Goal: Transaction & Acquisition: Purchase product/service

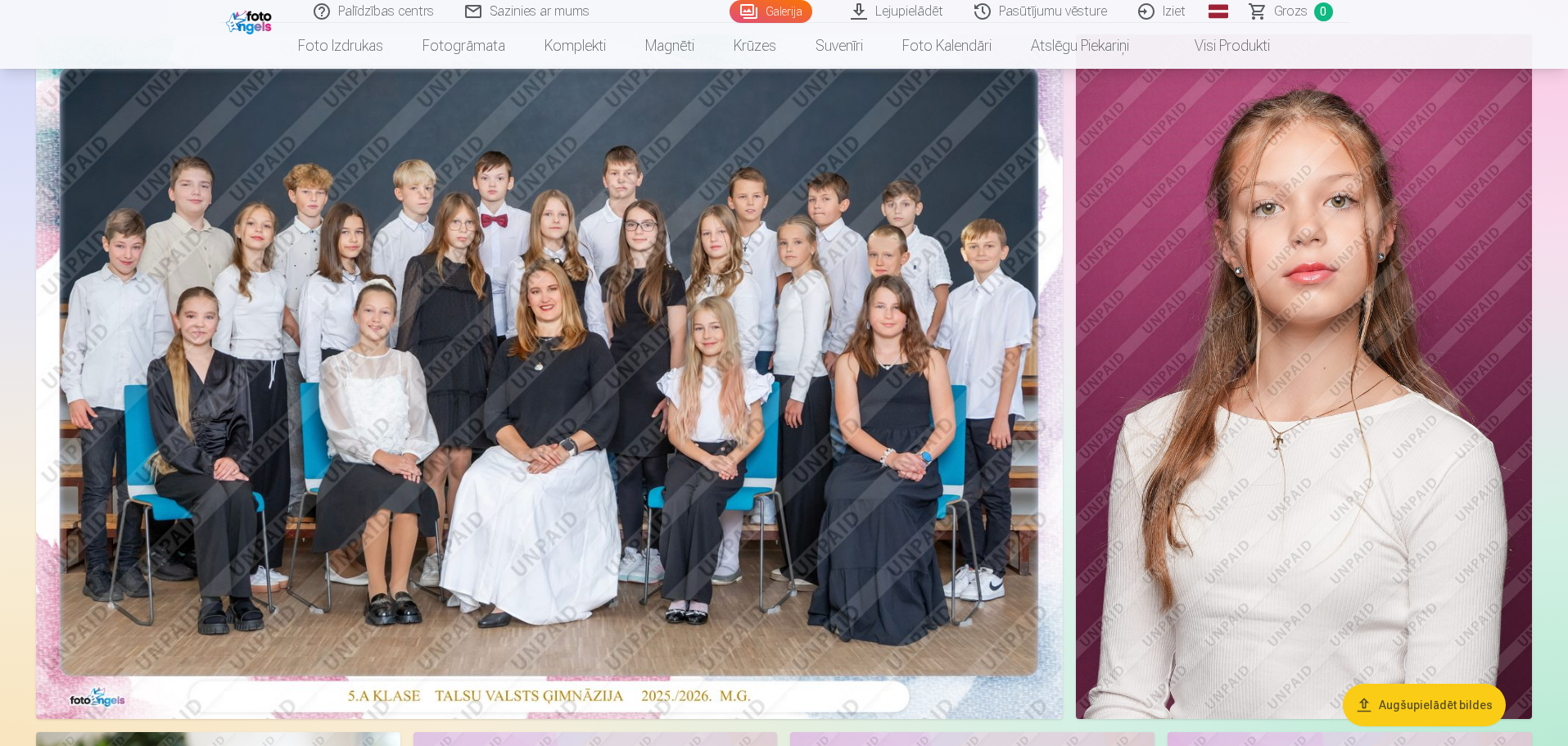
scroll to position [164, 0]
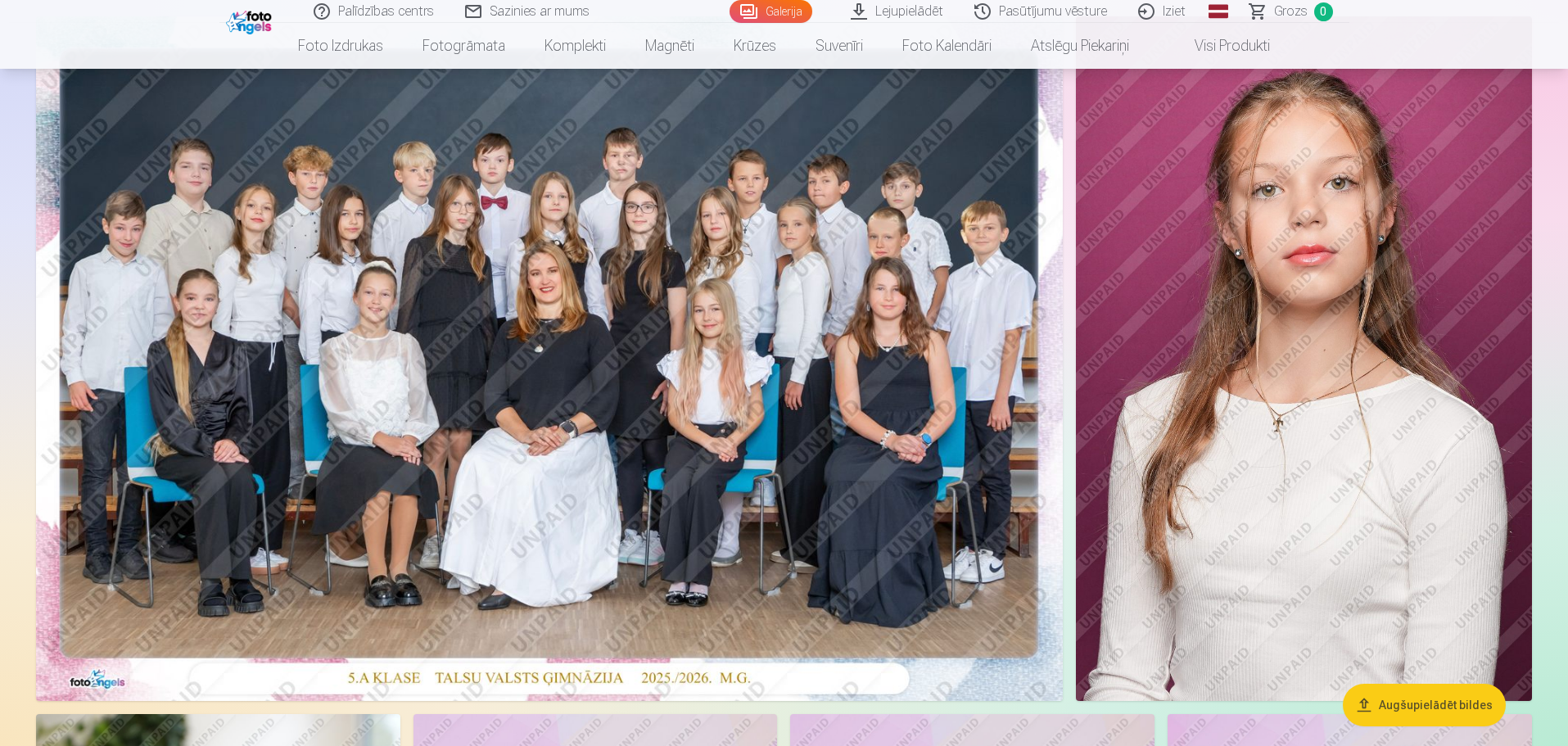
click at [555, 356] on img at bounding box center [549, 359] width 1027 height 685
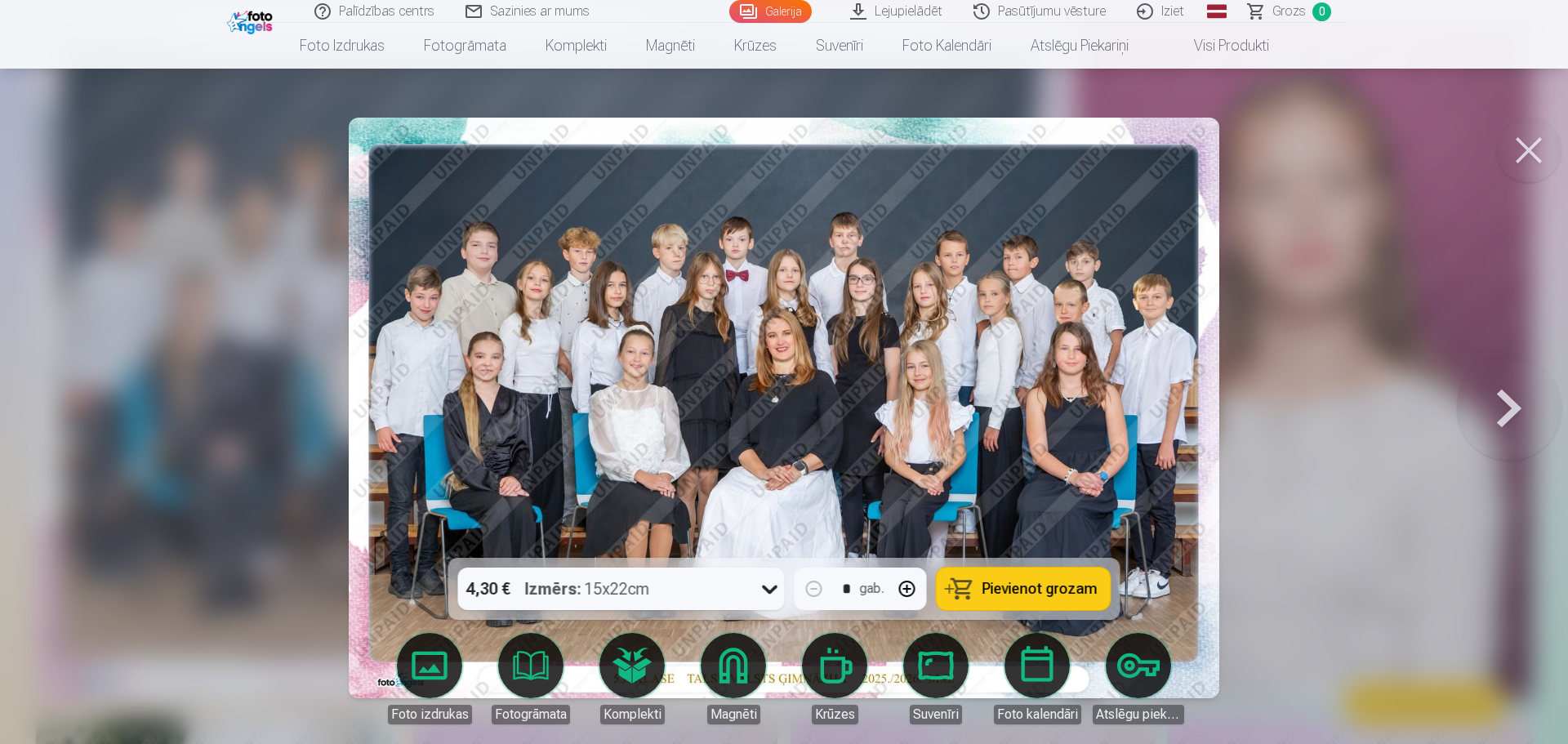
click at [706, 414] on img at bounding box center [783, 408] width 870 height 580
click at [1044, 561] on span "Pievienot grozam" at bounding box center [1040, 589] width 115 height 14
click at [1236, 409] on button at bounding box center [1509, 407] width 104 height 267
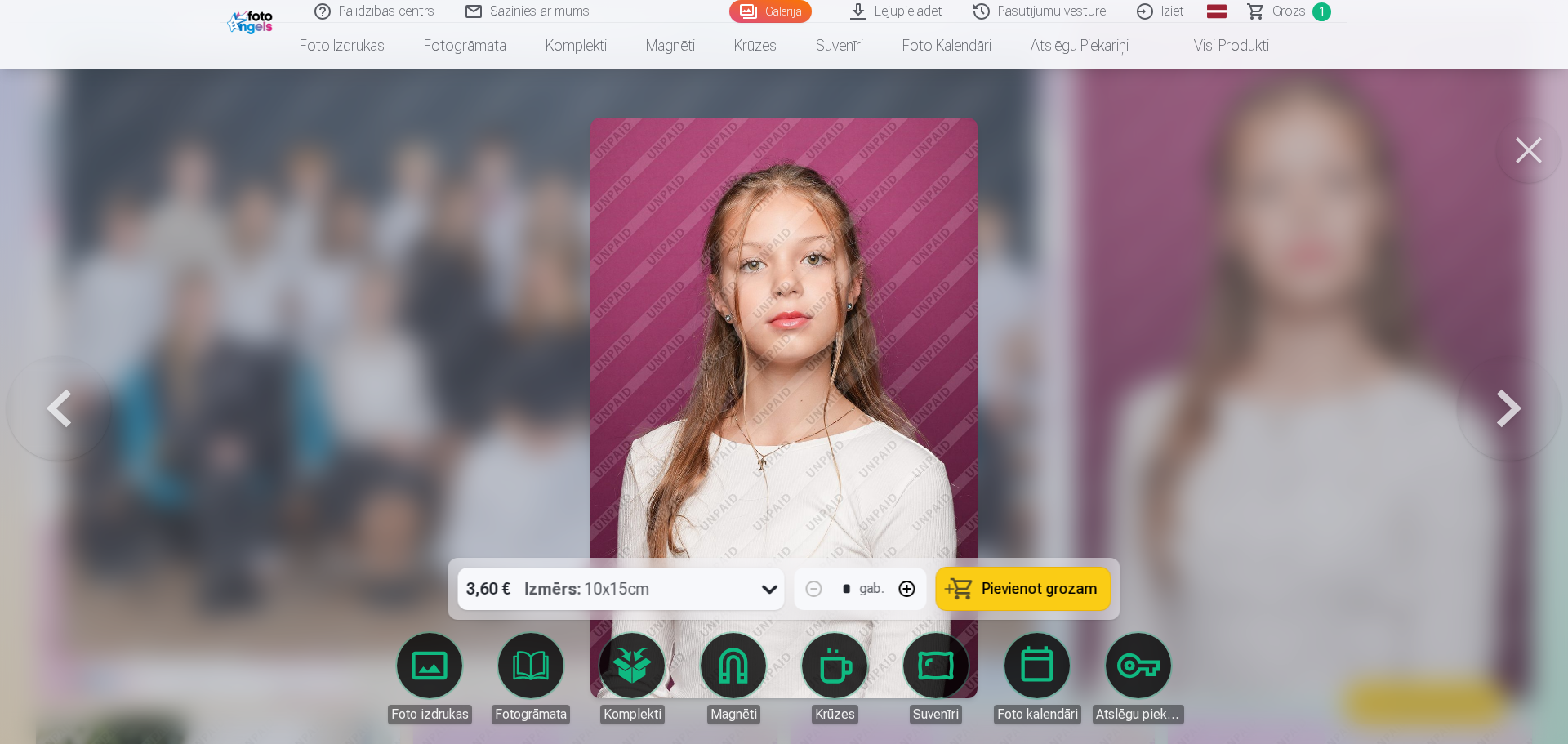
click at [1236, 409] on button at bounding box center [1509, 407] width 104 height 267
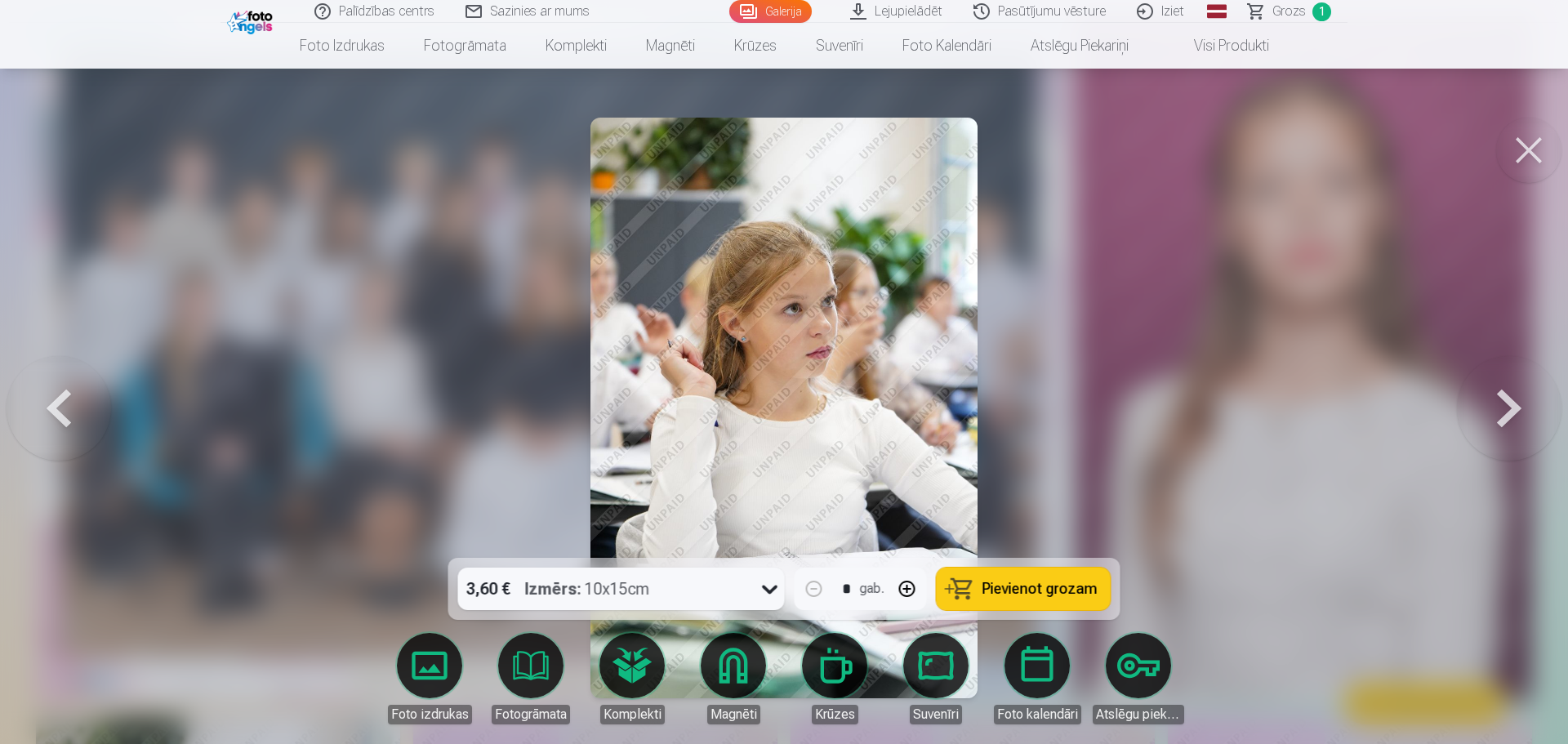
click at [1236, 409] on button at bounding box center [1509, 407] width 104 height 267
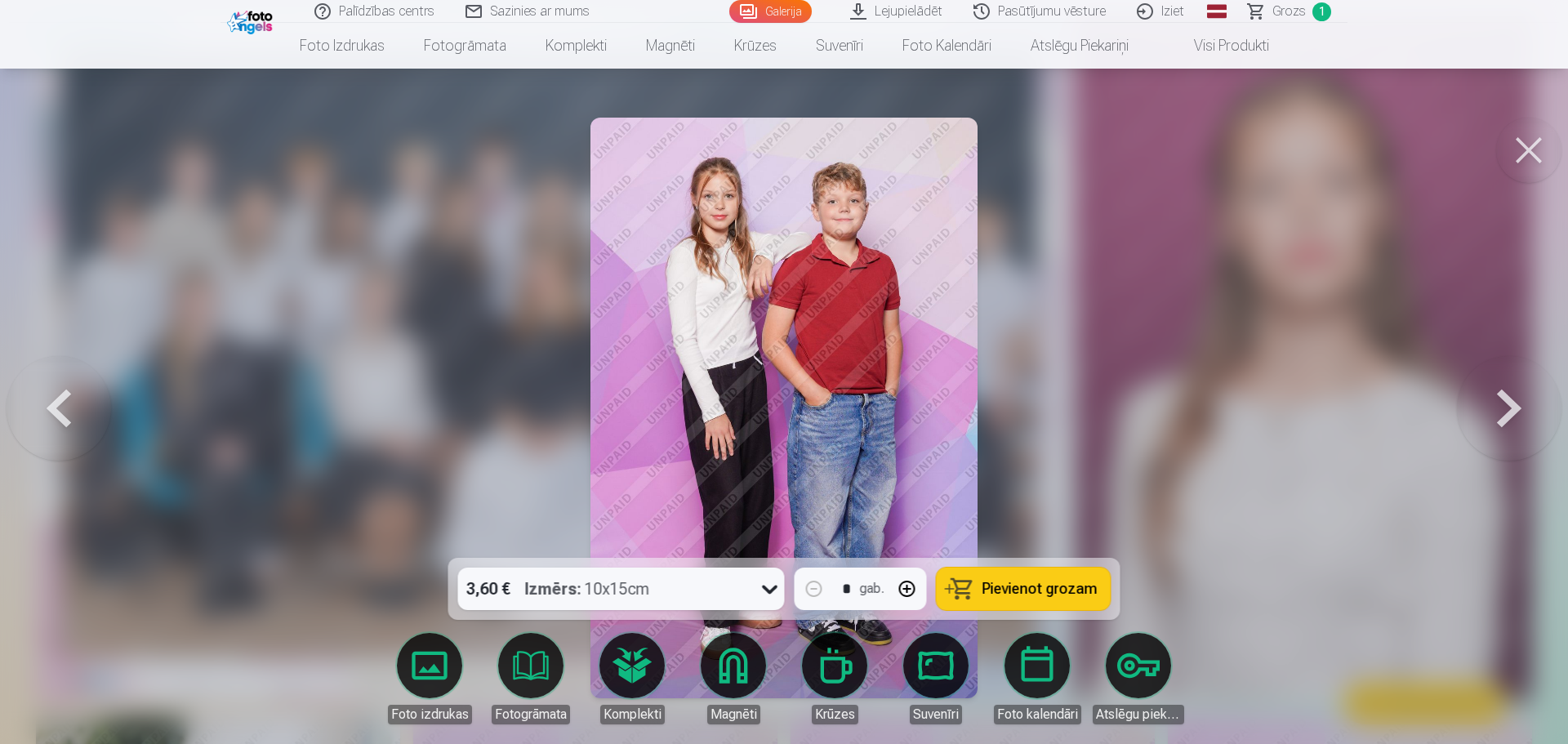
click at [1236, 409] on button at bounding box center [1509, 407] width 104 height 267
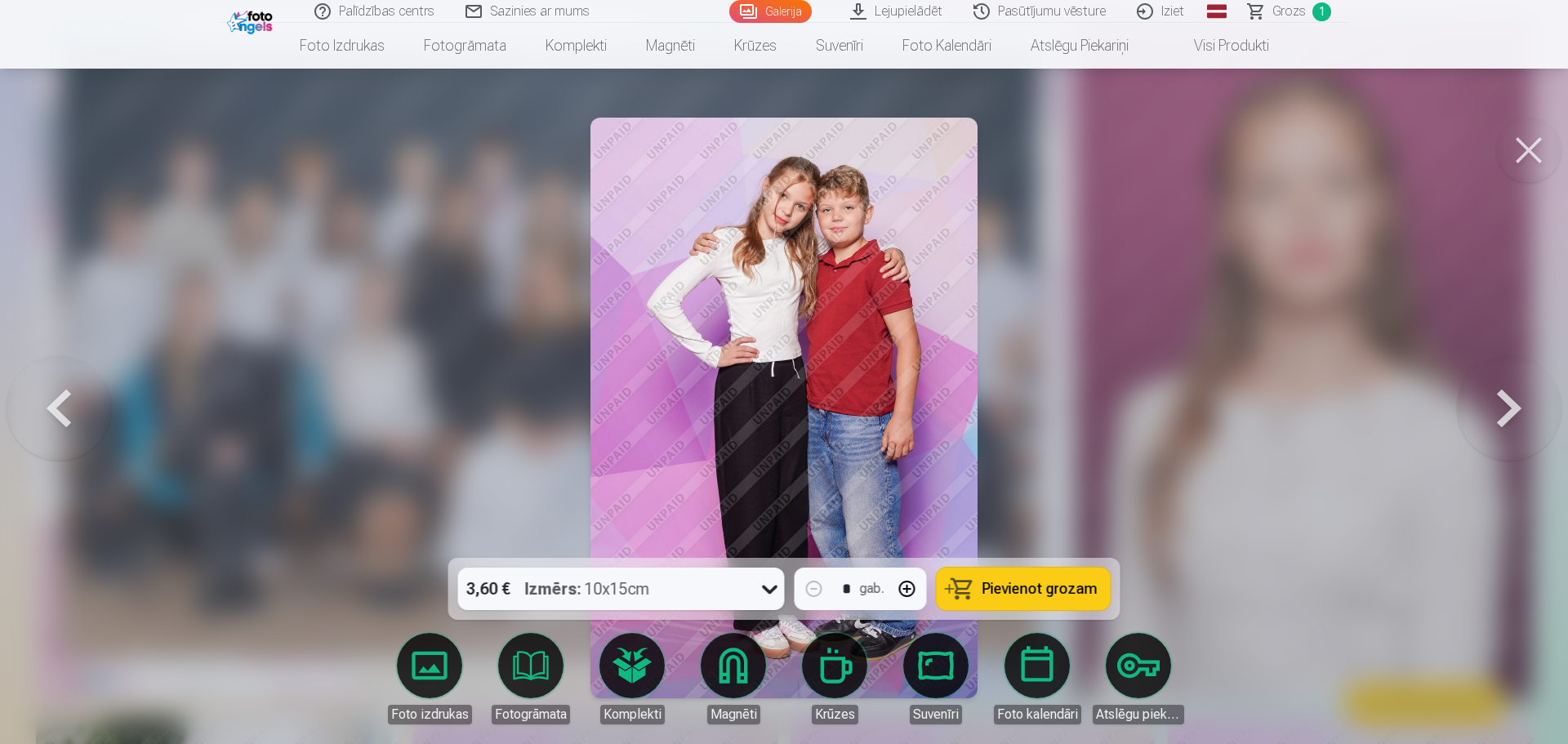
click at [1236, 409] on button at bounding box center [1509, 407] width 104 height 267
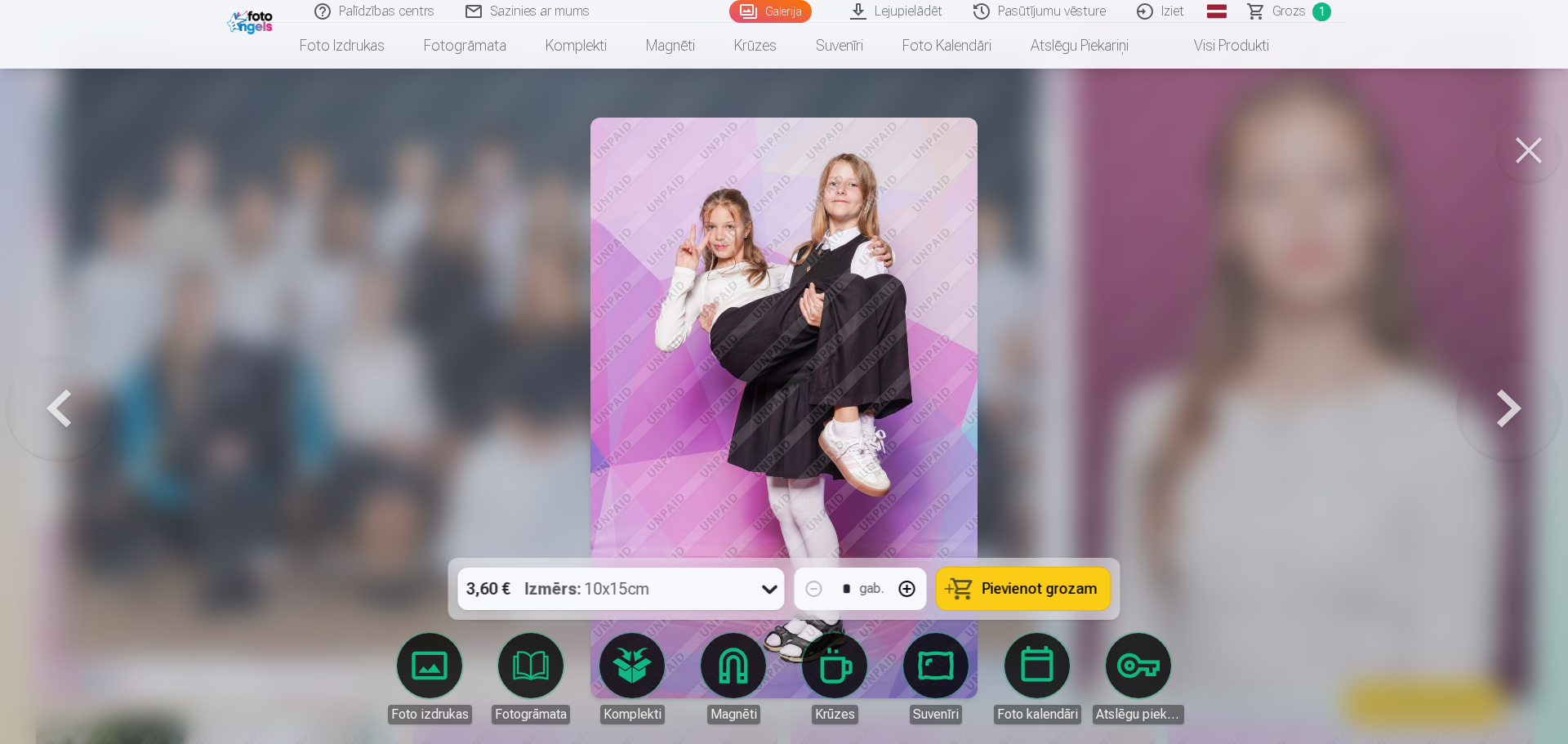
click at [1236, 409] on button at bounding box center [1509, 407] width 104 height 267
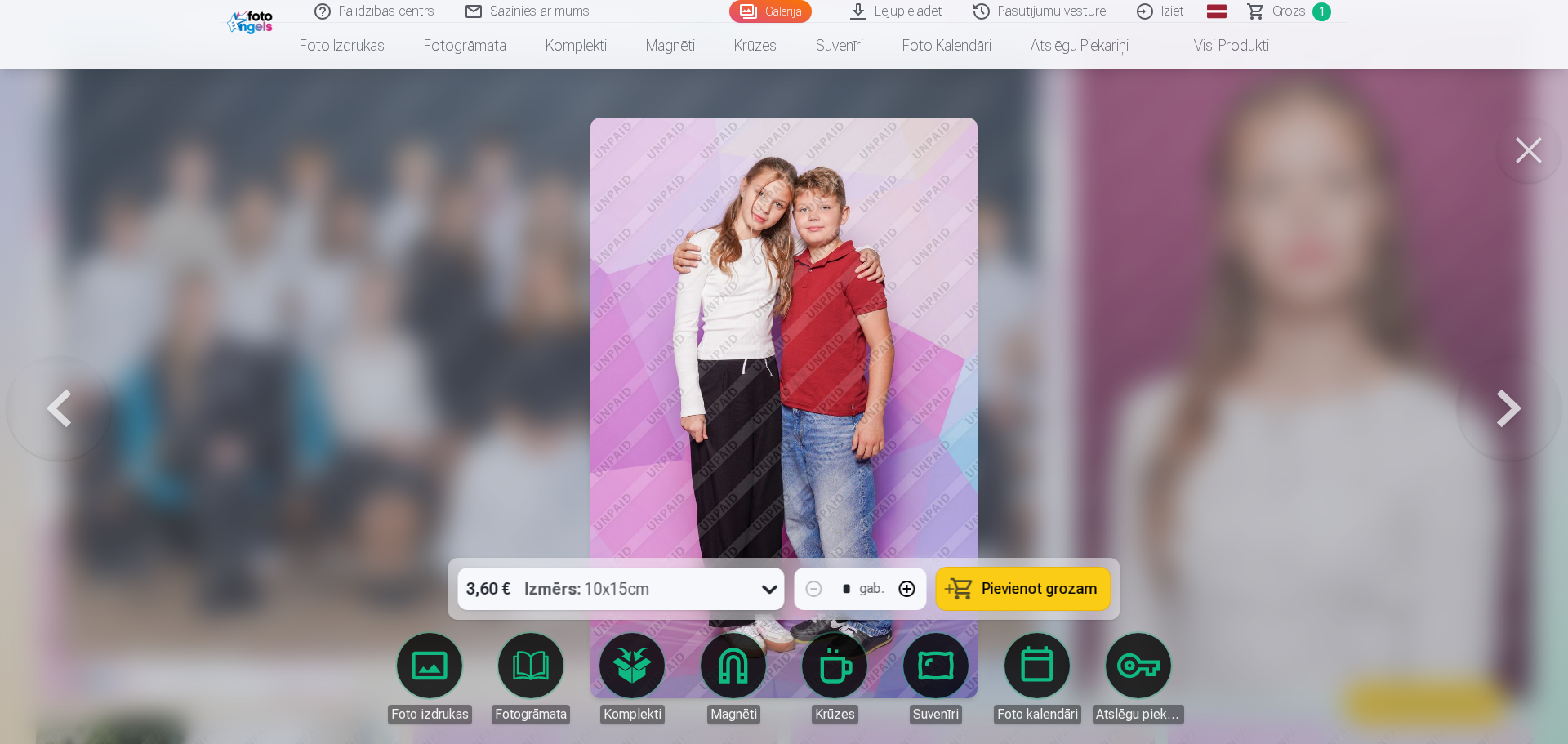
click at [1236, 400] on button at bounding box center [1509, 407] width 104 height 267
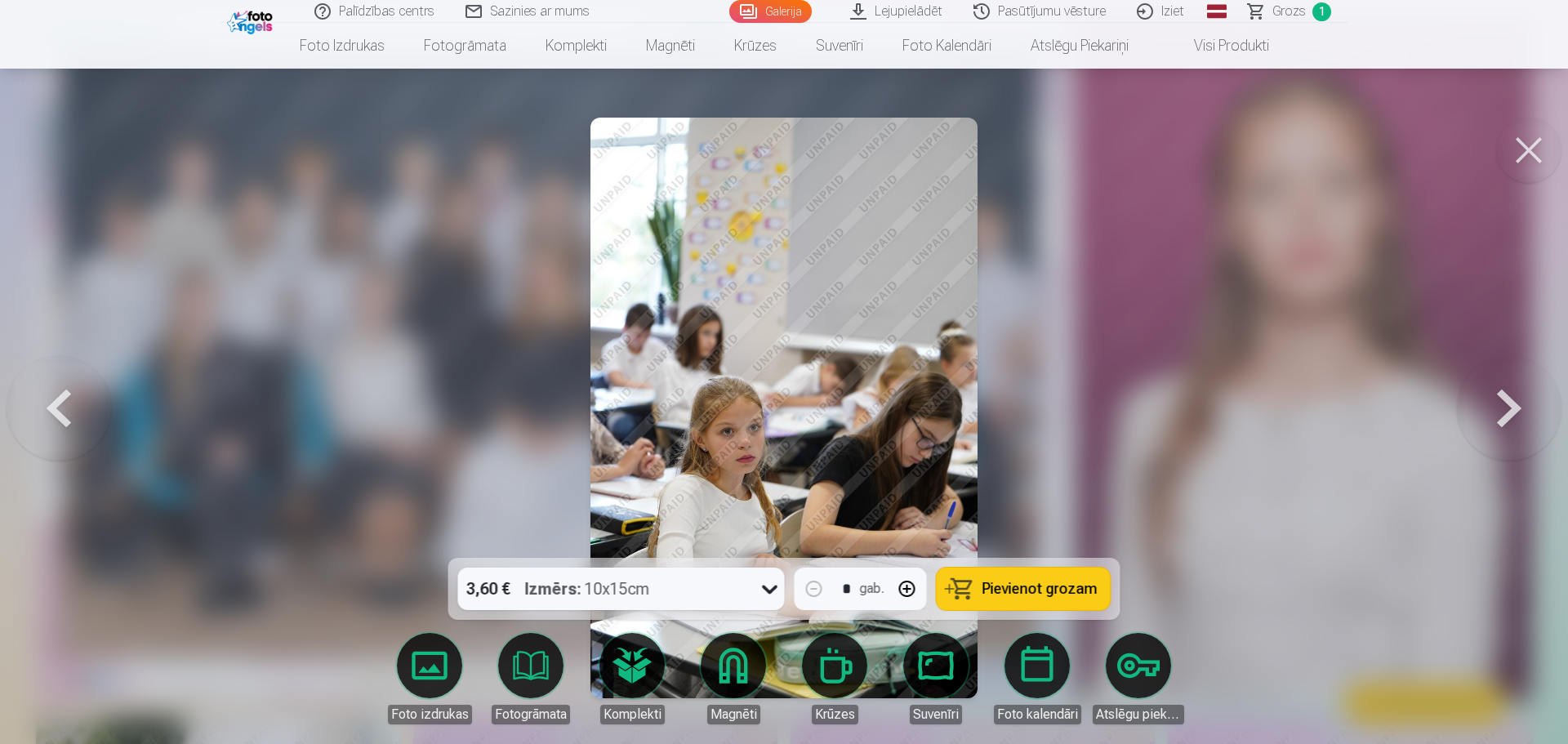
click at [1236, 400] on button at bounding box center [1509, 407] width 104 height 267
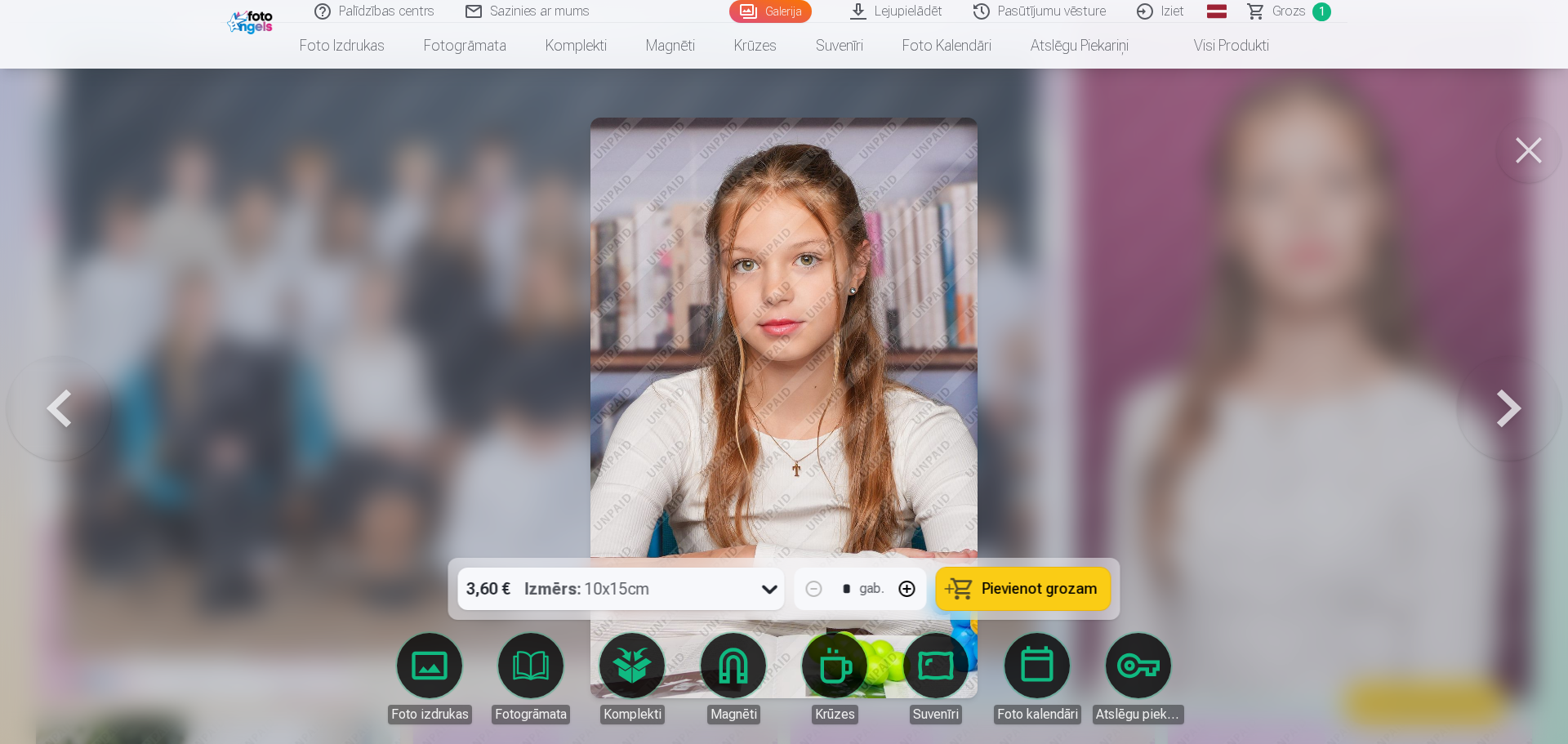
click at [1236, 400] on button at bounding box center [1509, 407] width 104 height 267
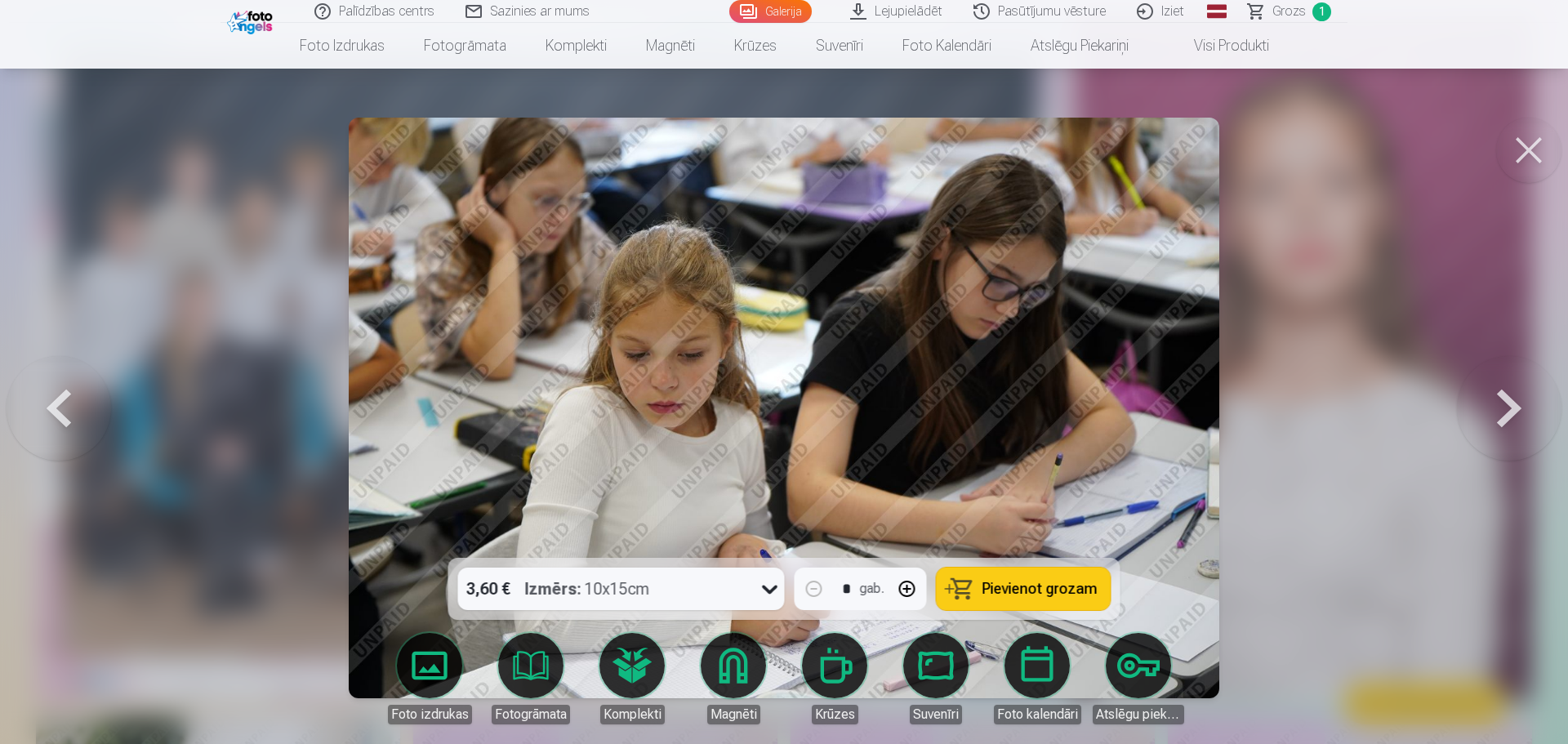
click at [1236, 393] on button at bounding box center [1509, 407] width 104 height 267
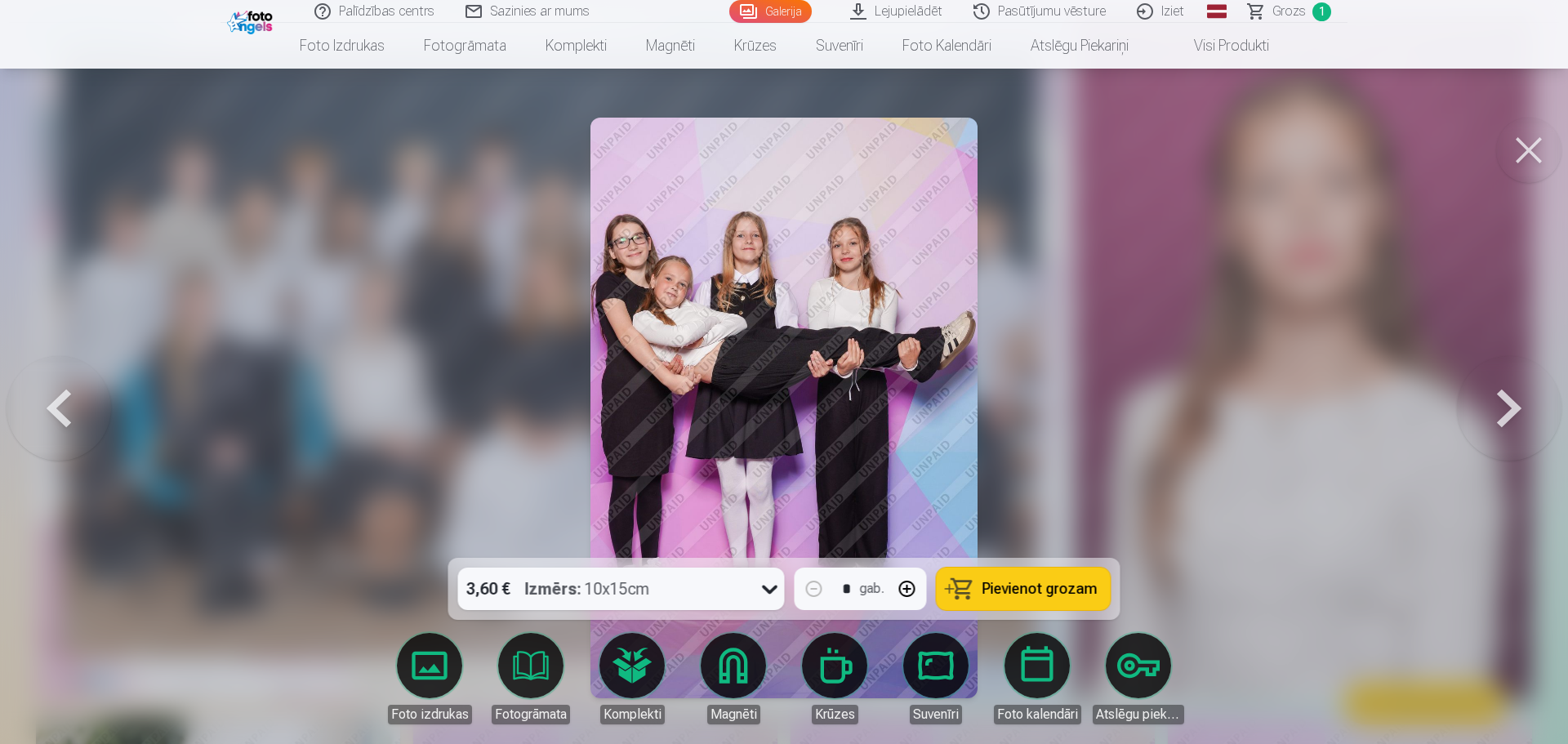
click at [1236, 399] on button at bounding box center [1509, 407] width 104 height 267
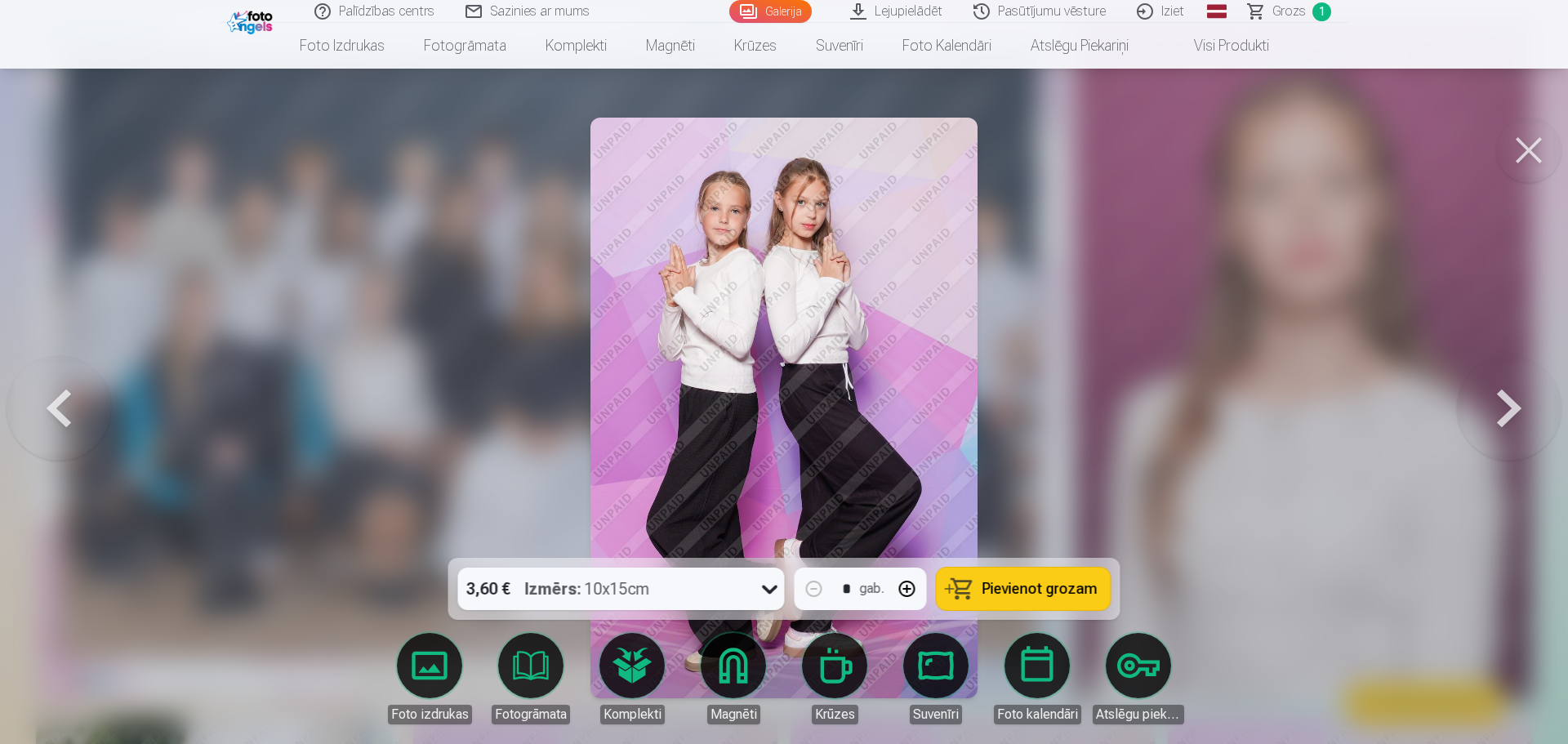
click at [1236, 401] on button at bounding box center [1509, 407] width 104 height 267
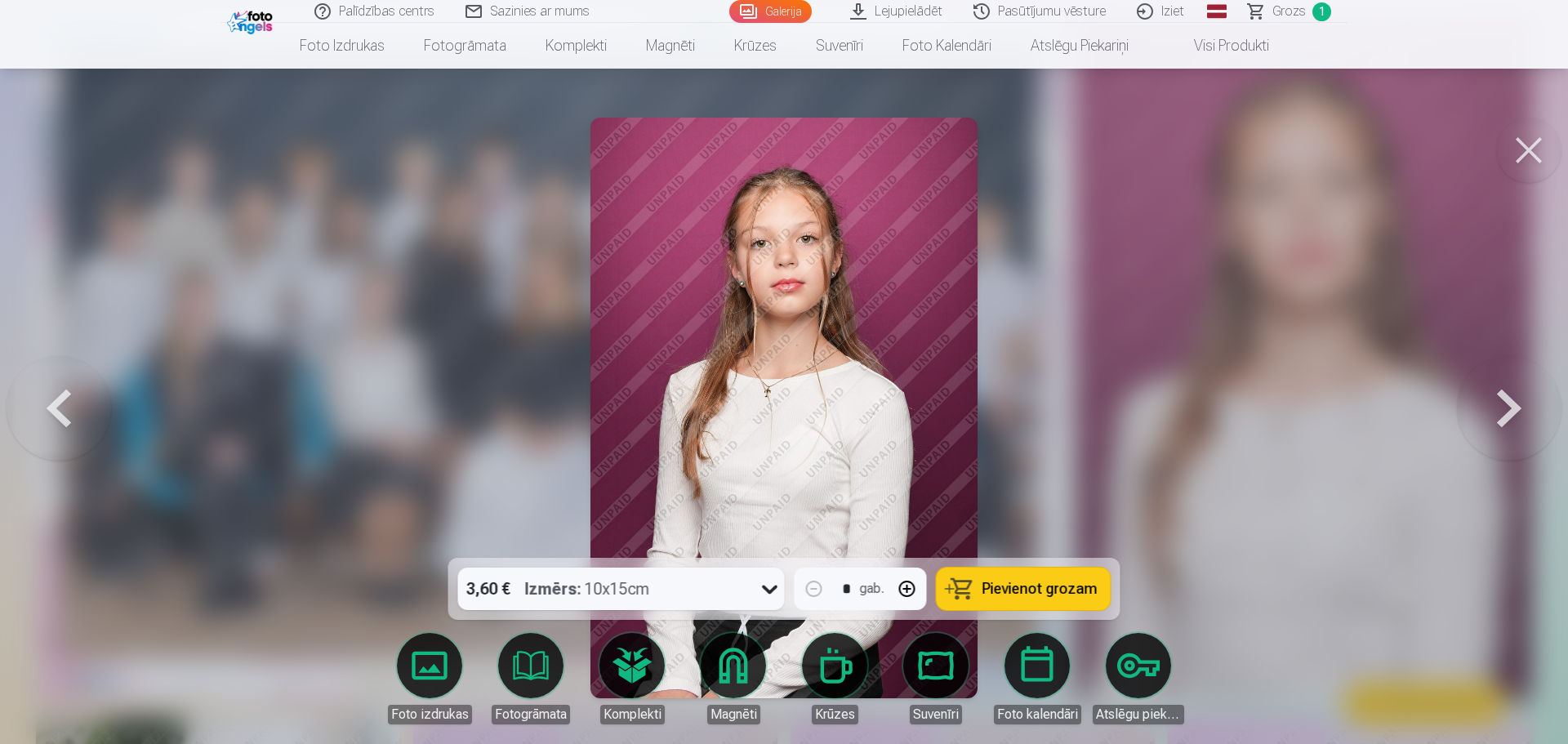
click at [1236, 401] on button at bounding box center [1509, 407] width 104 height 267
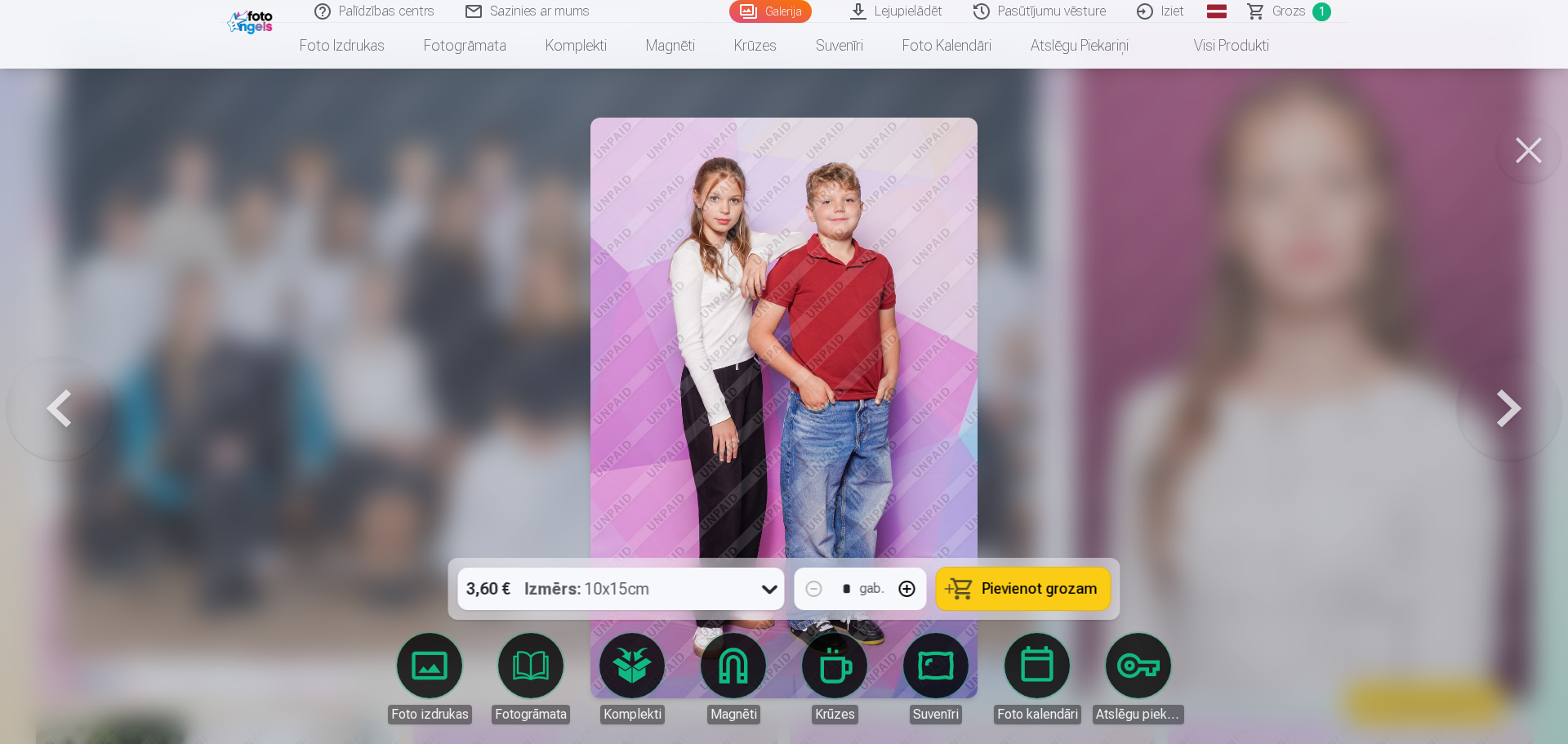
click at [1236, 401] on button at bounding box center [1509, 407] width 104 height 267
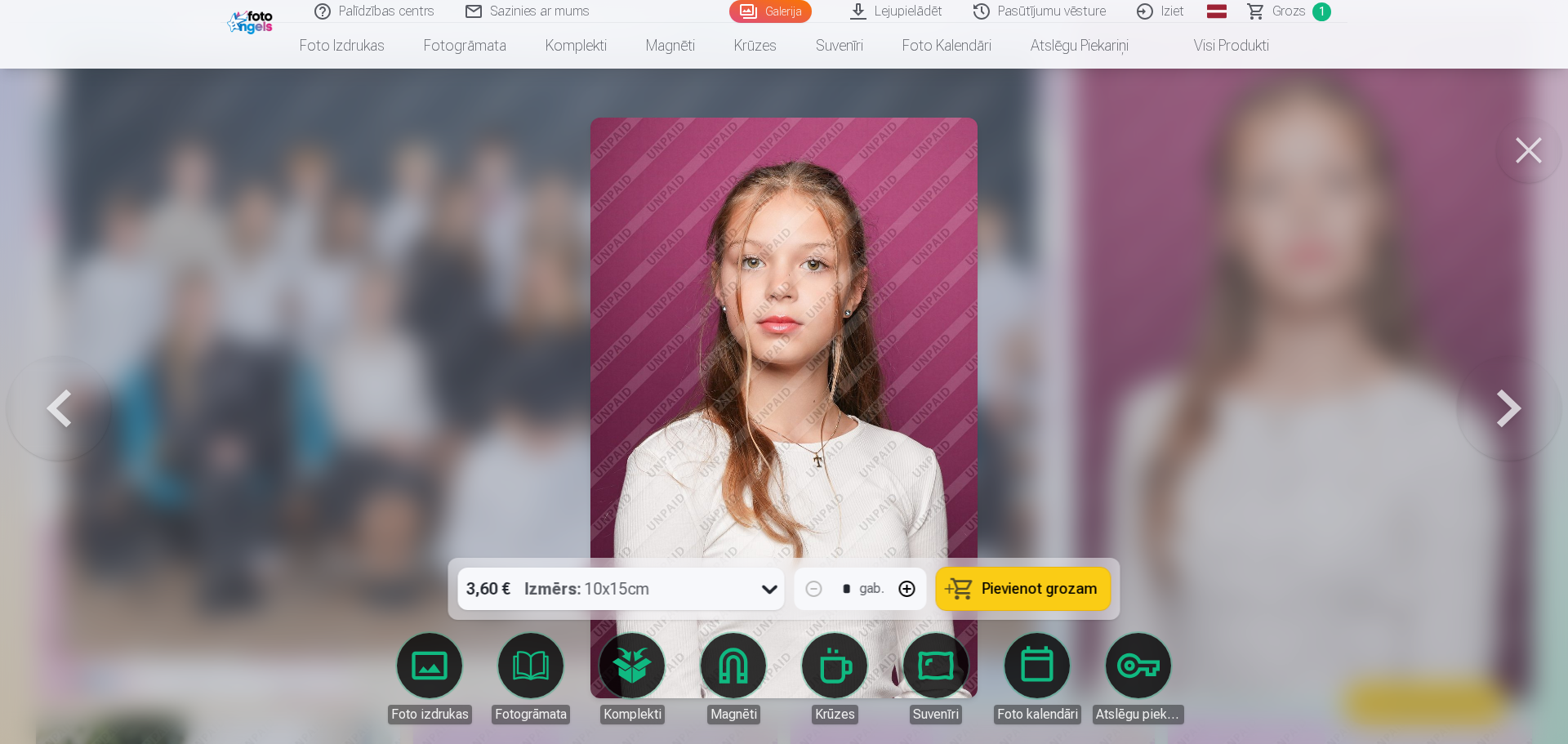
click at [1236, 401] on button at bounding box center [1509, 407] width 104 height 267
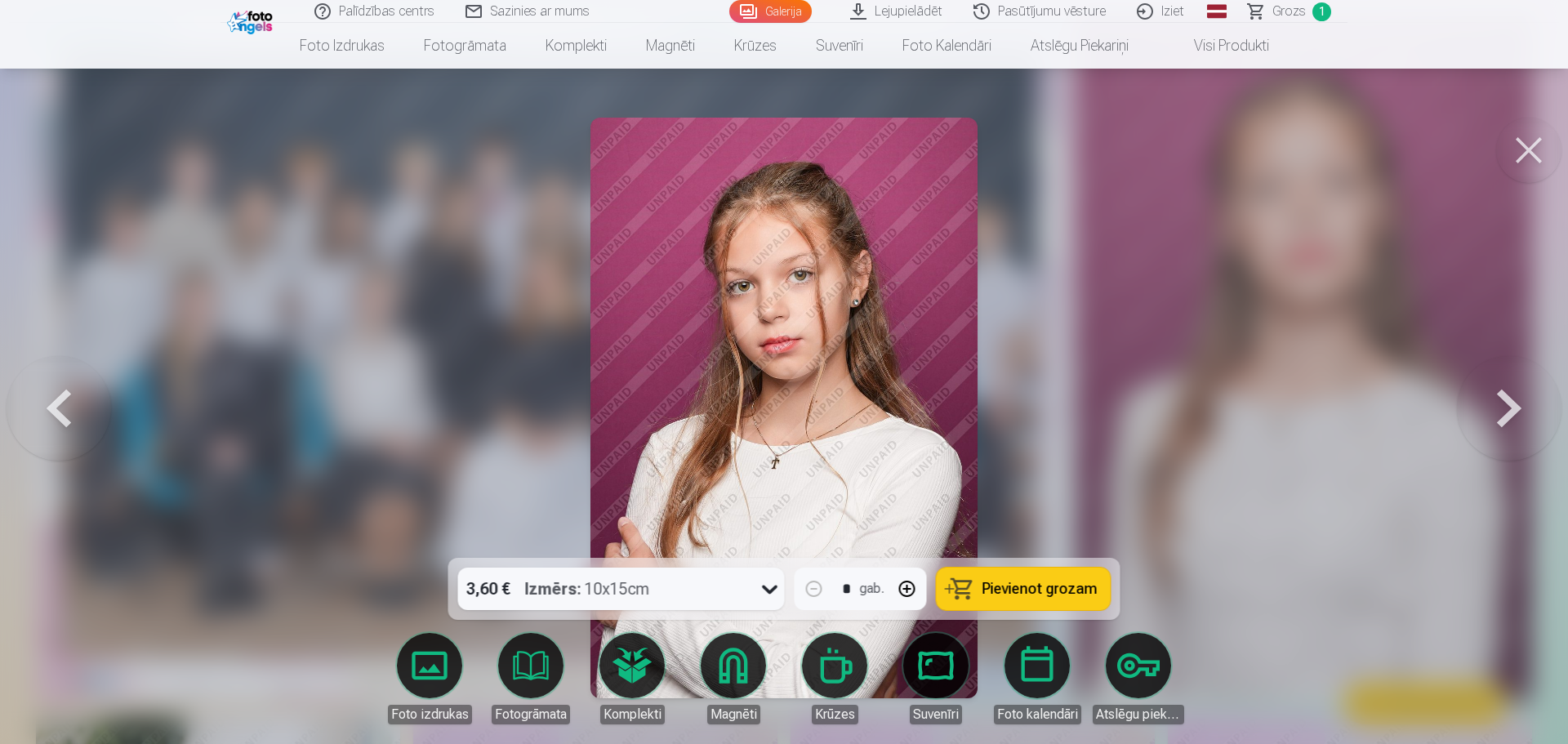
click at [1236, 401] on button at bounding box center [1509, 407] width 104 height 267
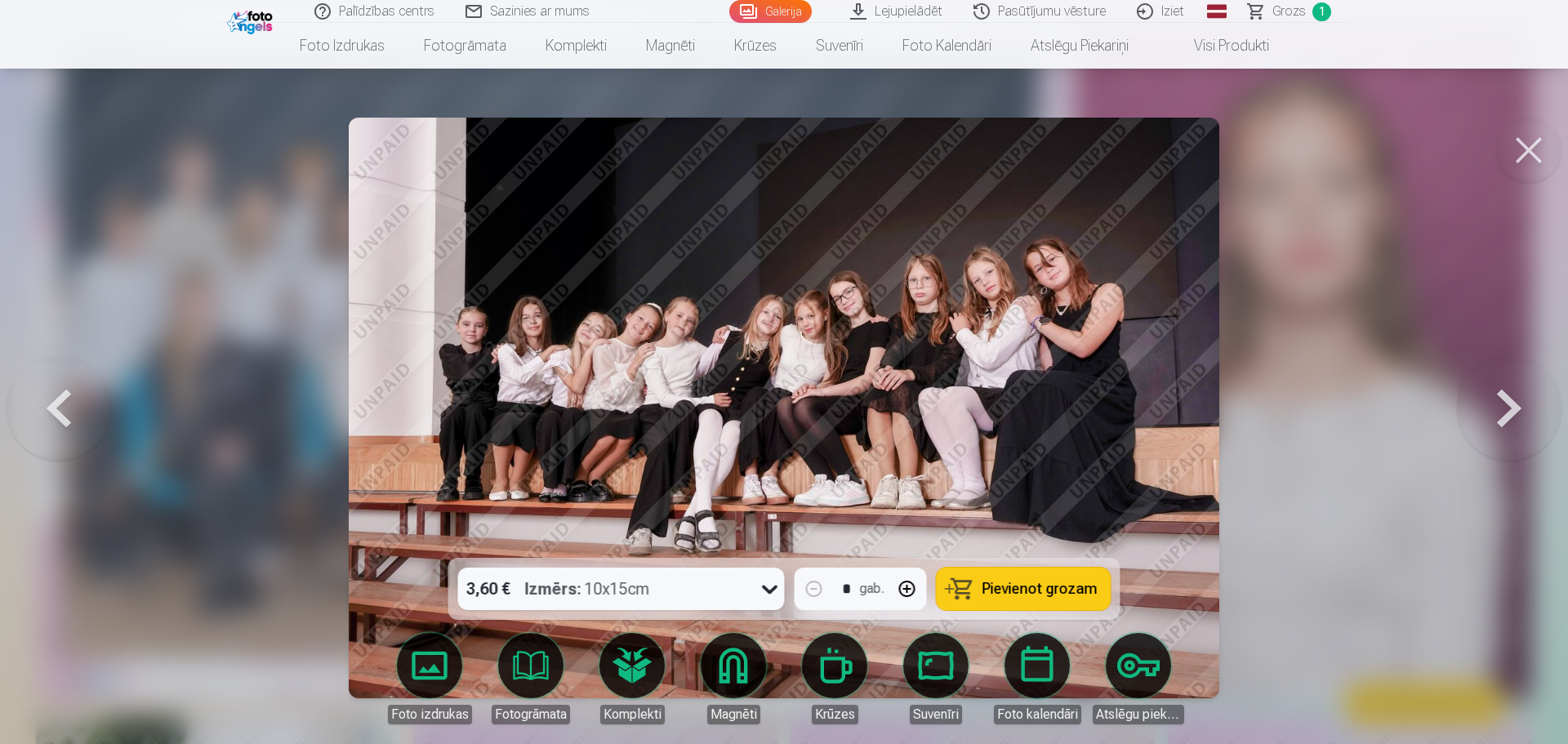
click at [1236, 415] on button at bounding box center [1509, 407] width 104 height 267
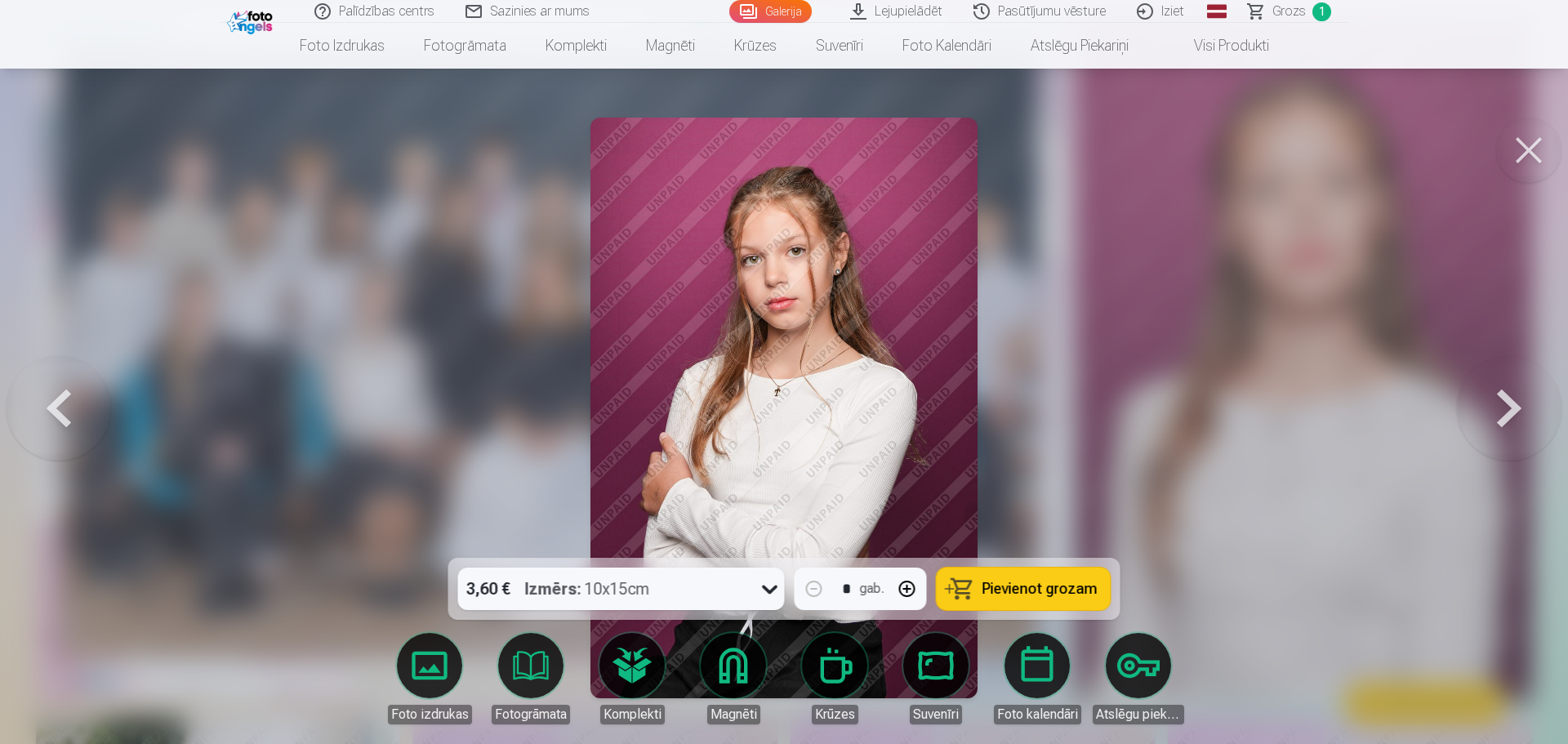
click at [1236, 415] on button at bounding box center [1509, 407] width 104 height 267
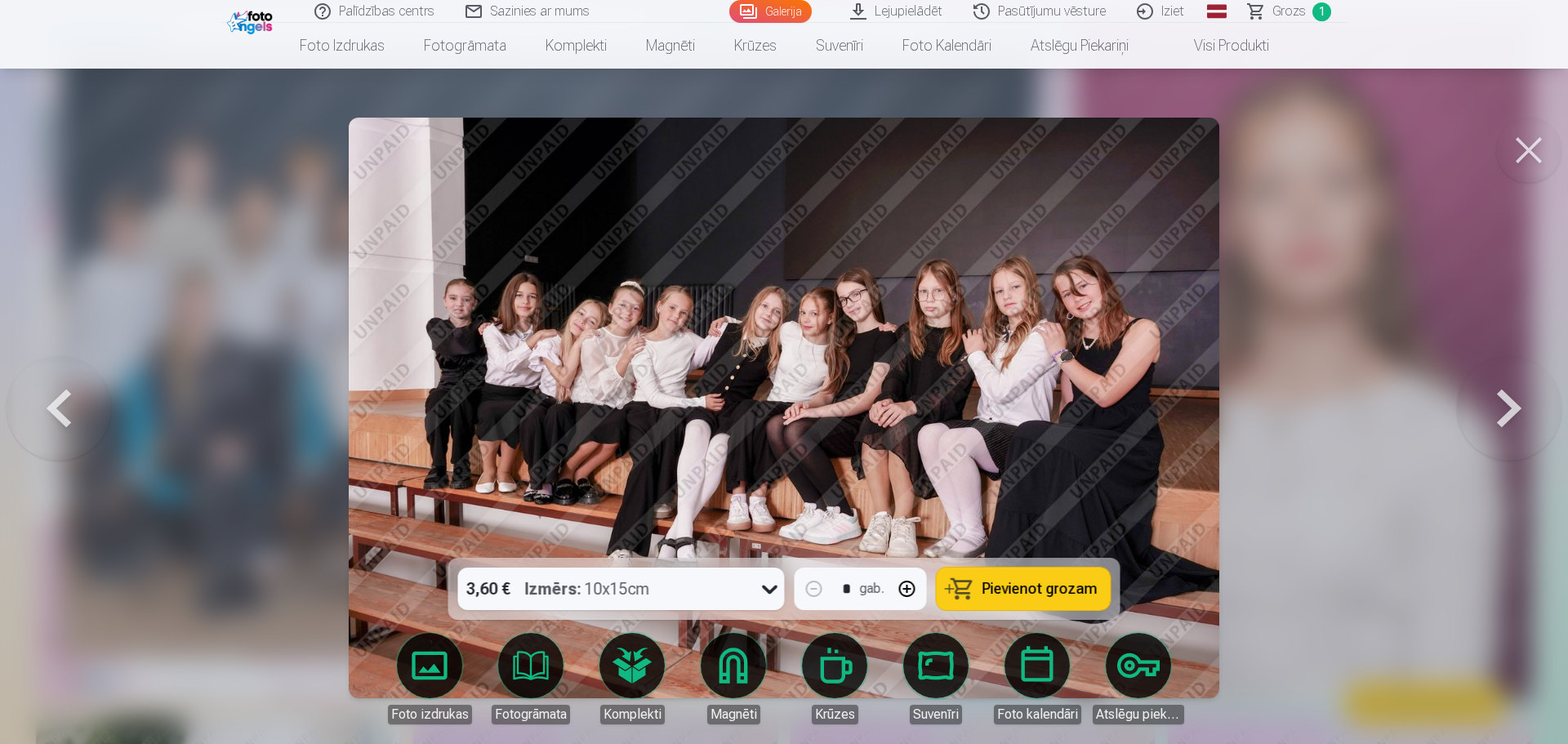
click at [1236, 415] on button at bounding box center [1509, 407] width 104 height 267
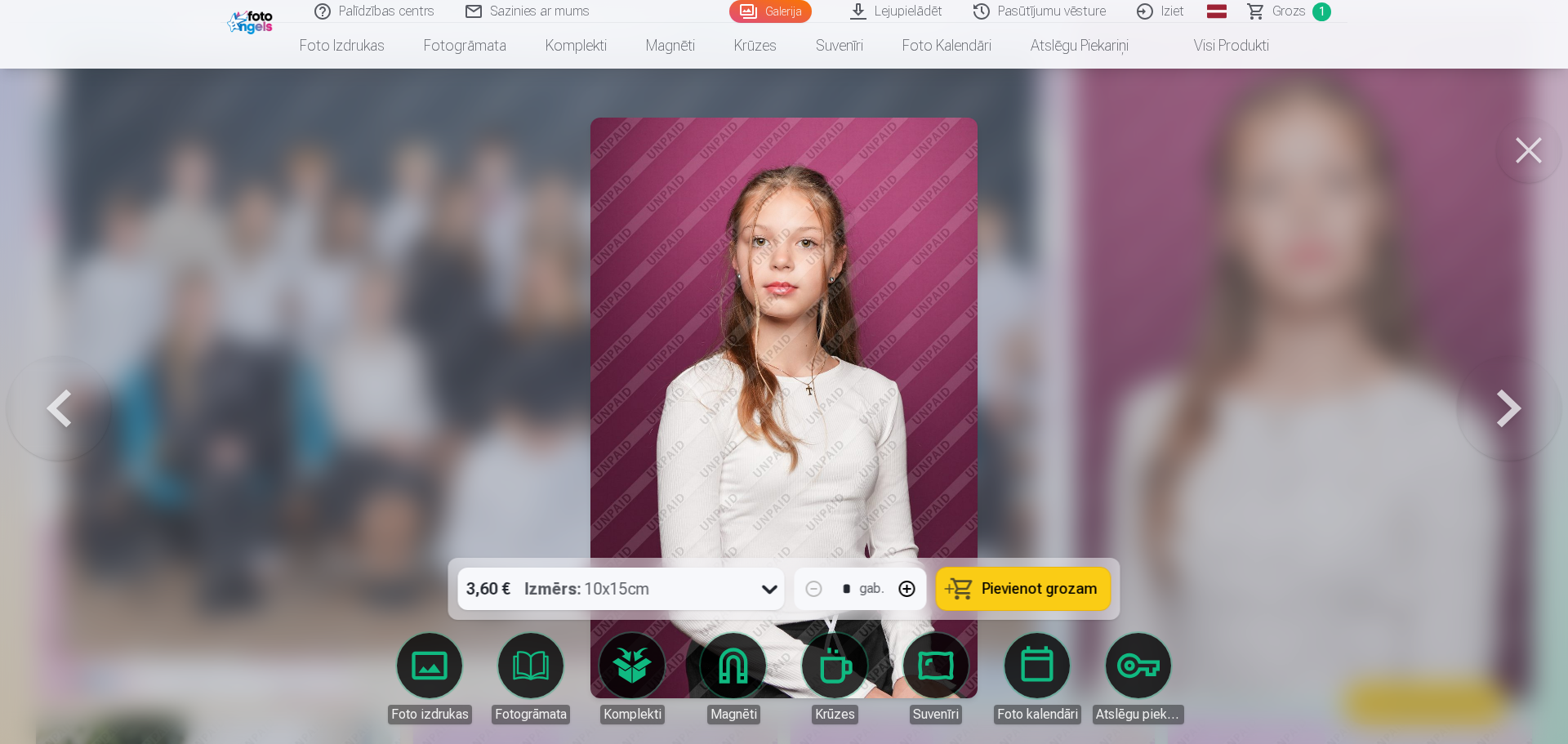
click at [1236, 415] on button at bounding box center [1509, 407] width 104 height 267
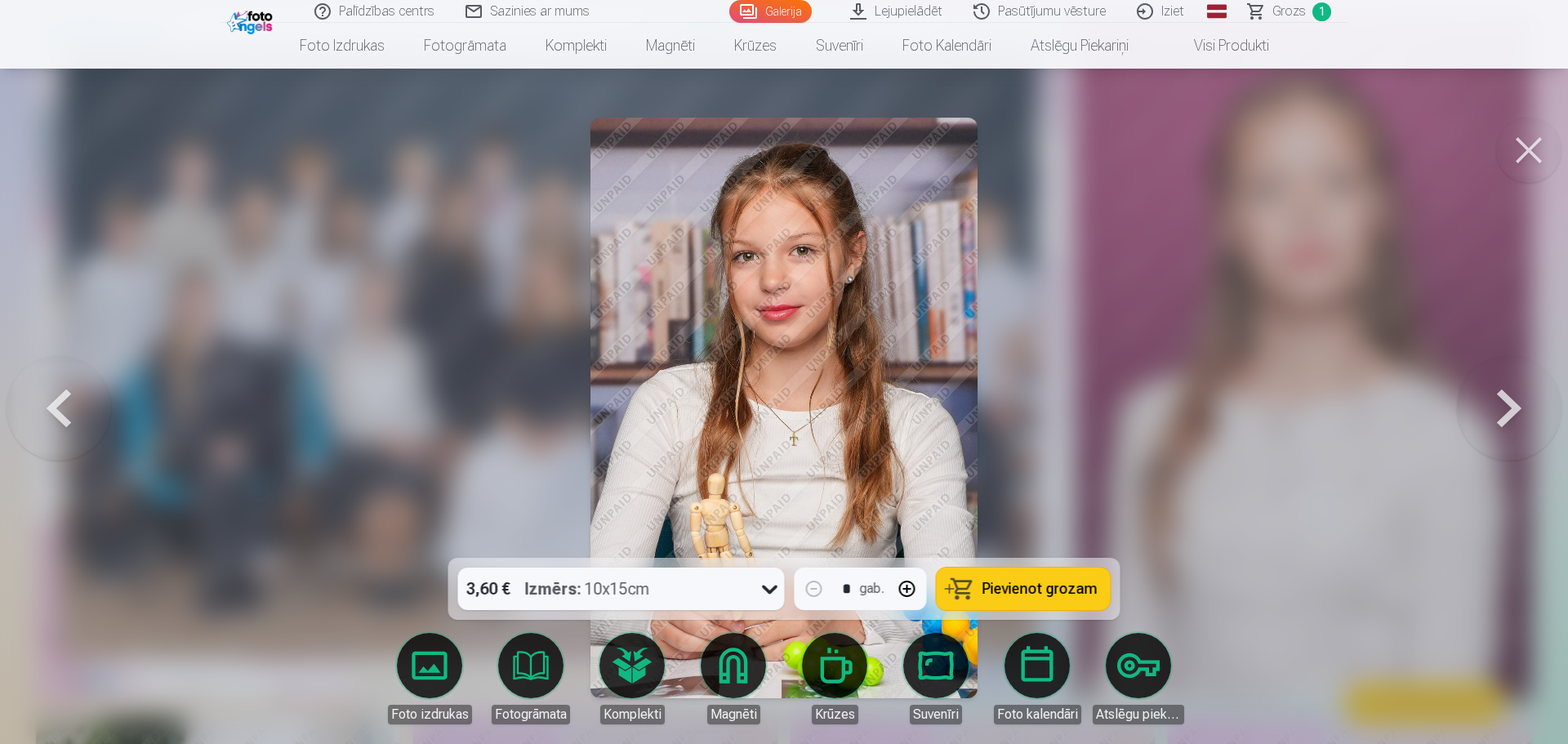
click at [1236, 415] on button at bounding box center [1509, 407] width 104 height 267
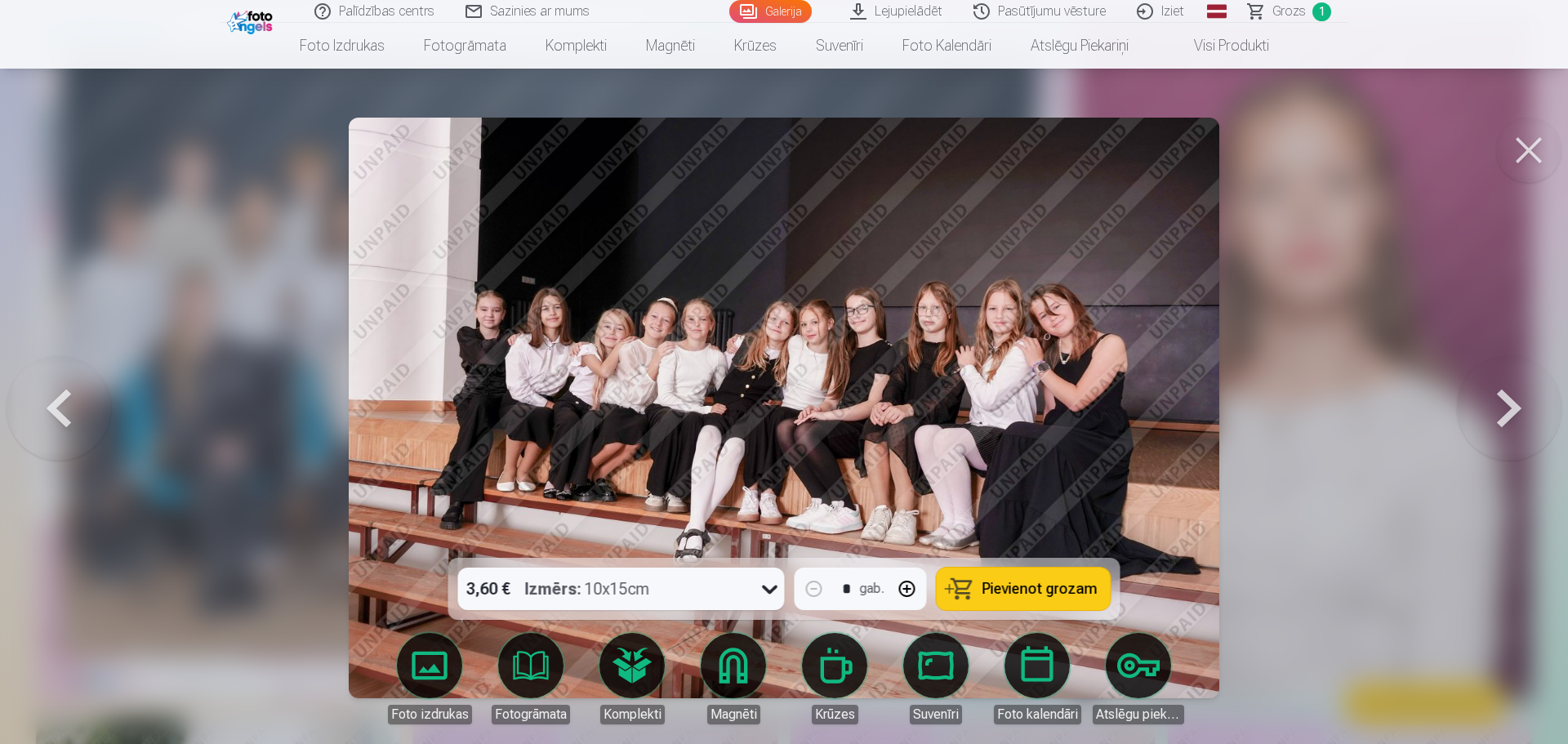
click at [1236, 415] on button at bounding box center [1509, 407] width 104 height 267
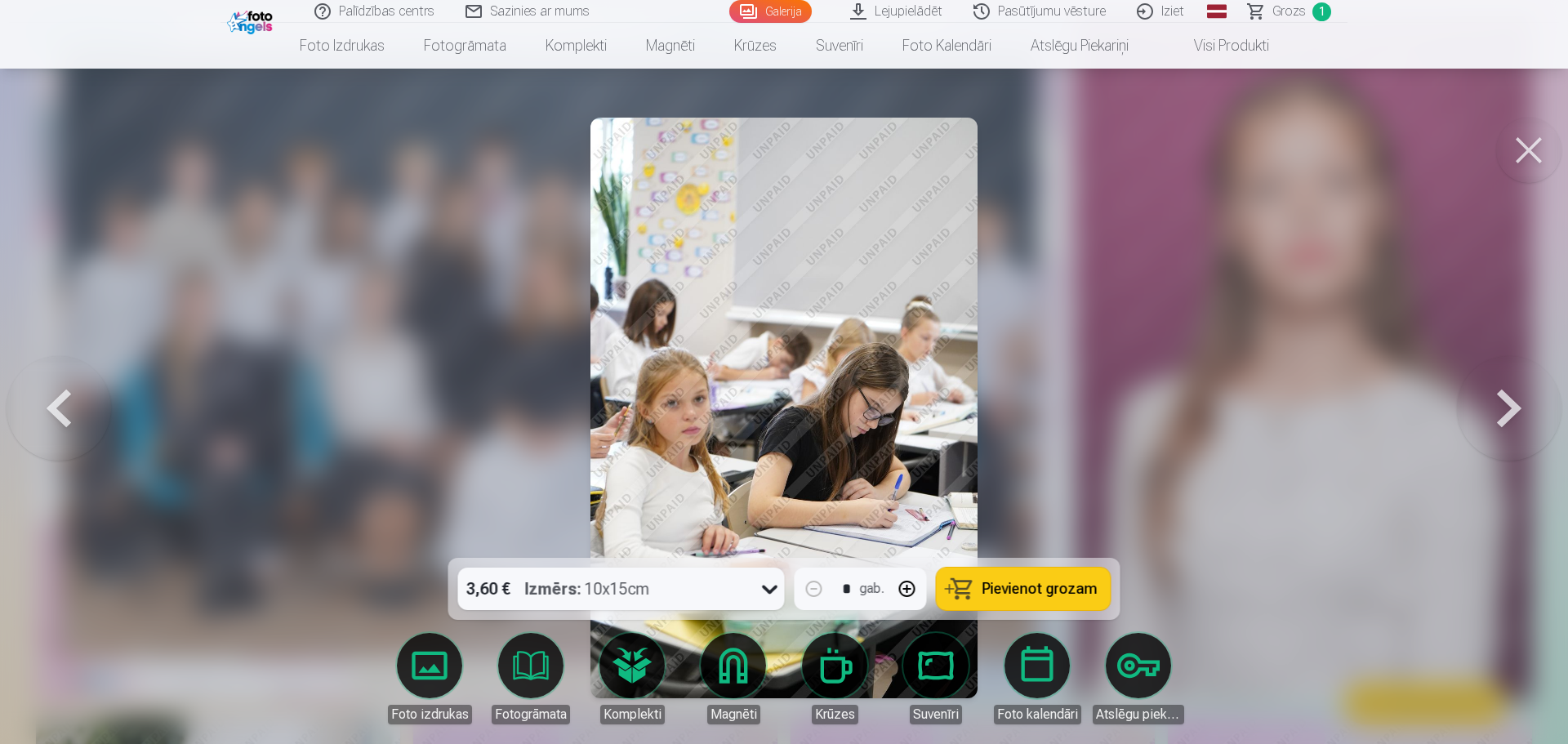
click at [1236, 415] on button at bounding box center [1509, 407] width 104 height 267
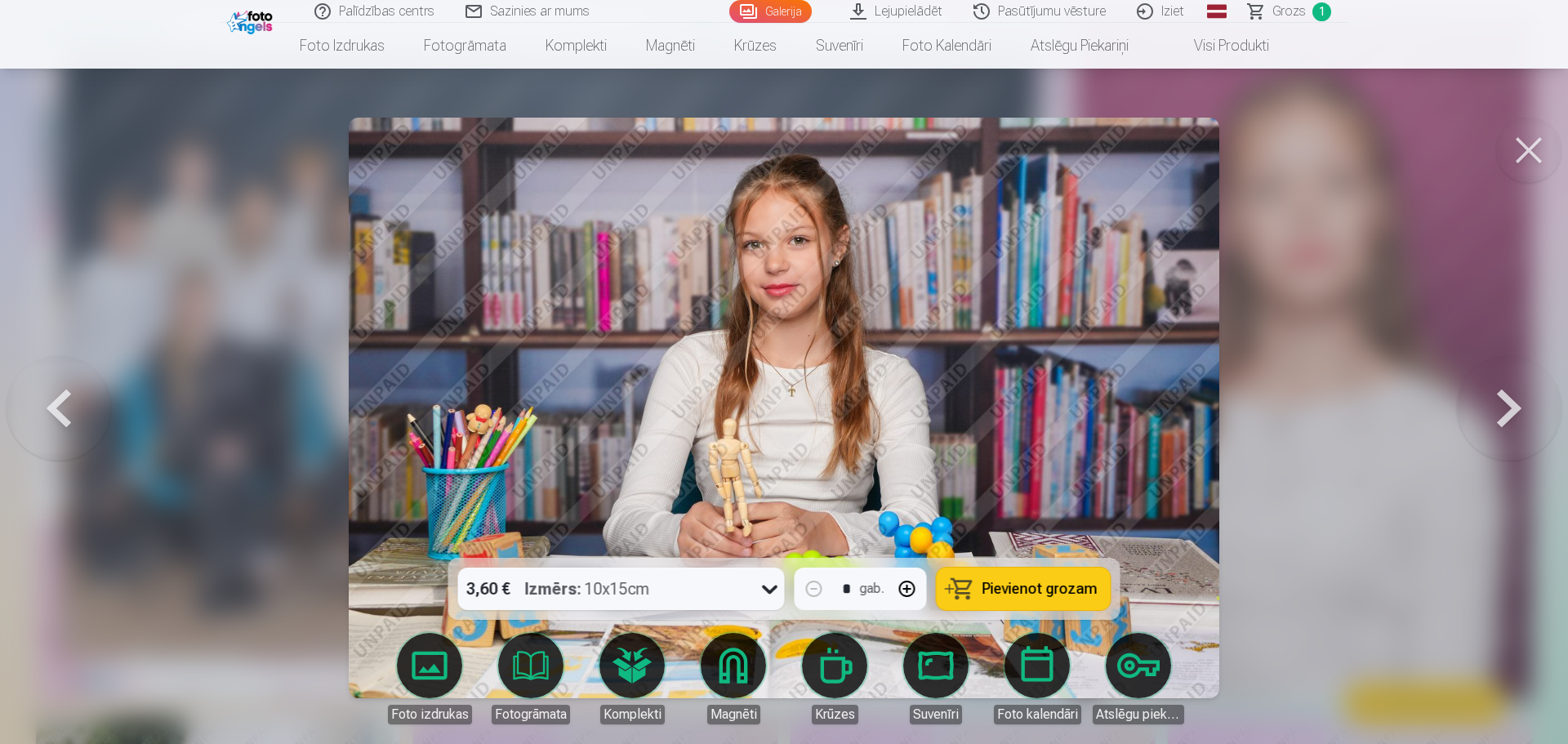
click at [1236, 415] on button at bounding box center [1509, 407] width 104 height 267
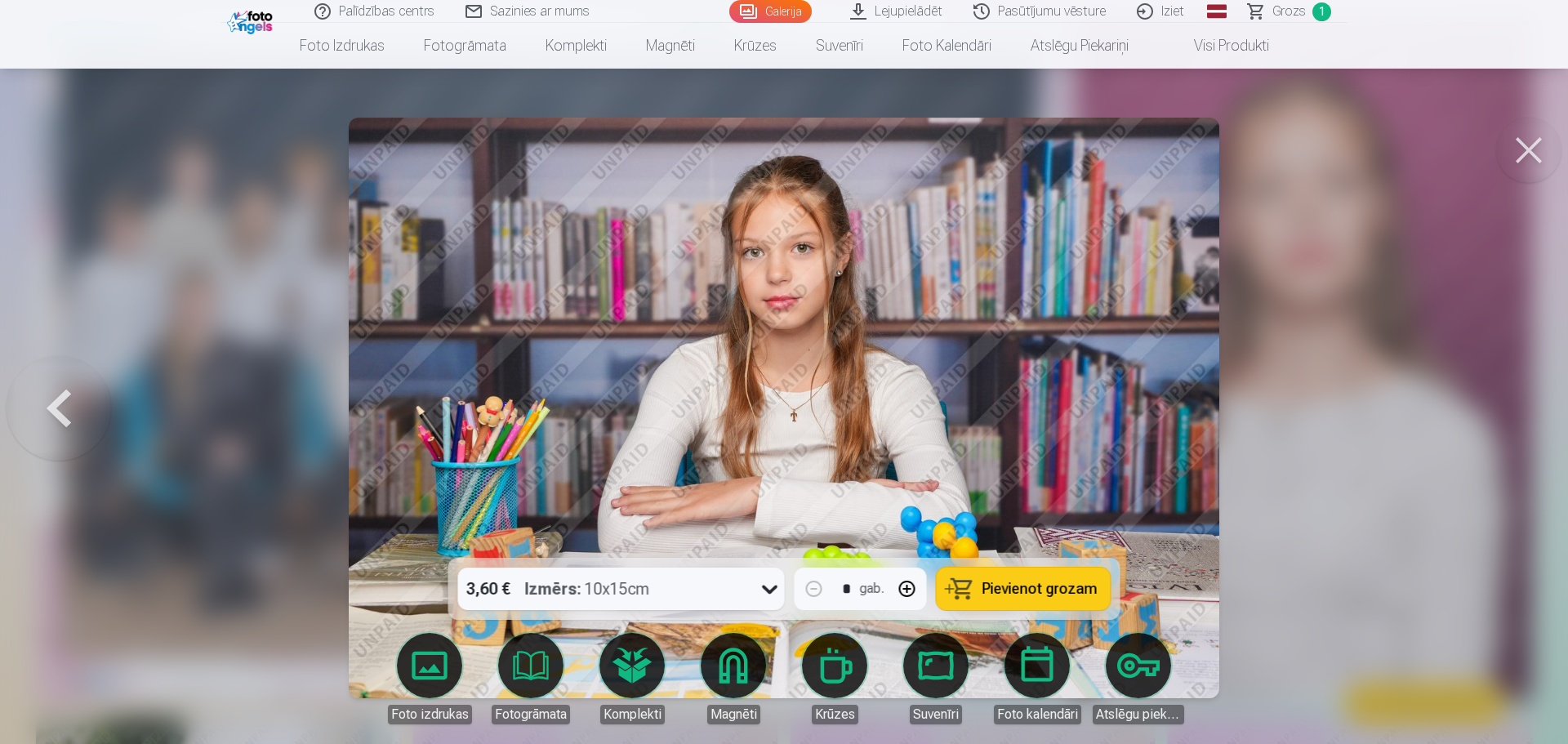
click at [1236, 415] on div at bounding box center [784, 372] width 1568 height 744
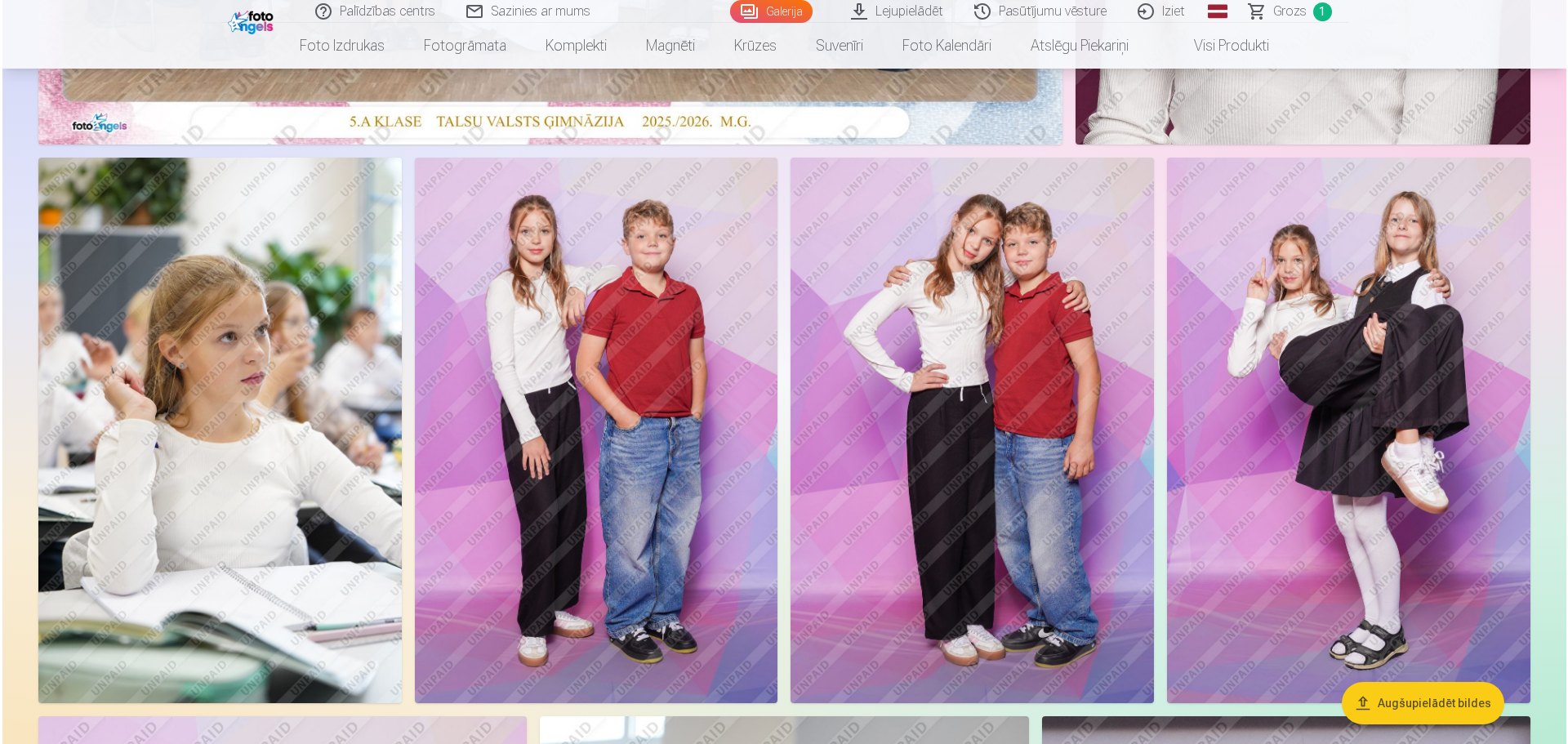
scroll to position [817, 0]
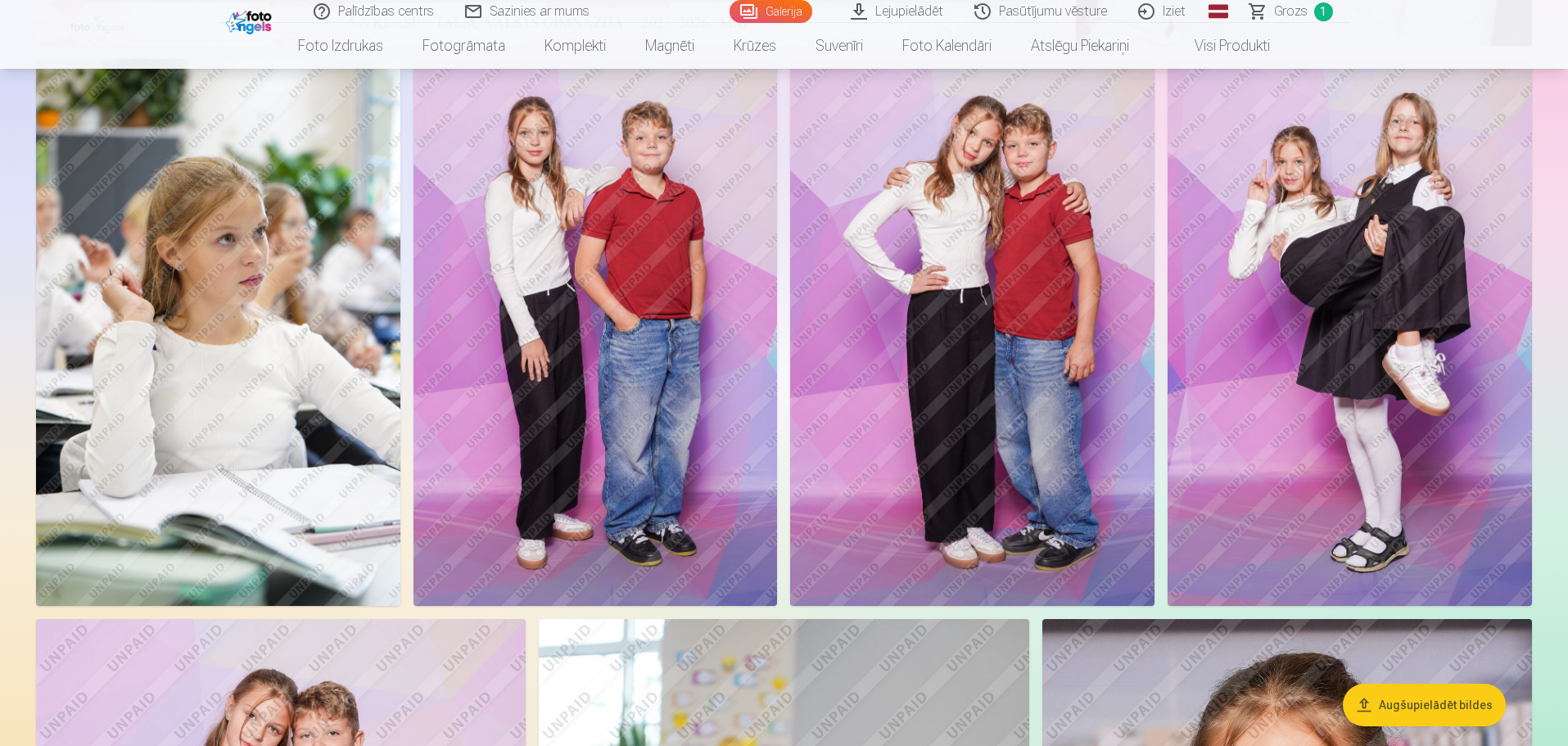
click at [1239, 453] on img at bounding box center [1349, 332] width 365 height 546
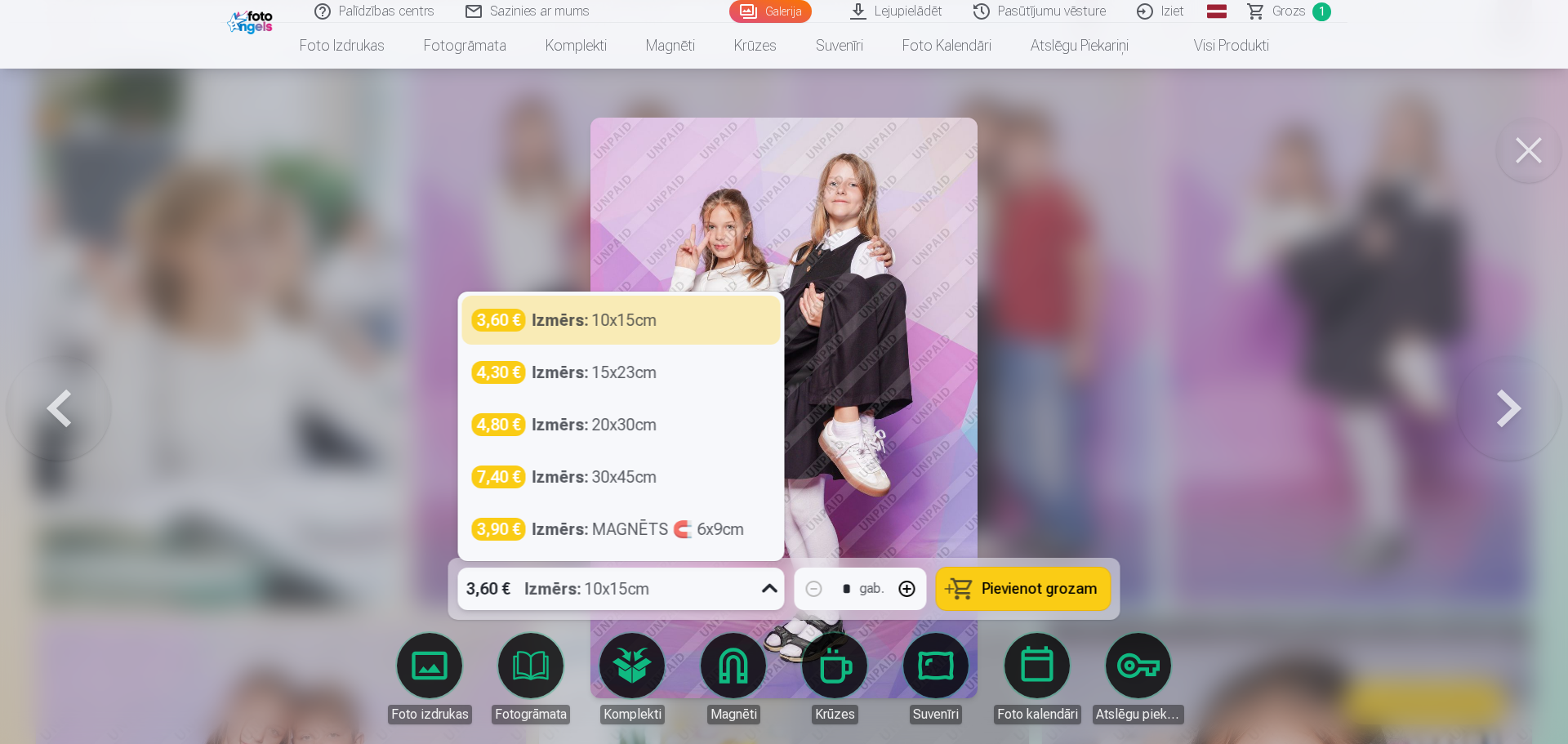
click at [769, 561] on icon at bounding box center [770, 589] width 26 height 26
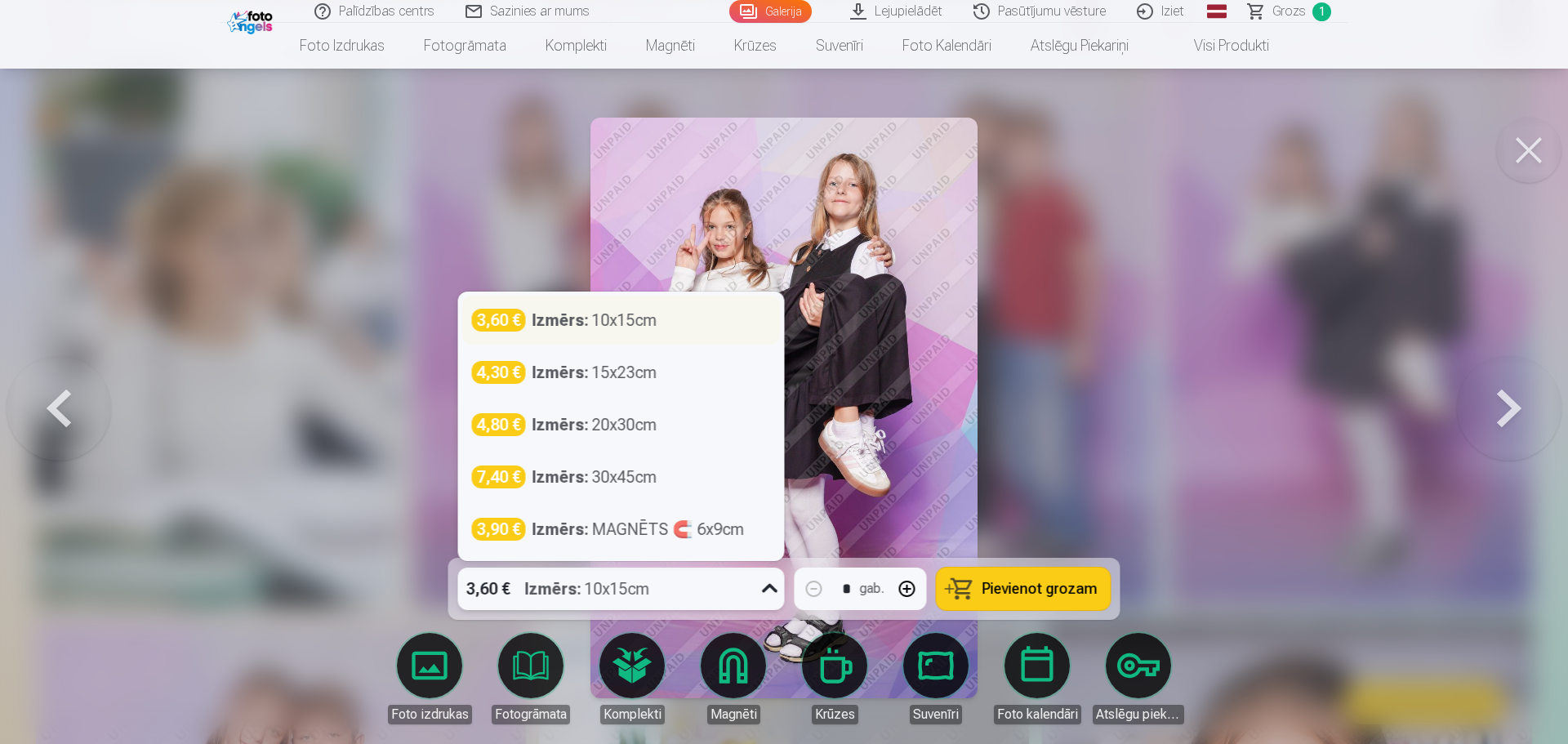
click at [604, 328] on div "Izmērs : 10x15cm" at bounding box center [595, 320] width 125 height 22
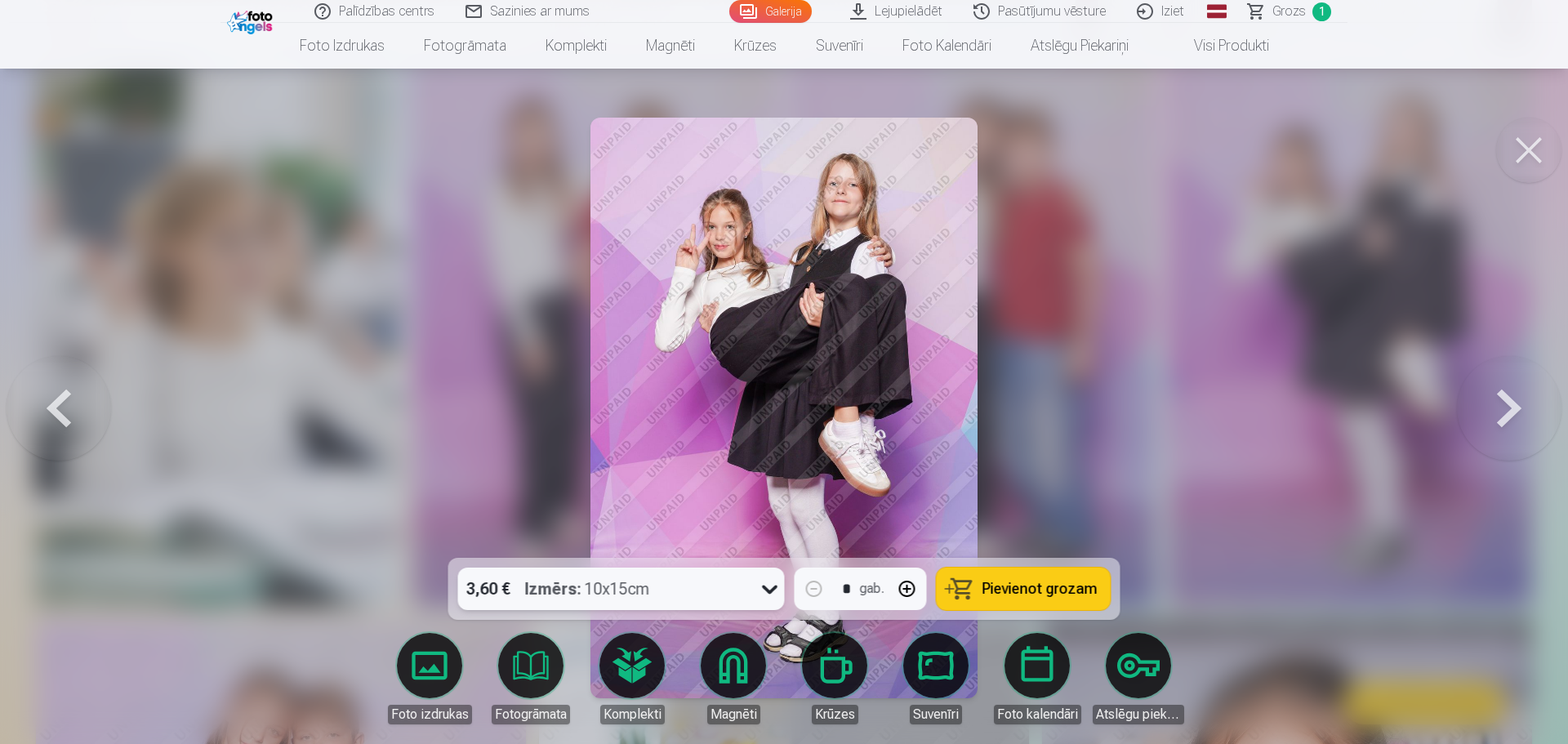
click at [1236, 399] on button at bounding box center [1509, 407] width 104 height 267
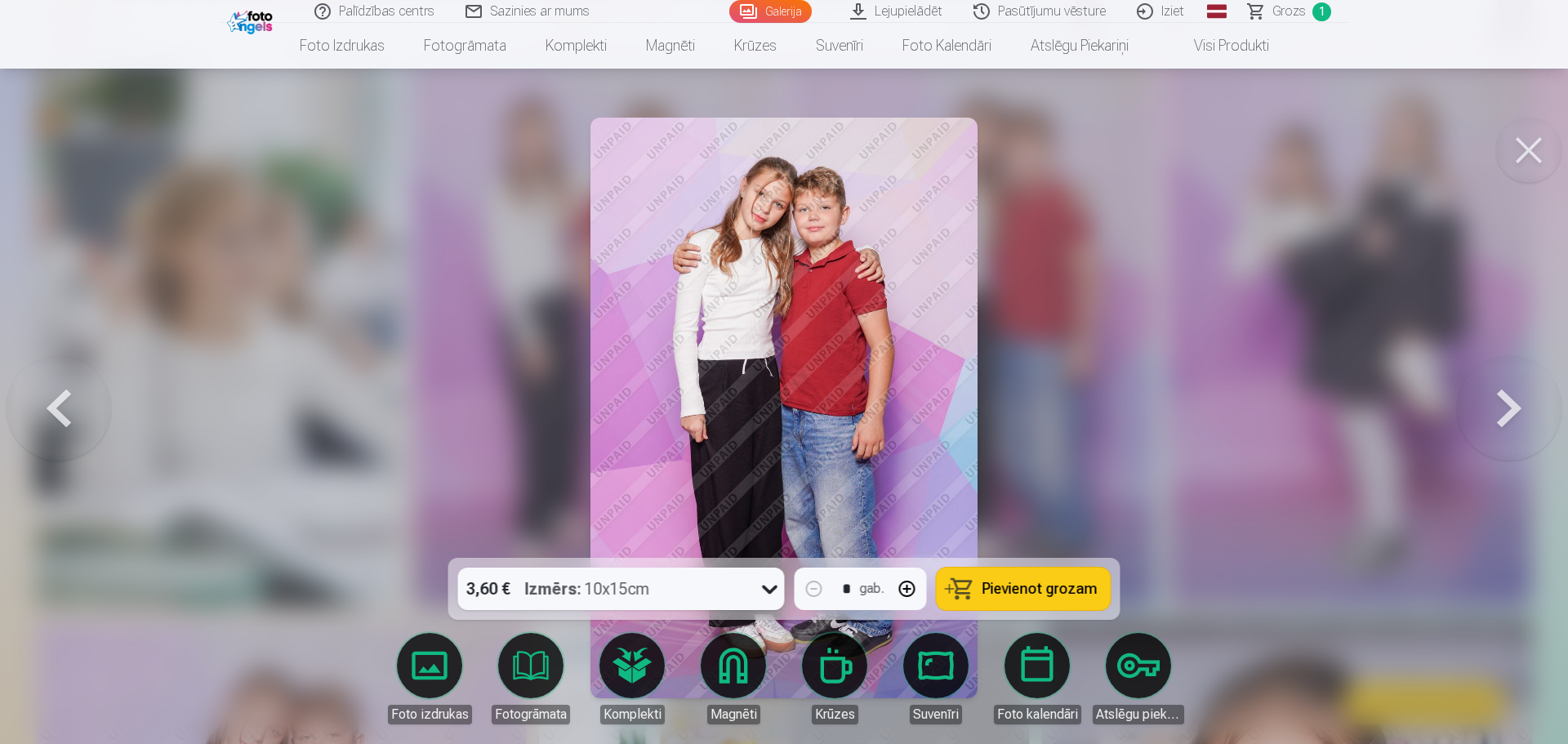
click at [1236, 402] on button at bounding box center [1509, 407] width 104 height 267
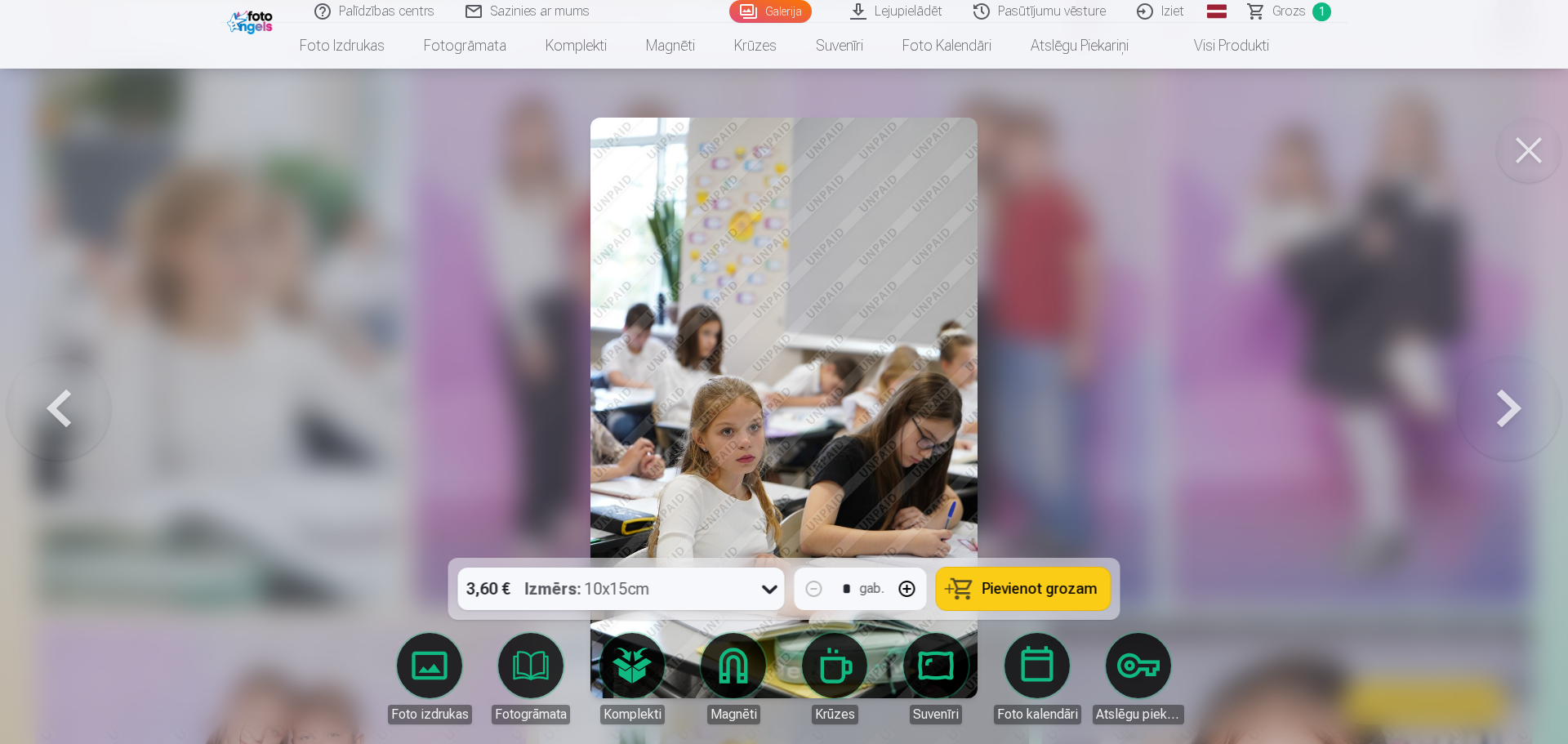
click at [1236, 402] on button at bounding box center [1509, 407] width 104 height 267
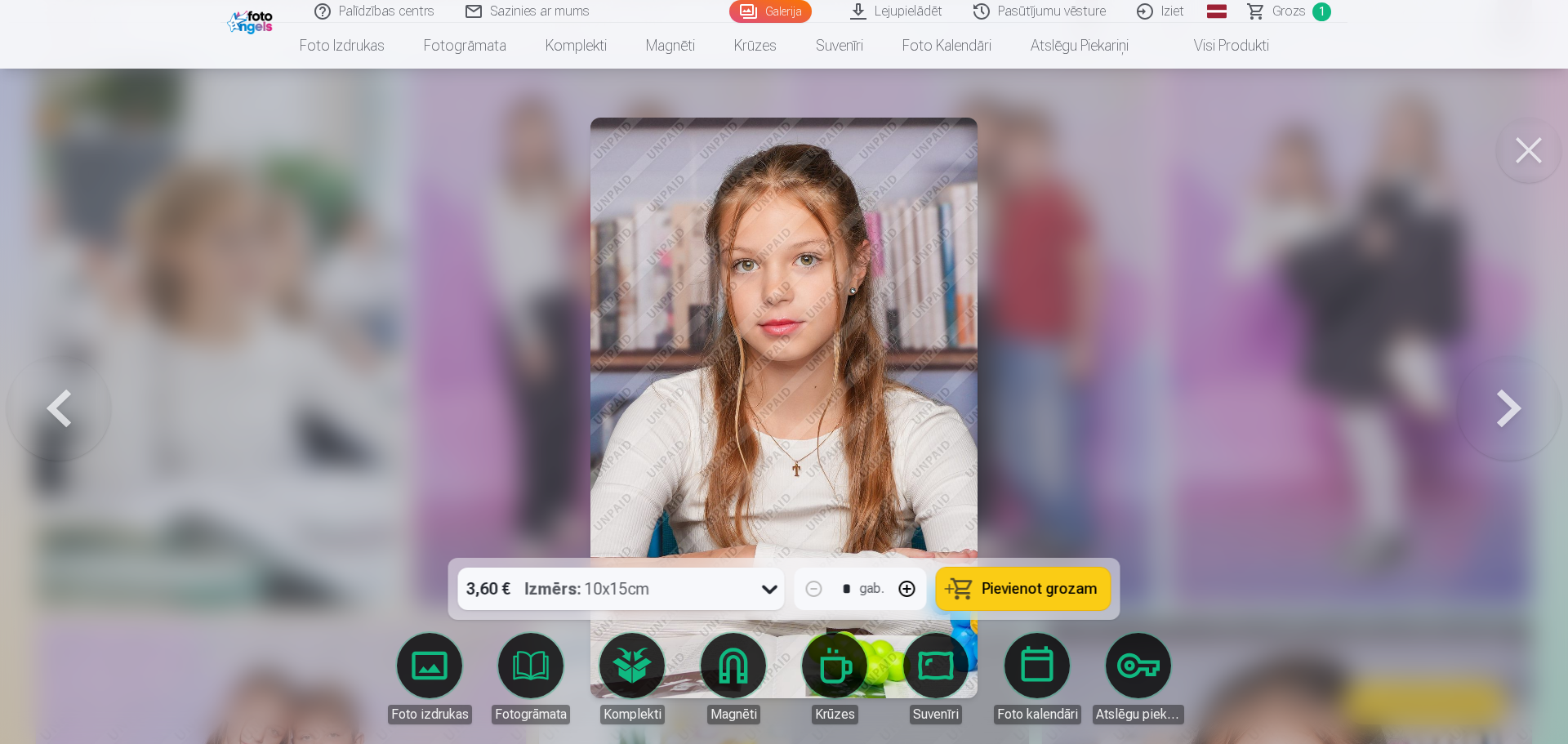
click at [1236, 402] on button at bounding box center [1509, 407] width 104 height 267
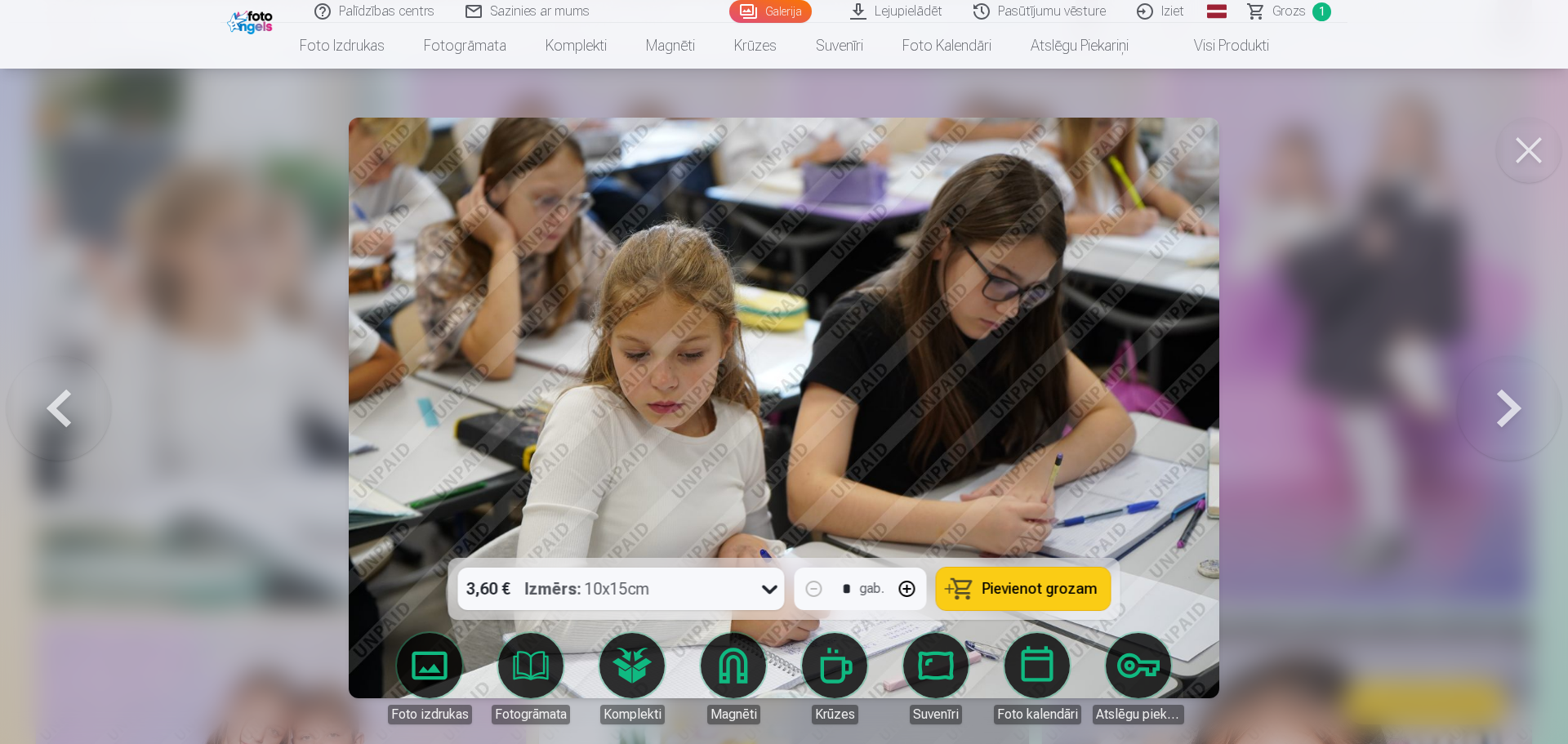
click at [1236, 402] on button at bounding box center [1509, 407] width 104 height 267
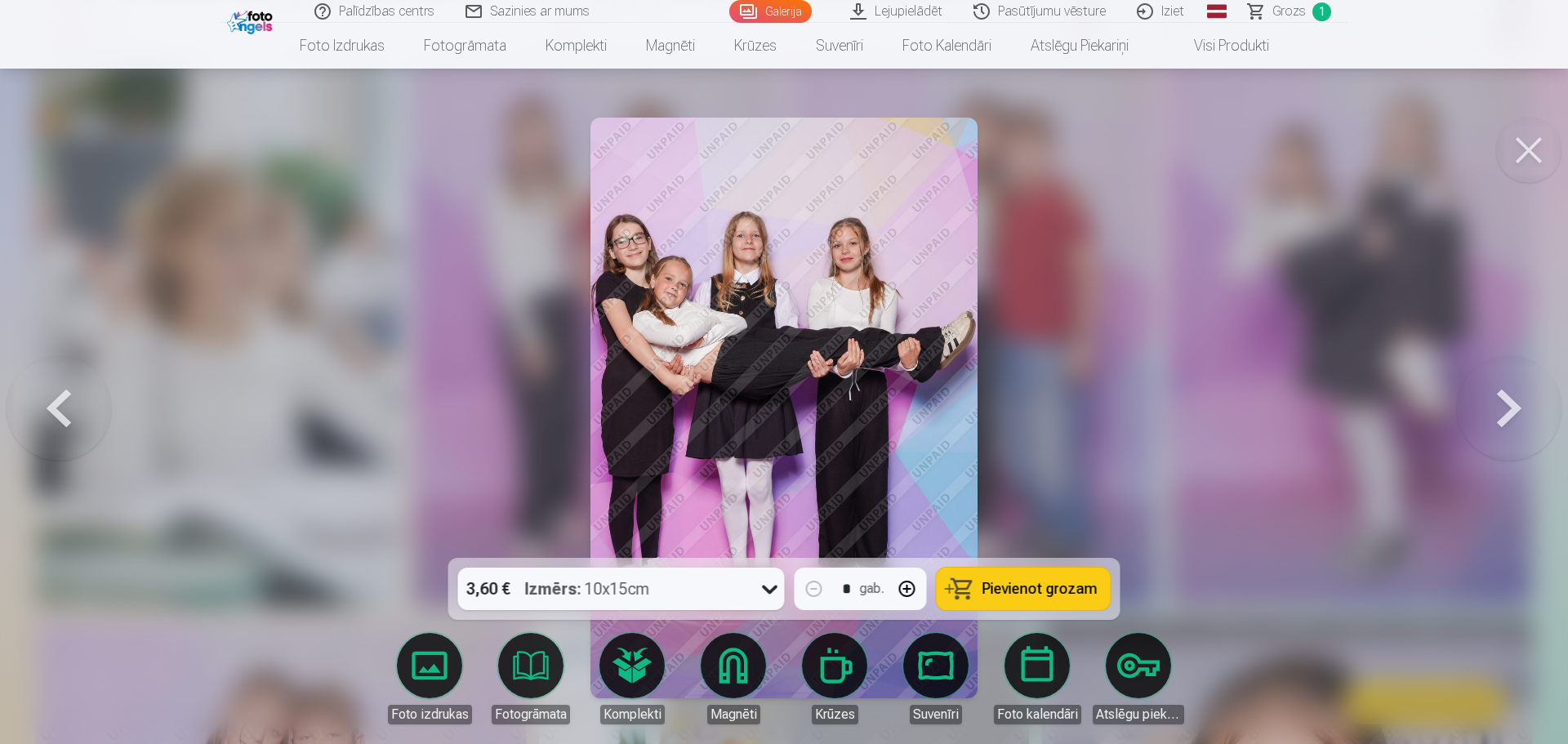
click at [1236, 402] on button at bounding box center [1509, 407] width 104 height 267
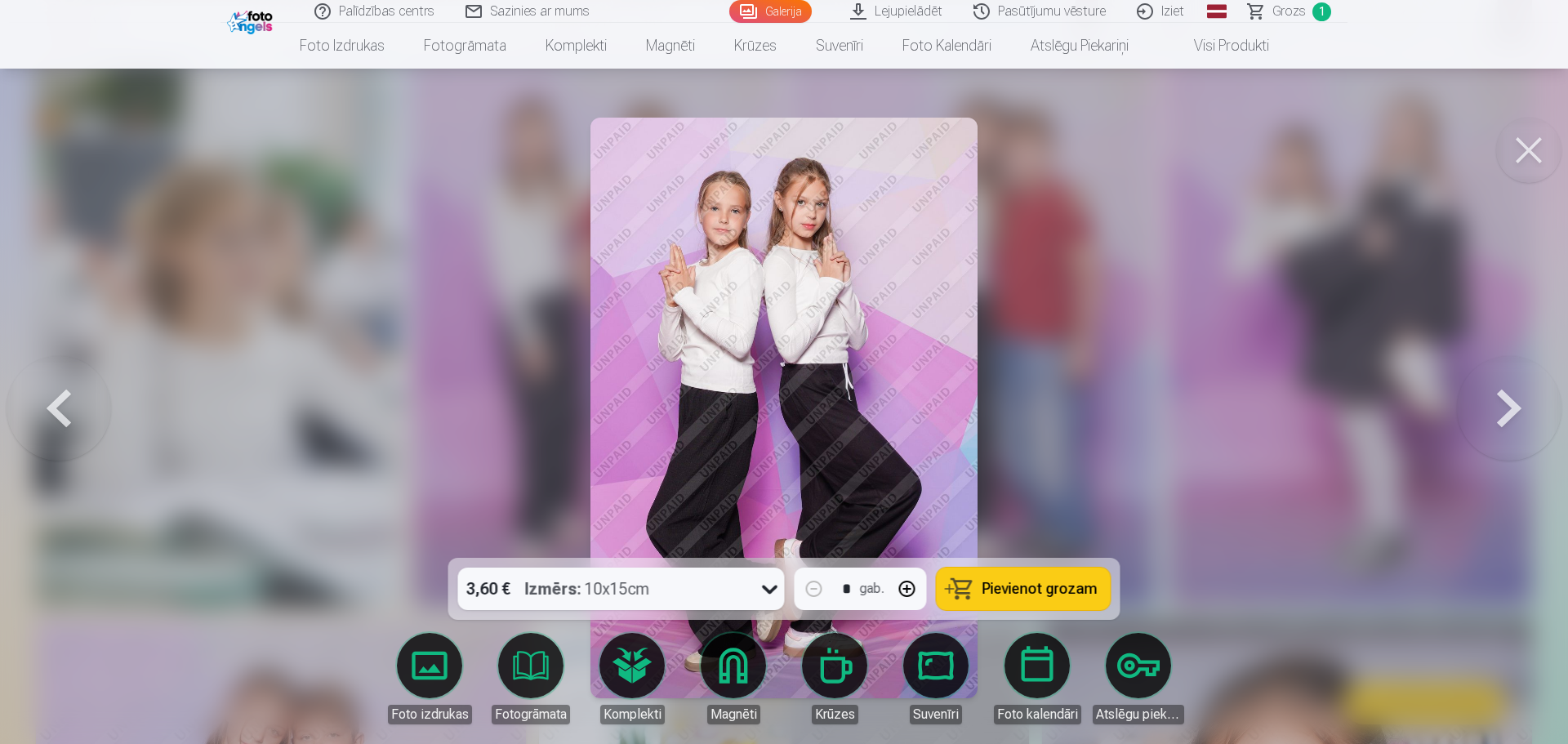
click at [1236, 402] on button at bounding box center [1509, 407] width 104 height 267
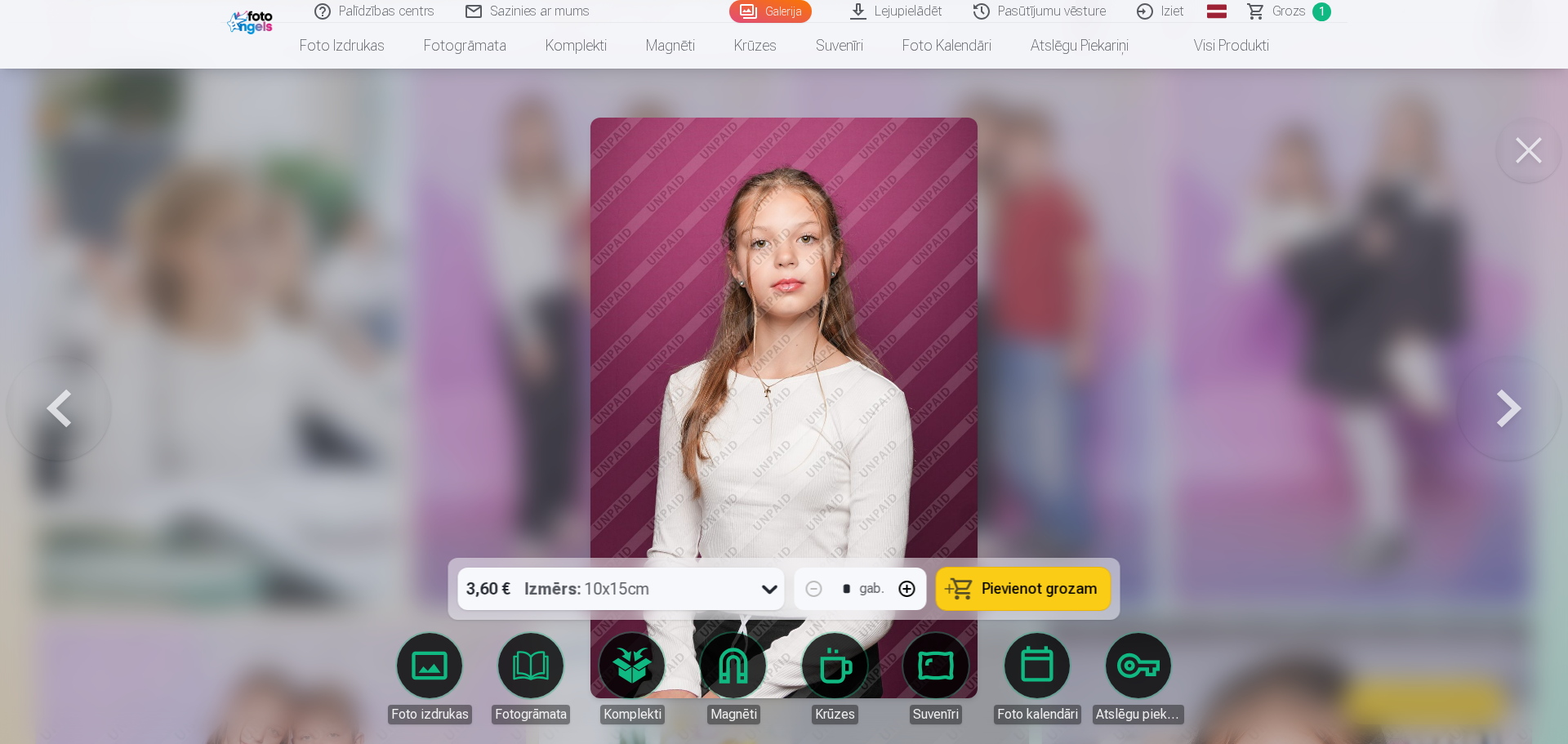
click at [1236, 402] on button at bounding box center [1509, 407] width 104 height 267
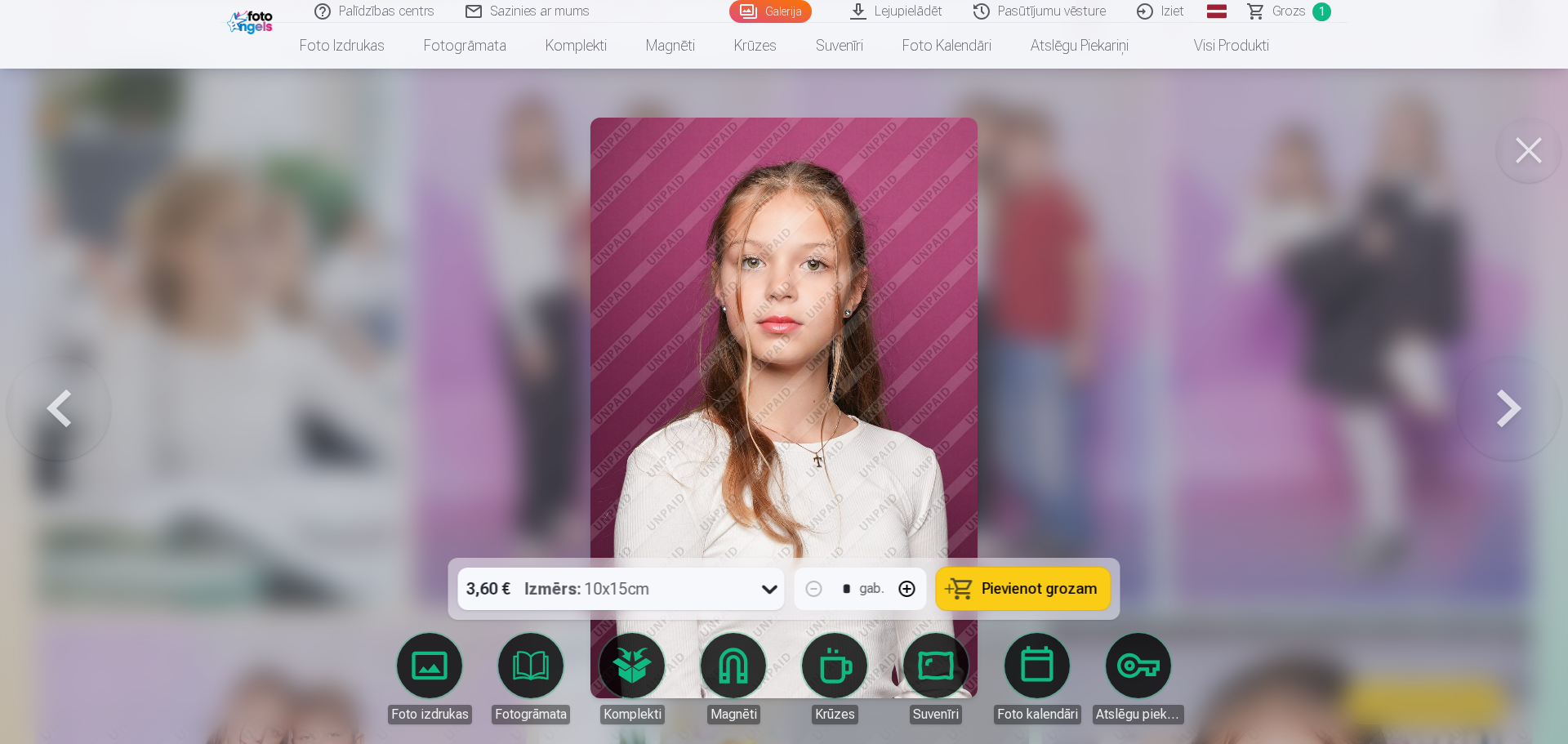
click at [1236, 402] on button at bounding box center [1509, 407] width 104 height 267
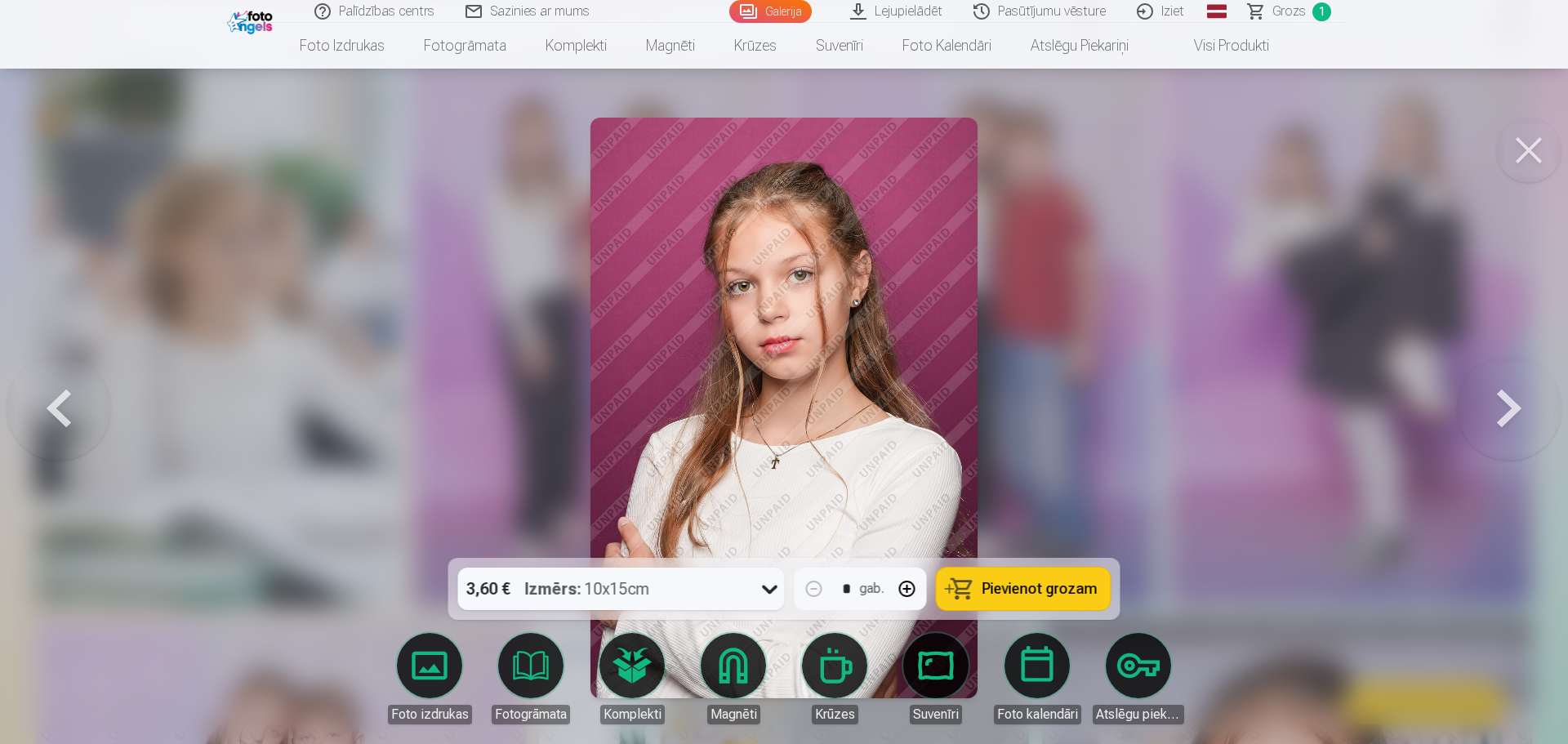
click at [1236, 402] on button at bounding box center [1509, 407] width 104 height 267
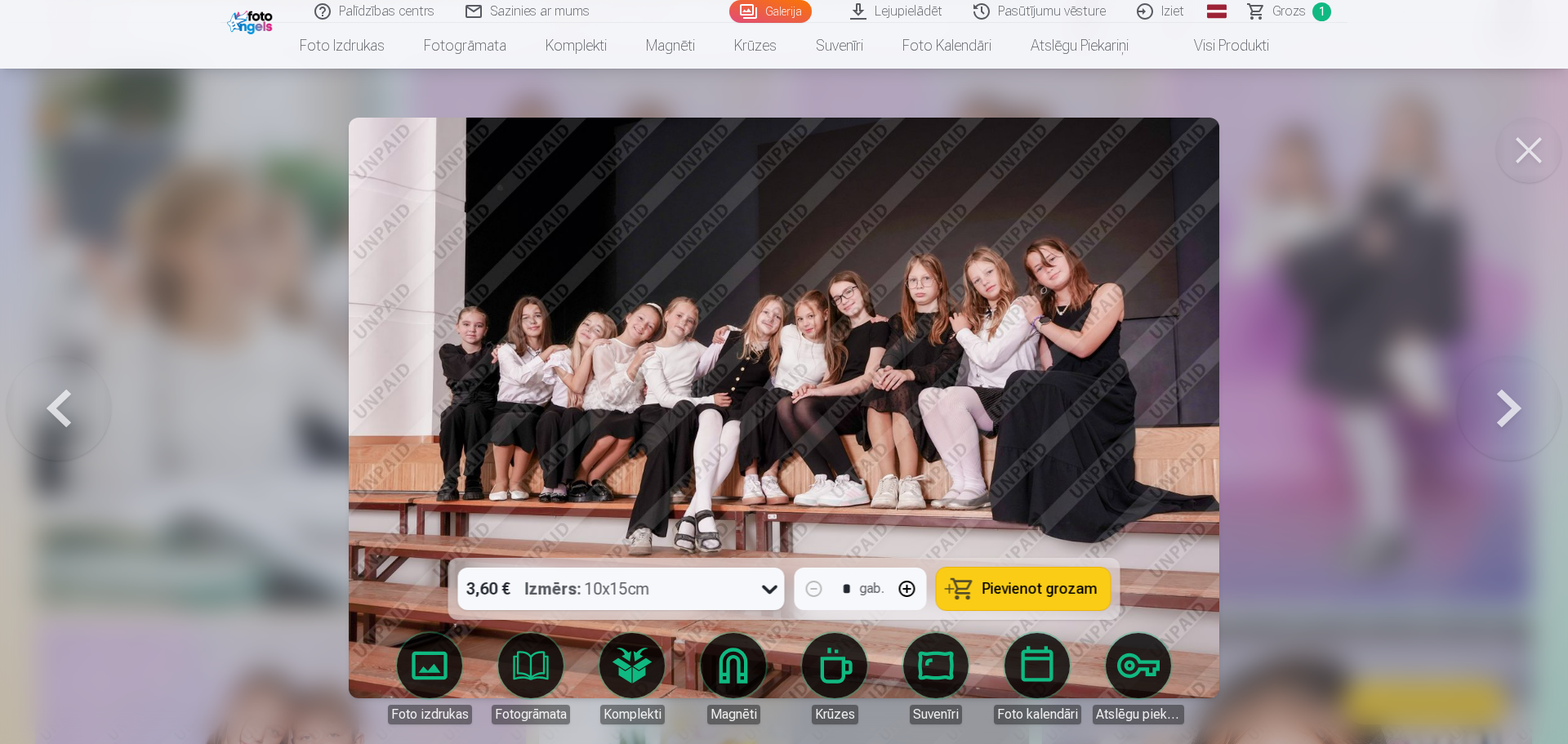
click at [1236, 402] on button at bounding box center [1509, 407] width 104 height 267
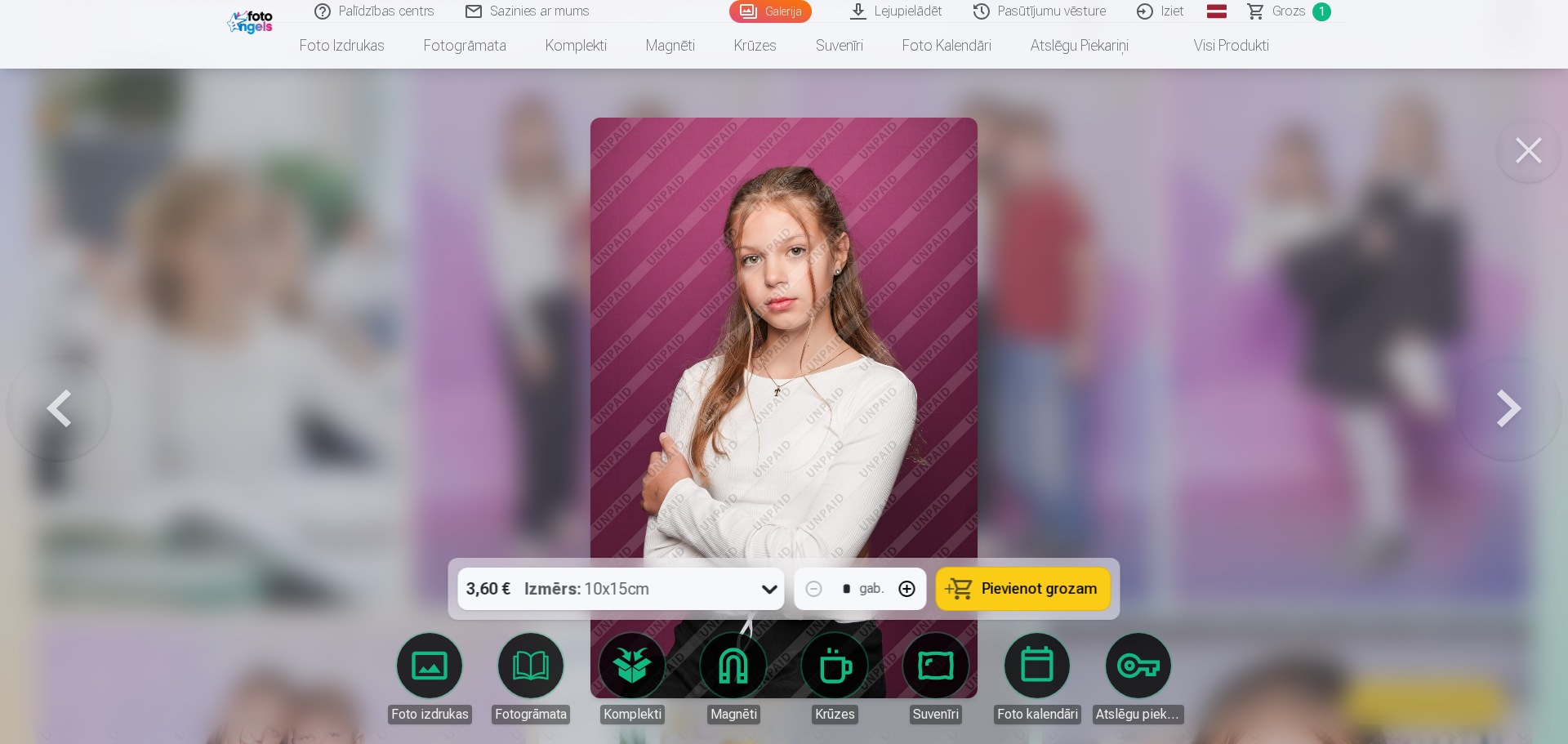
click at [1236, 402] on button at bounding box center [1509, 407] width 104 height 267
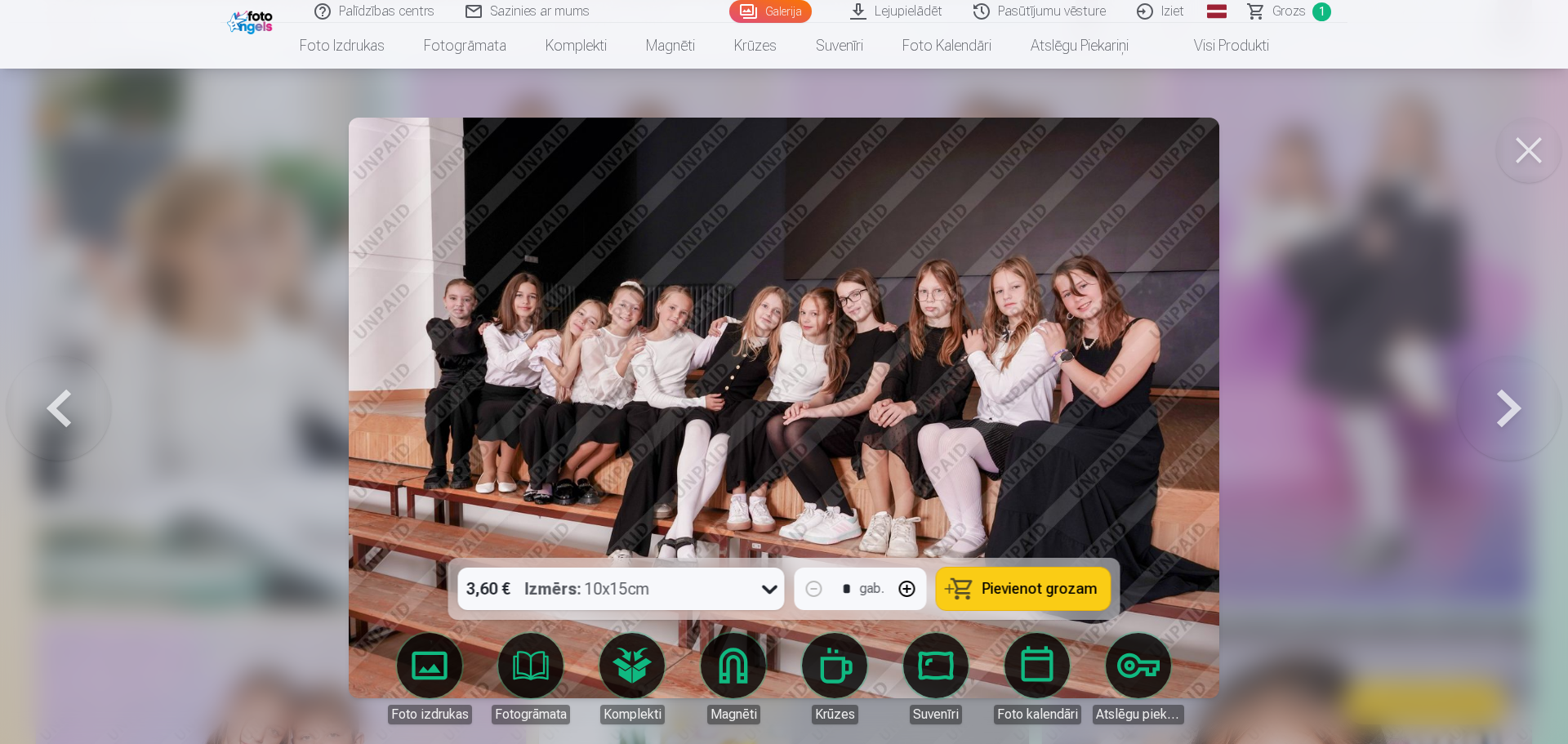
click at [1236, 402] on button at bounding box center [1509, 407] width 104 height 267
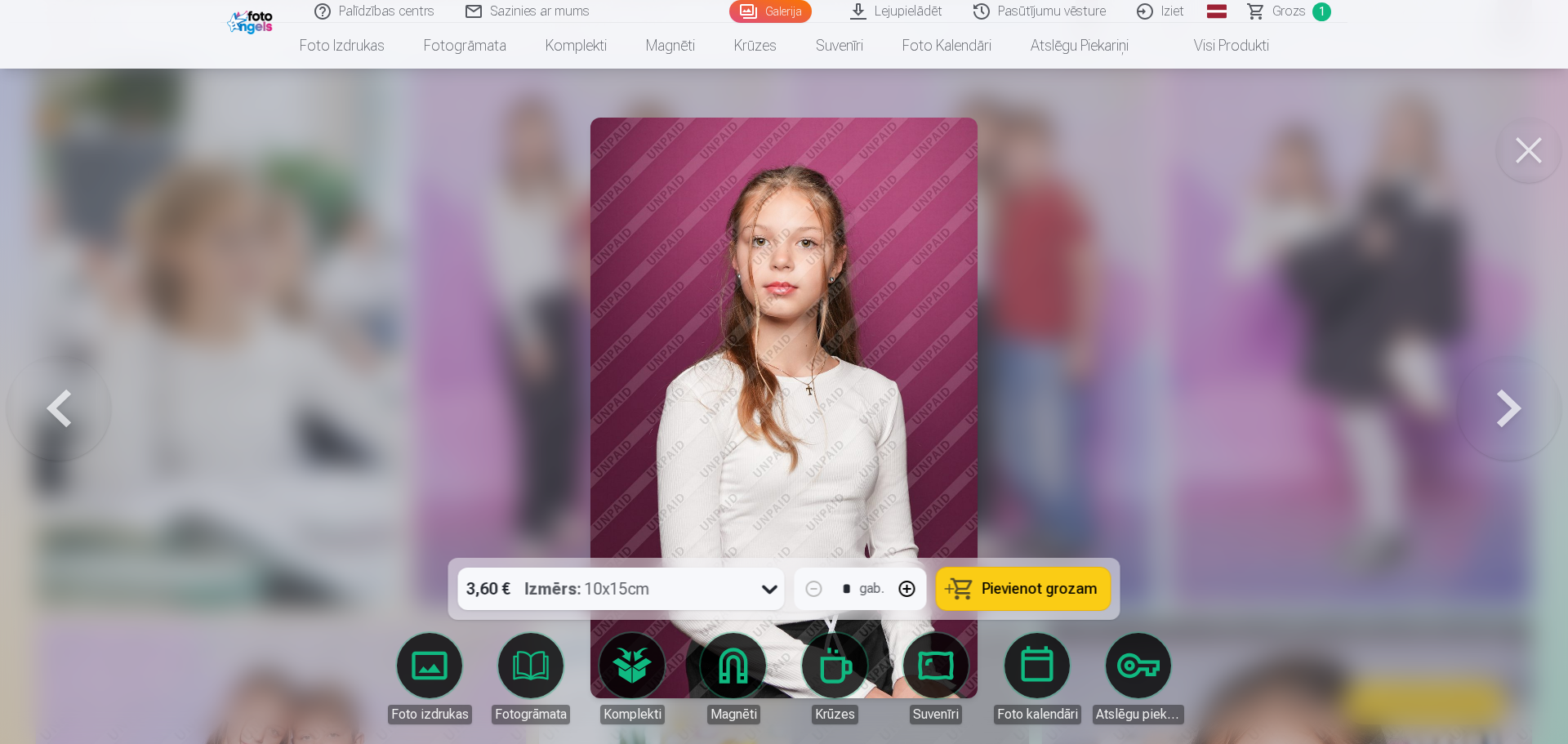
click at [1236, 402] on button at bounding box center [1509, 407] width 104 height 267
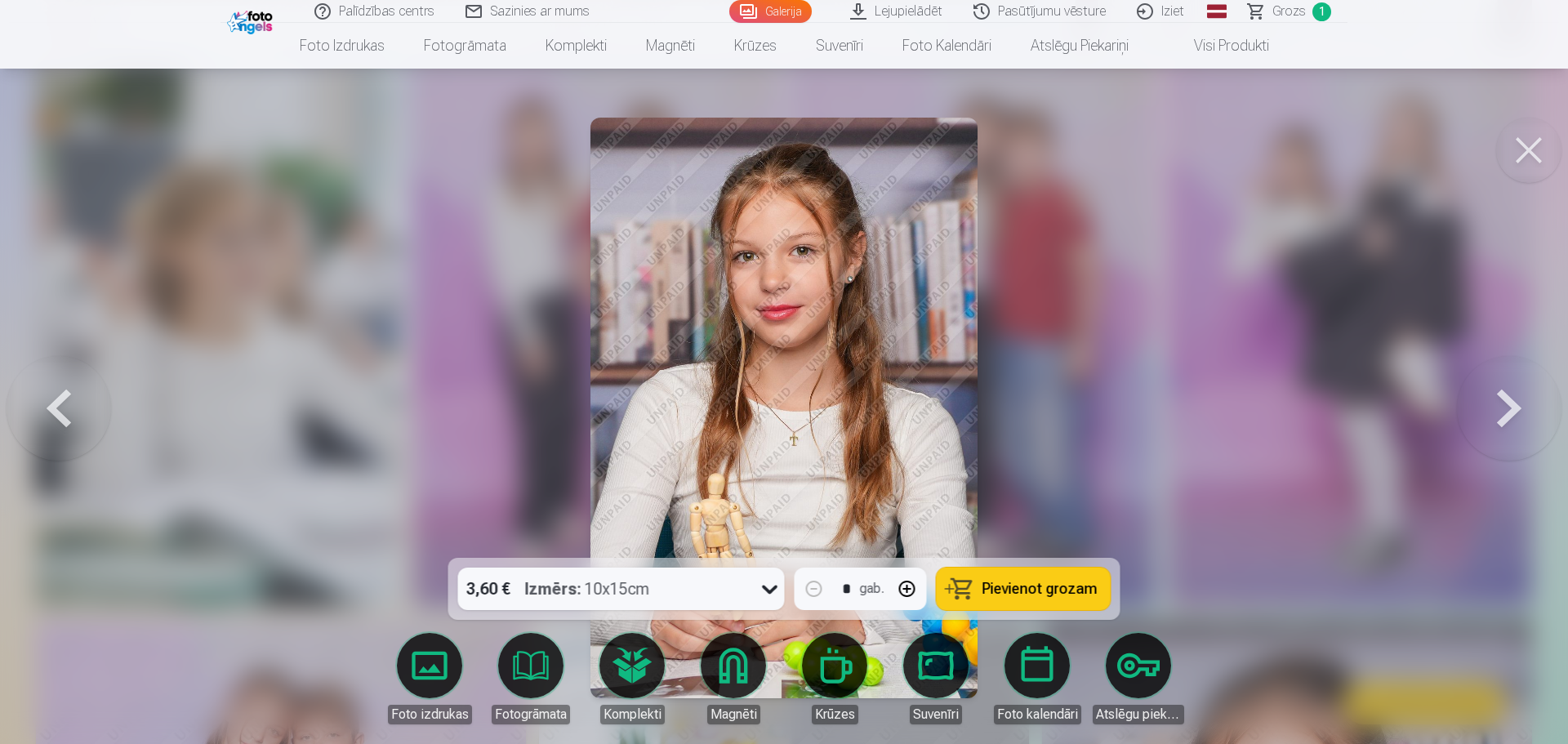
click at [1236, 402] on button at bounding box center [1509, 407] width 104 height 267
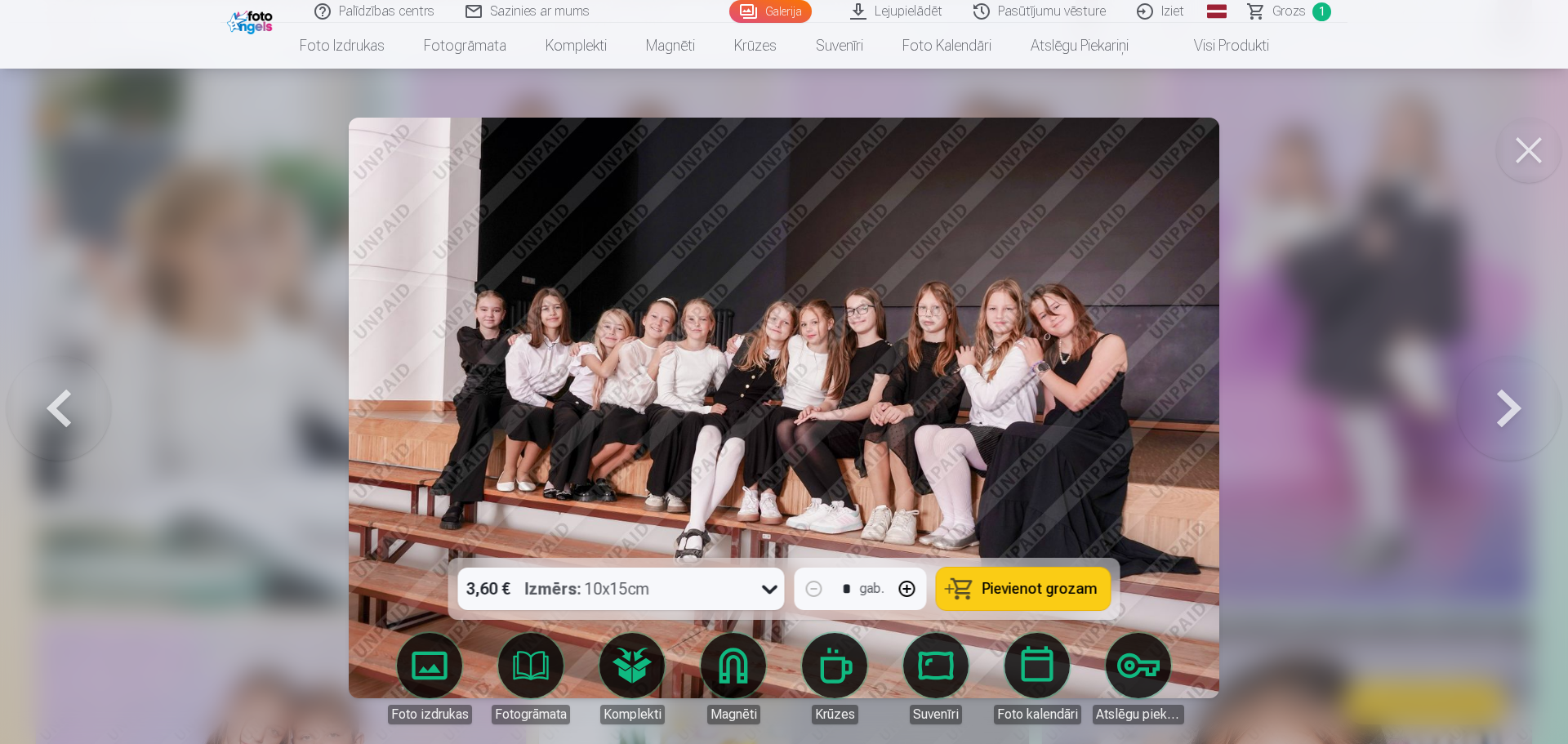
click at [1236, 402] on button at bounding box center [1509, 407] width 104 height 267
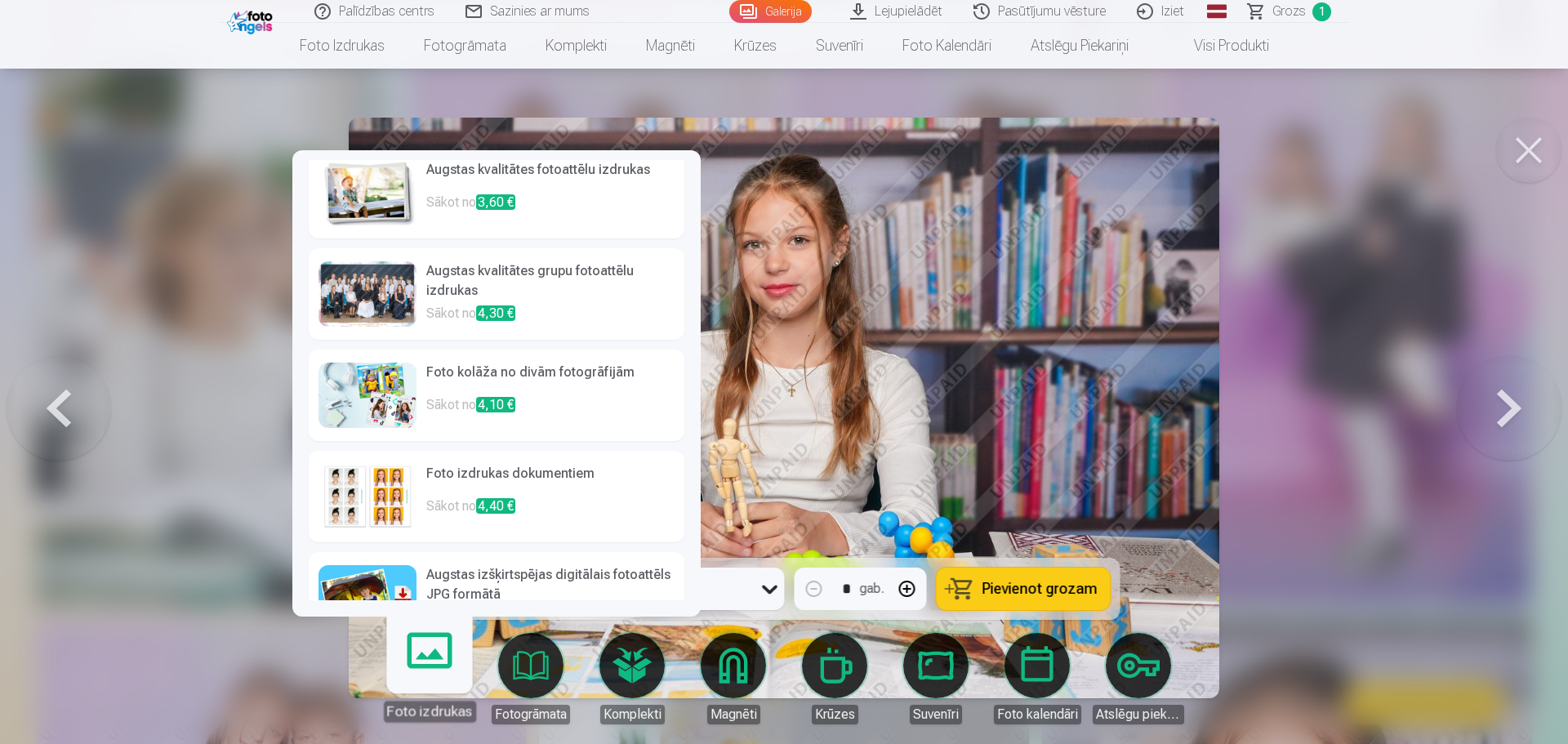
scroll to position [63, 0]
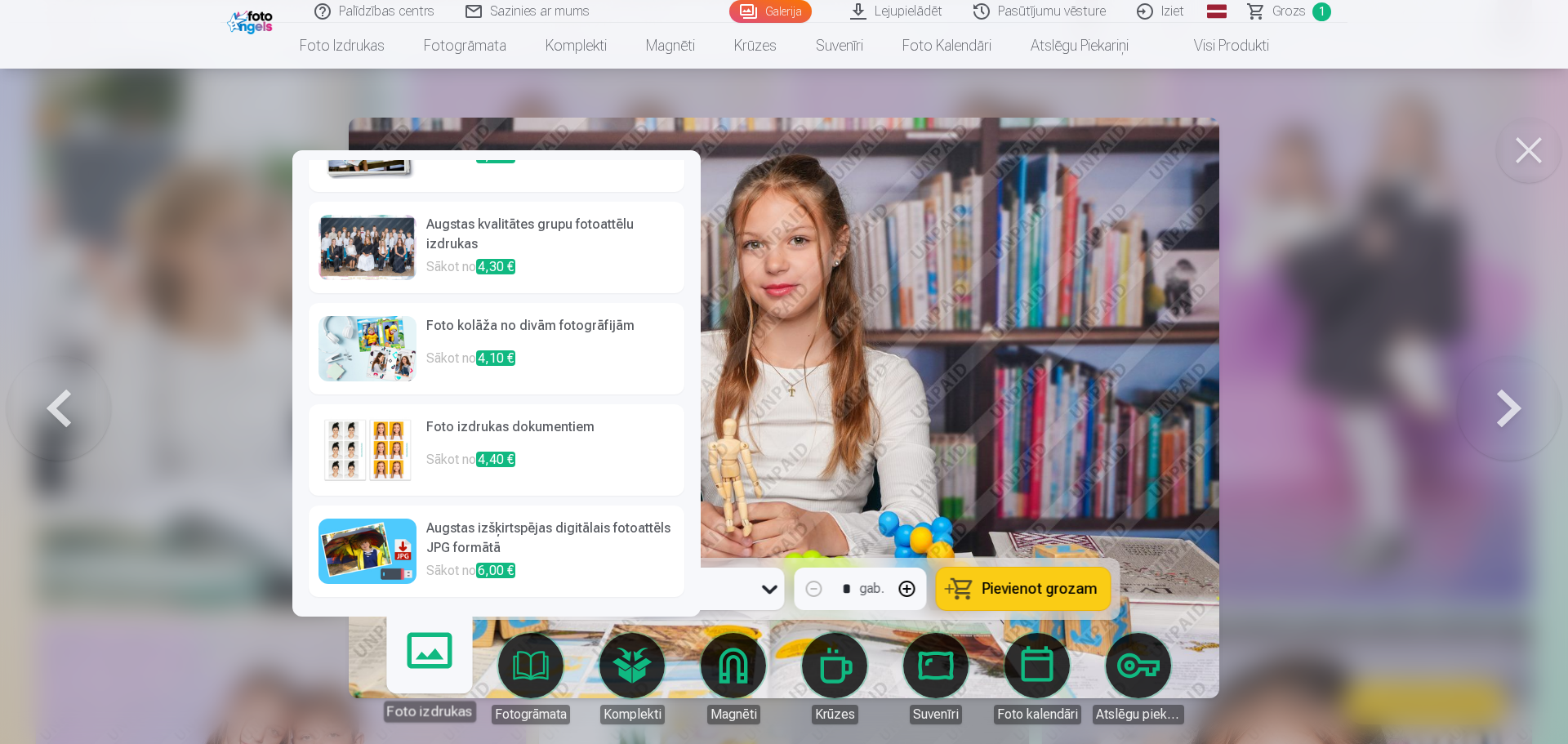
click at [518, 531] on h6 "Augstas izšķirtspējas digitālais fotoattēls JPG formātā" at bounding box center [551, 539] width 248 height 42
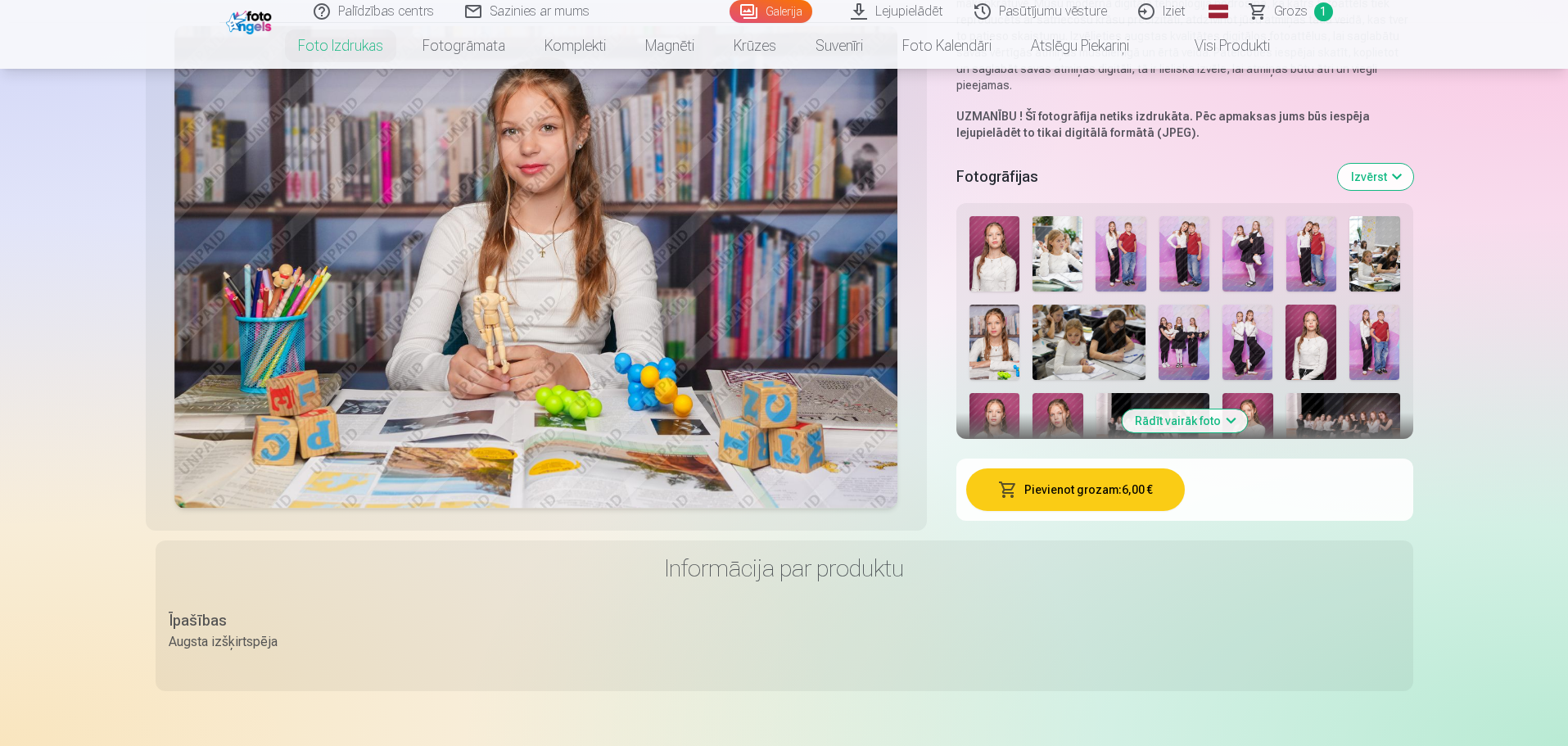
scroll to position [328, 0]
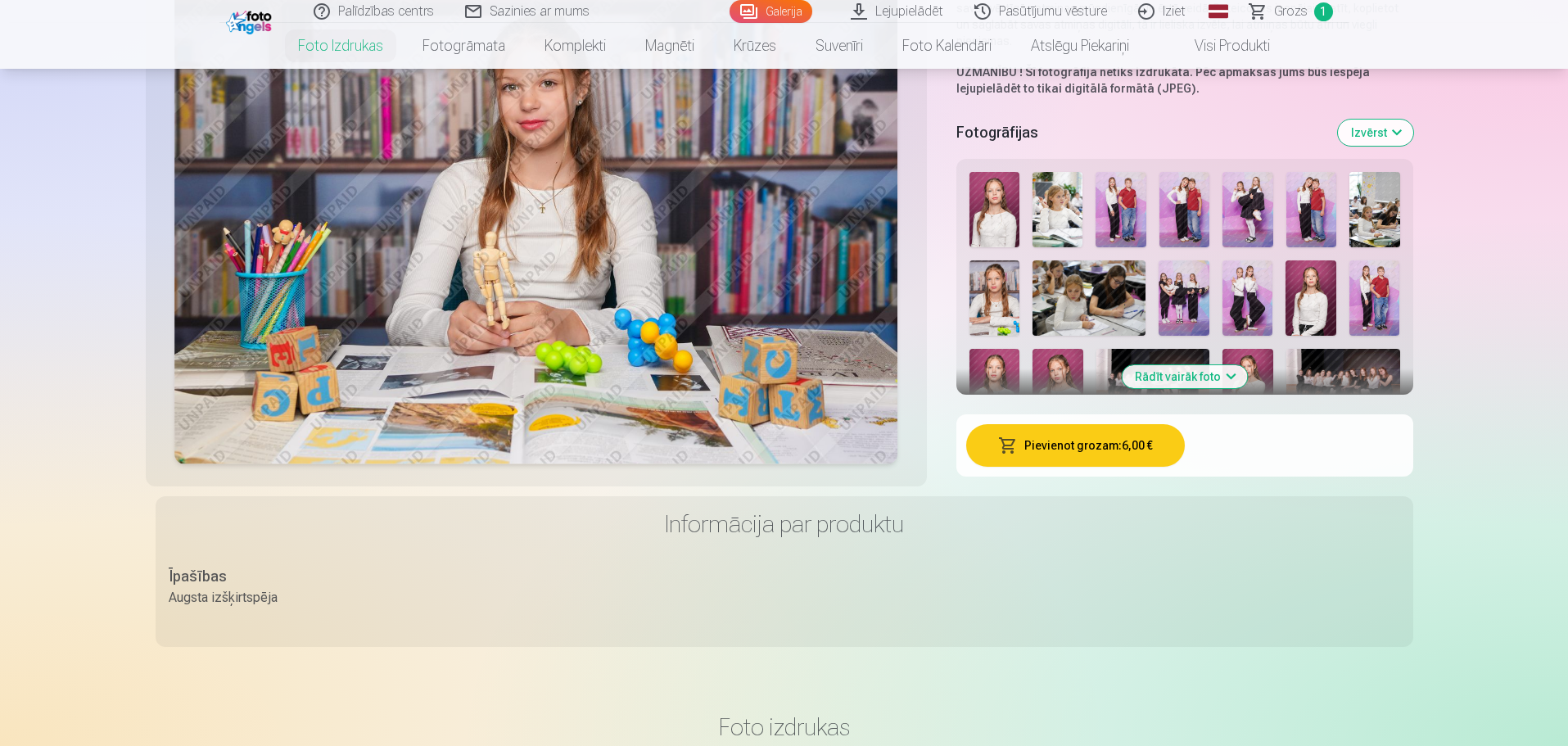
click at [1199, 375] on button "Rādīt vairāk foto" at bounding box center [1184, 376] width 125 height 23
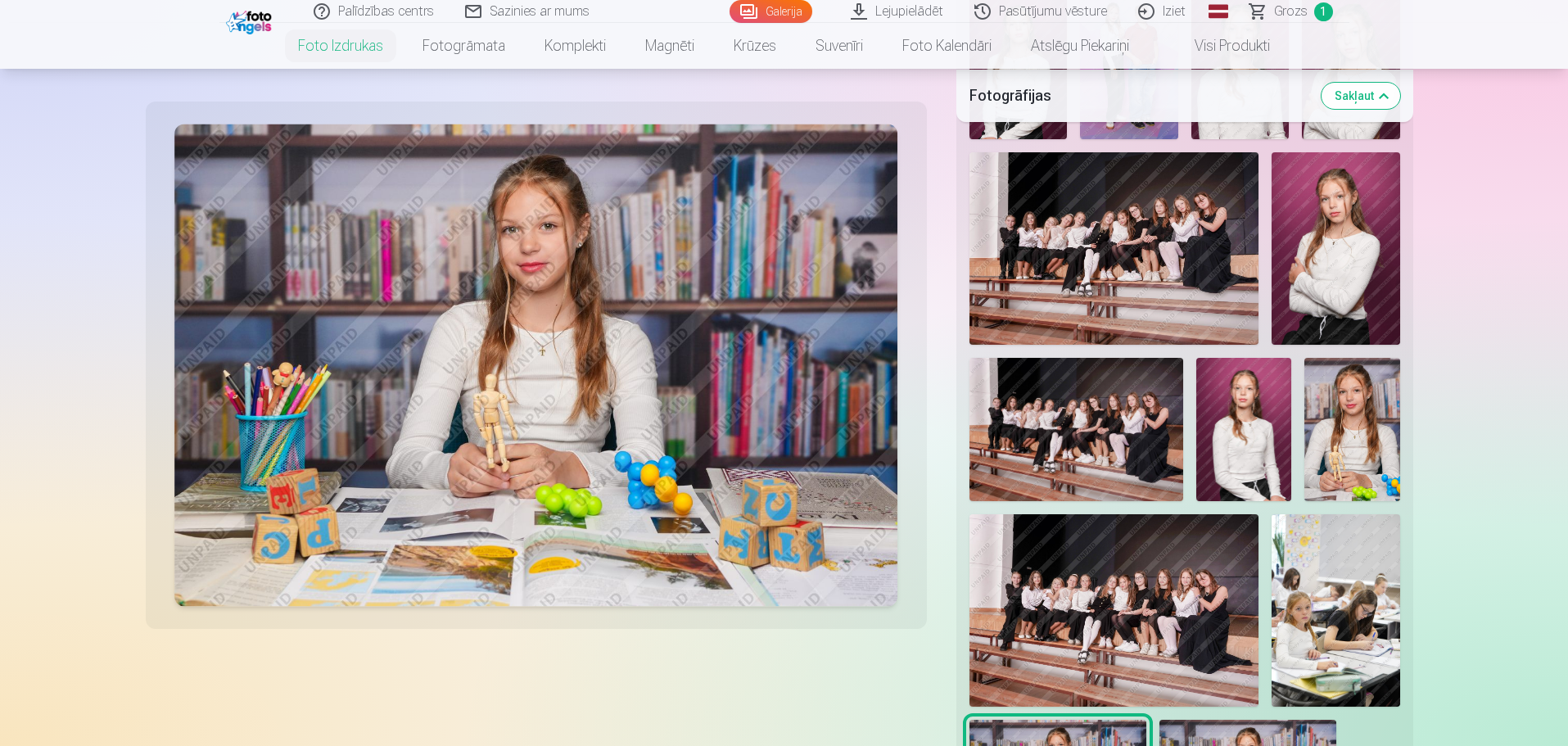
click at [1112, 311] on img at bounding box center [1113, 249] width 289 height 193
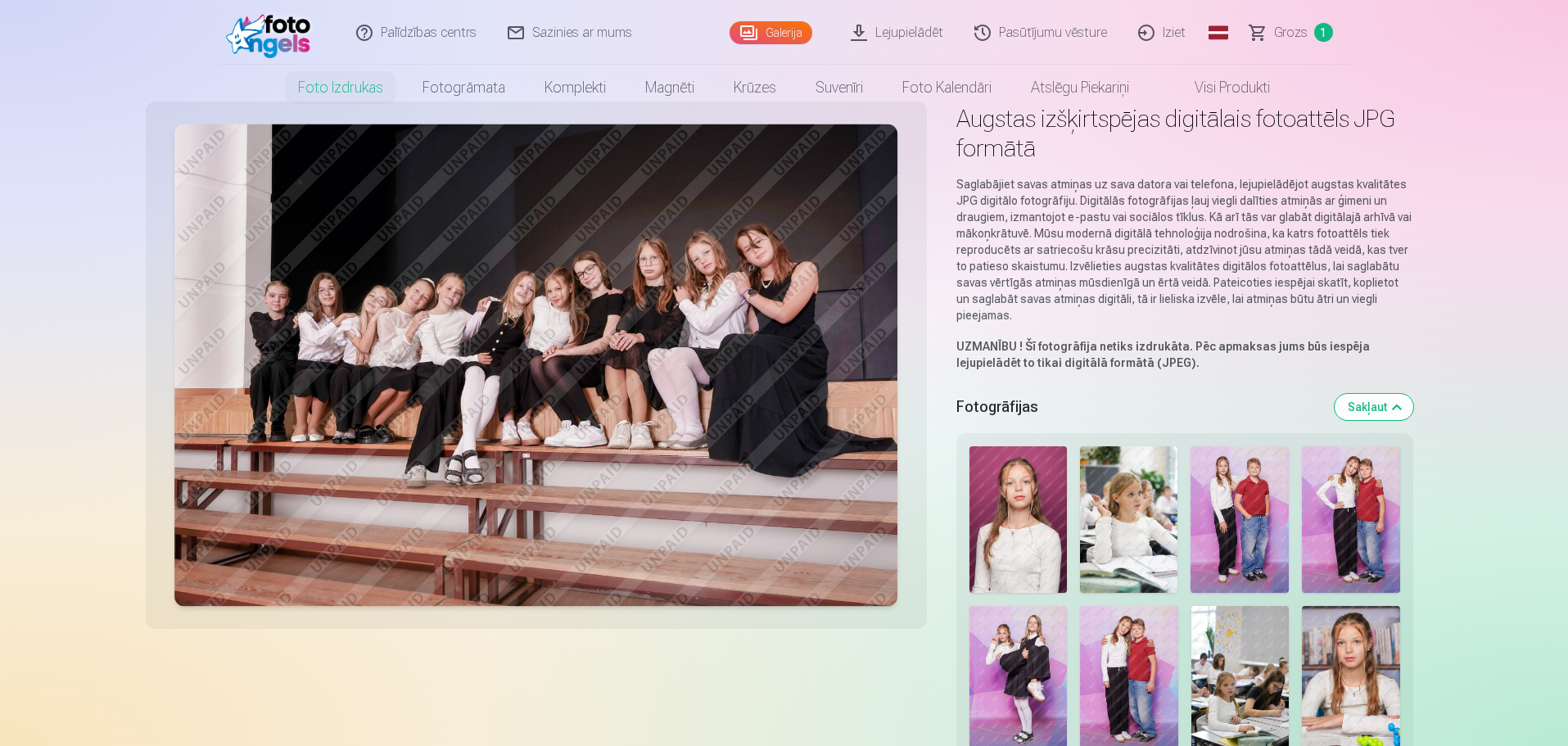
scroll to position [0, 0]
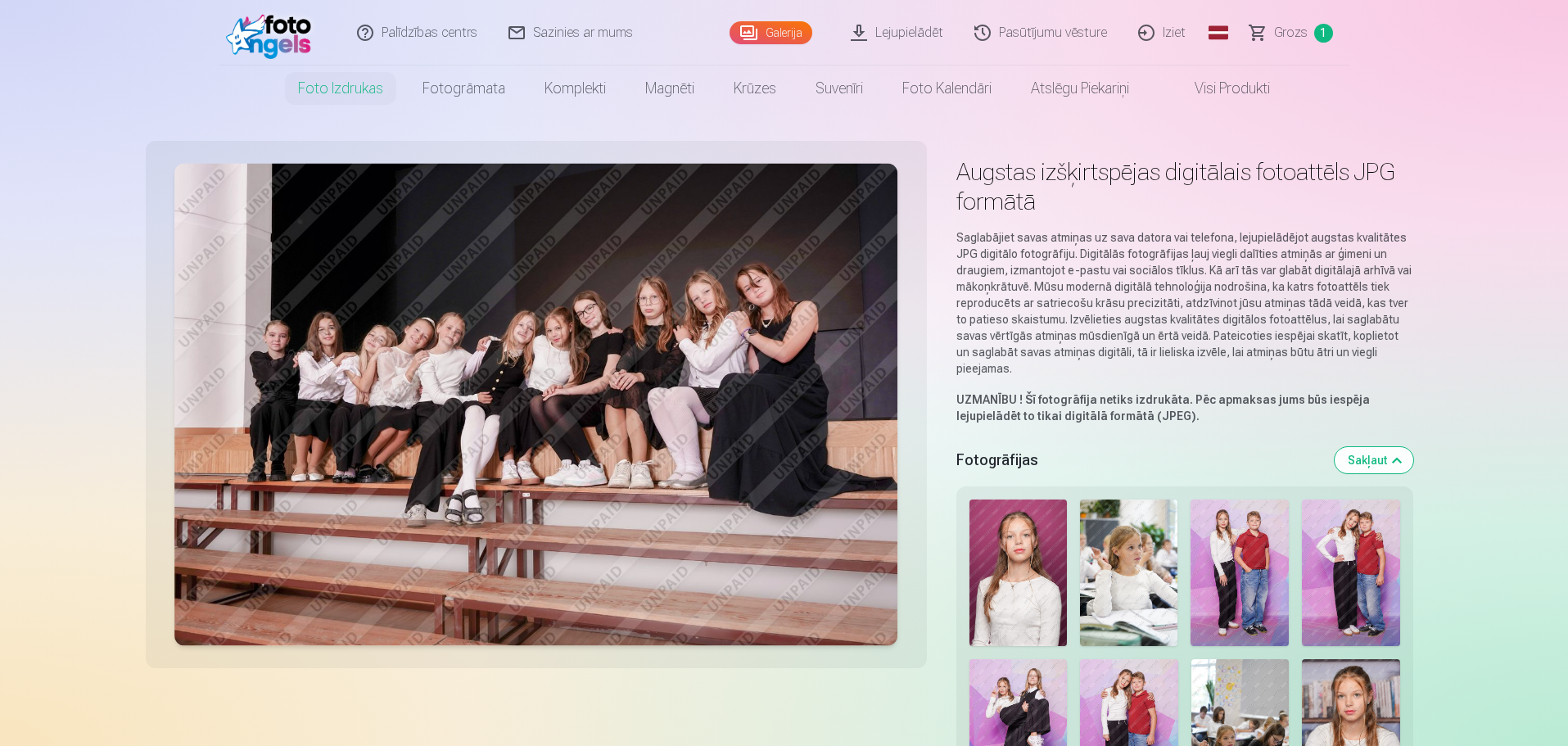
click at [1239, 450] on button "Sakļaut" at bounding box center [1373, 459] width 78 height 26
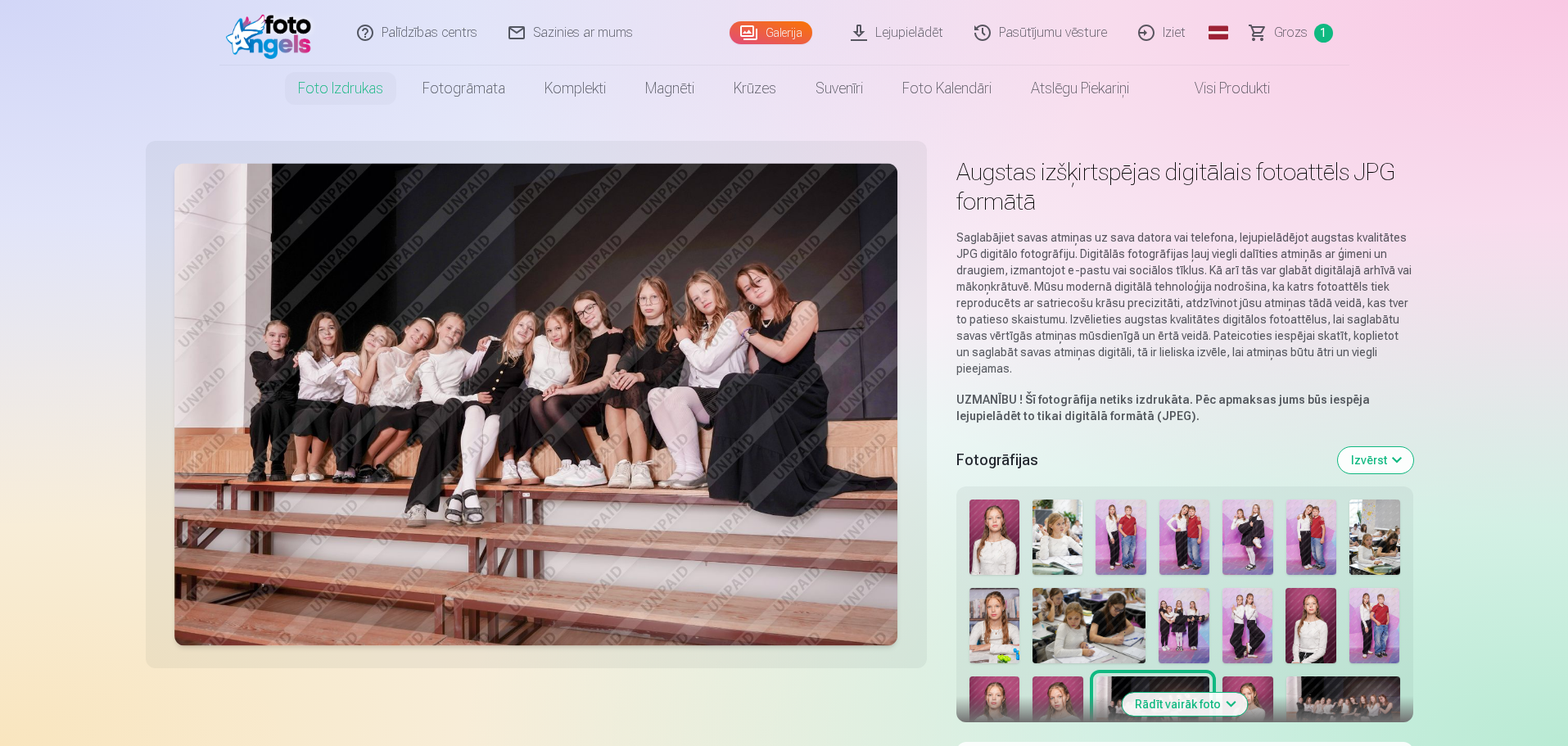
click at [505, 367] on img at bounding box center [537, 405] width 724 height 483
click at [532, 367] on img at bounding box center [537, 405] width 724 height 483
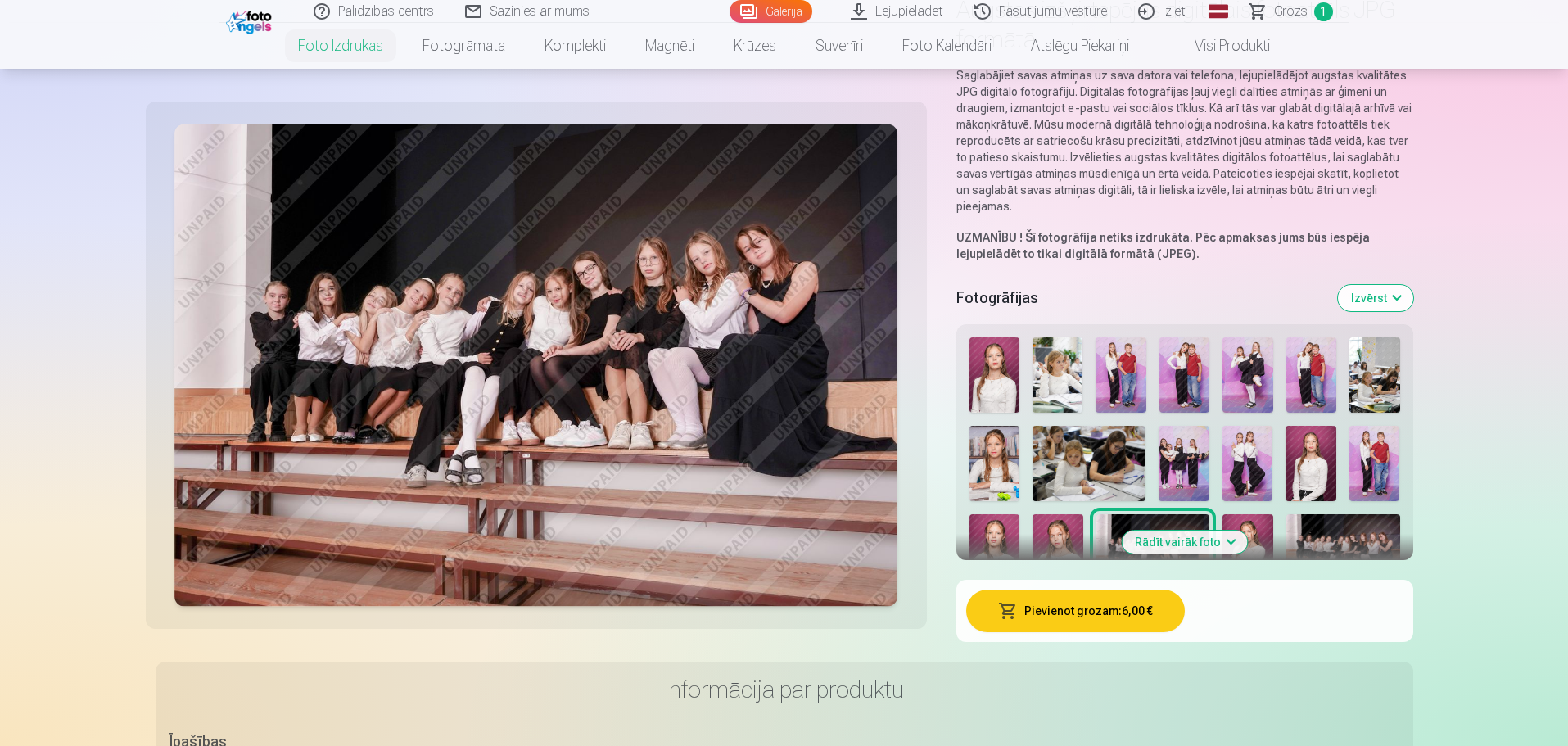
scroll to position [164, 0]
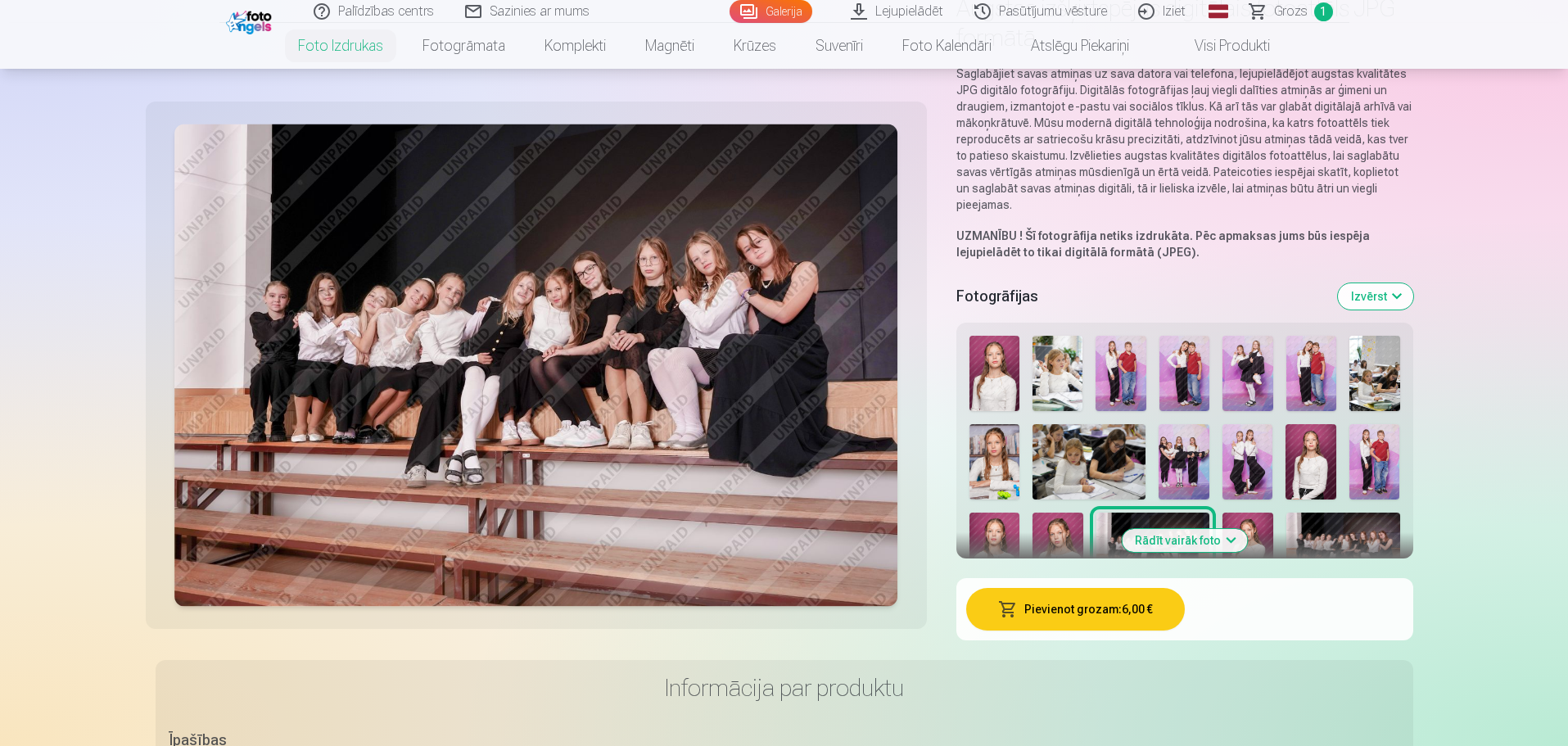
click at [1083, 493] on img at bounding box center [1088, 462] width 113 height 76
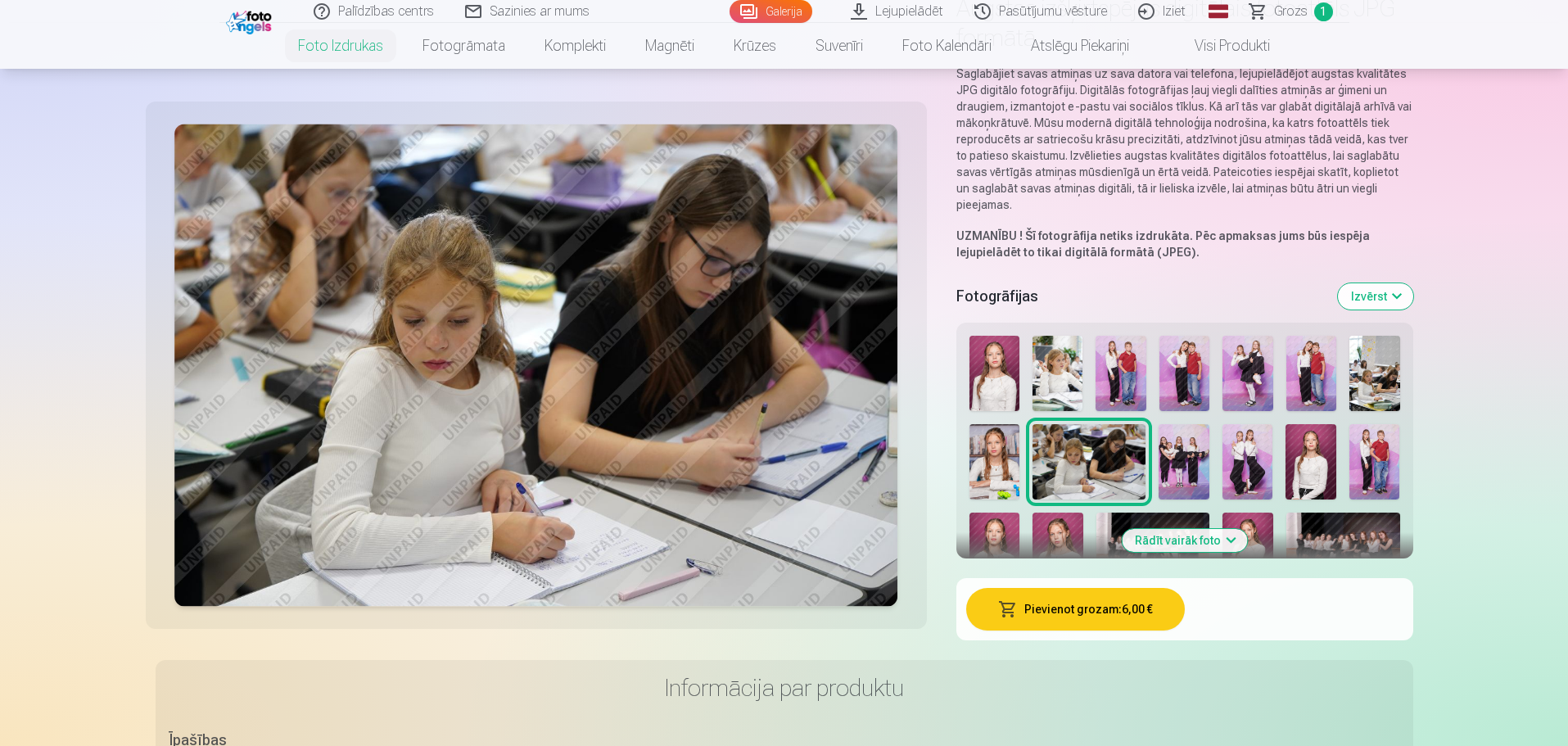
click at [1189, 479] on img at bounding box center [1183, 462] width 50 height 76
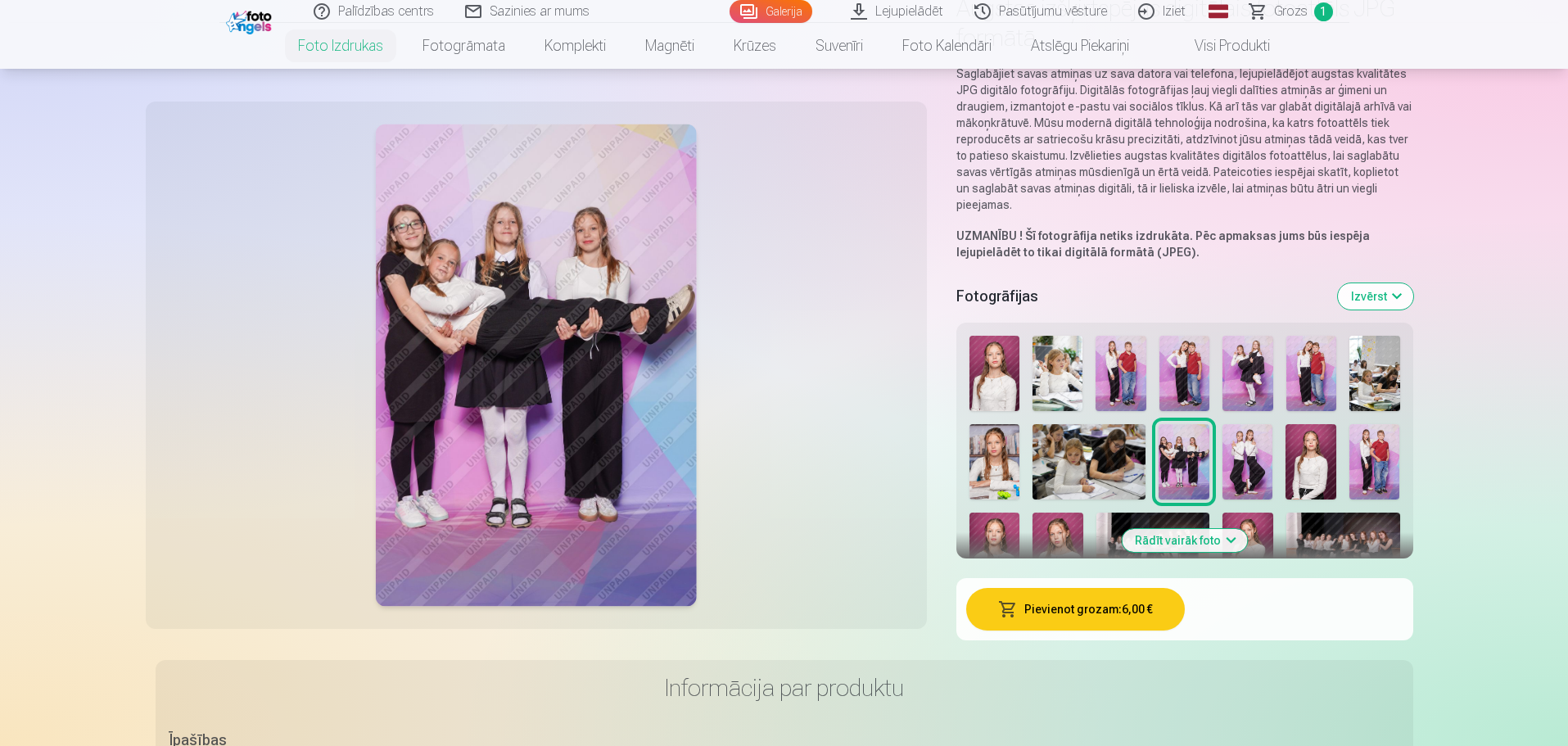
click at [1239, 469] on img at bounding box center [1247, 462] width 50 height 76
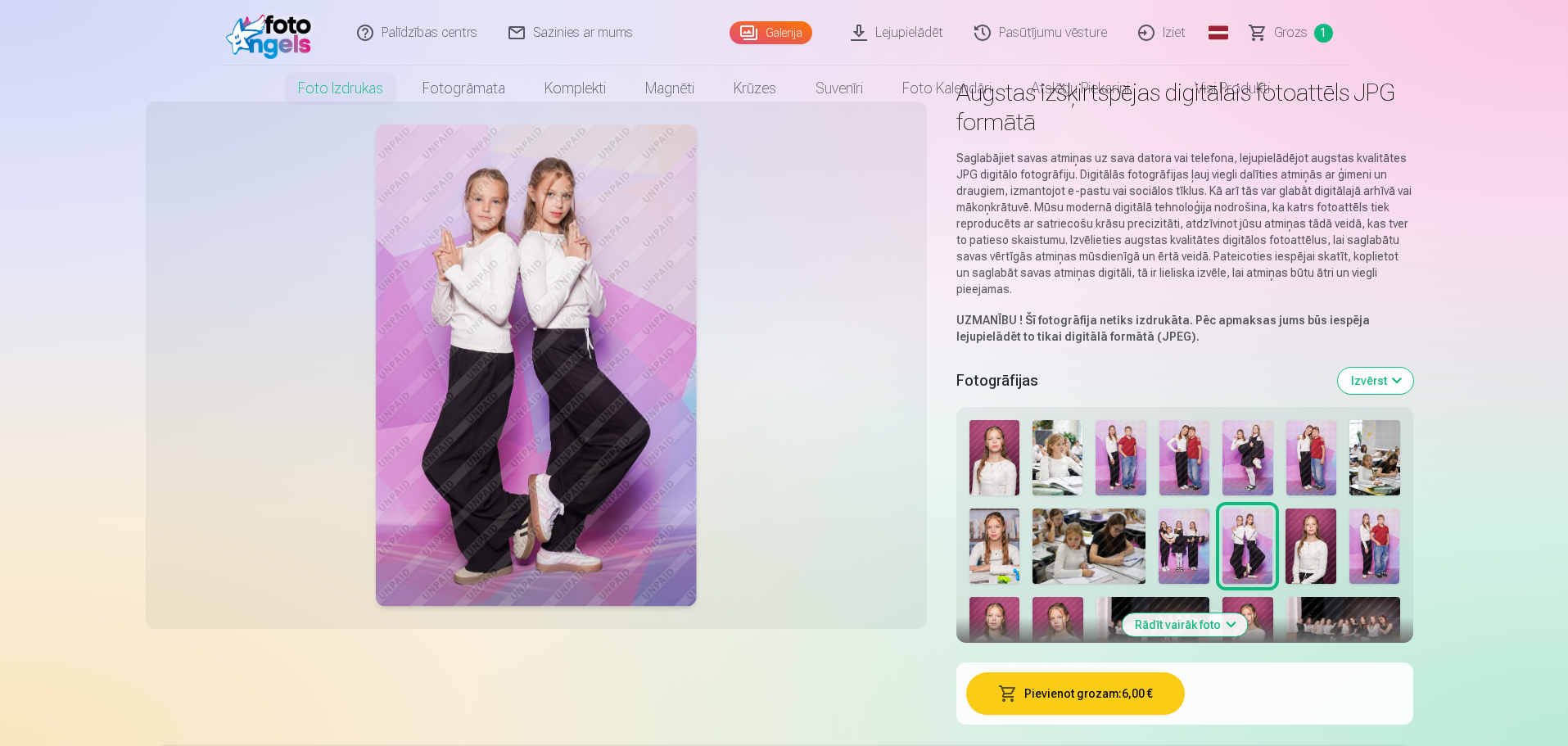
scroll to position [0, 0]
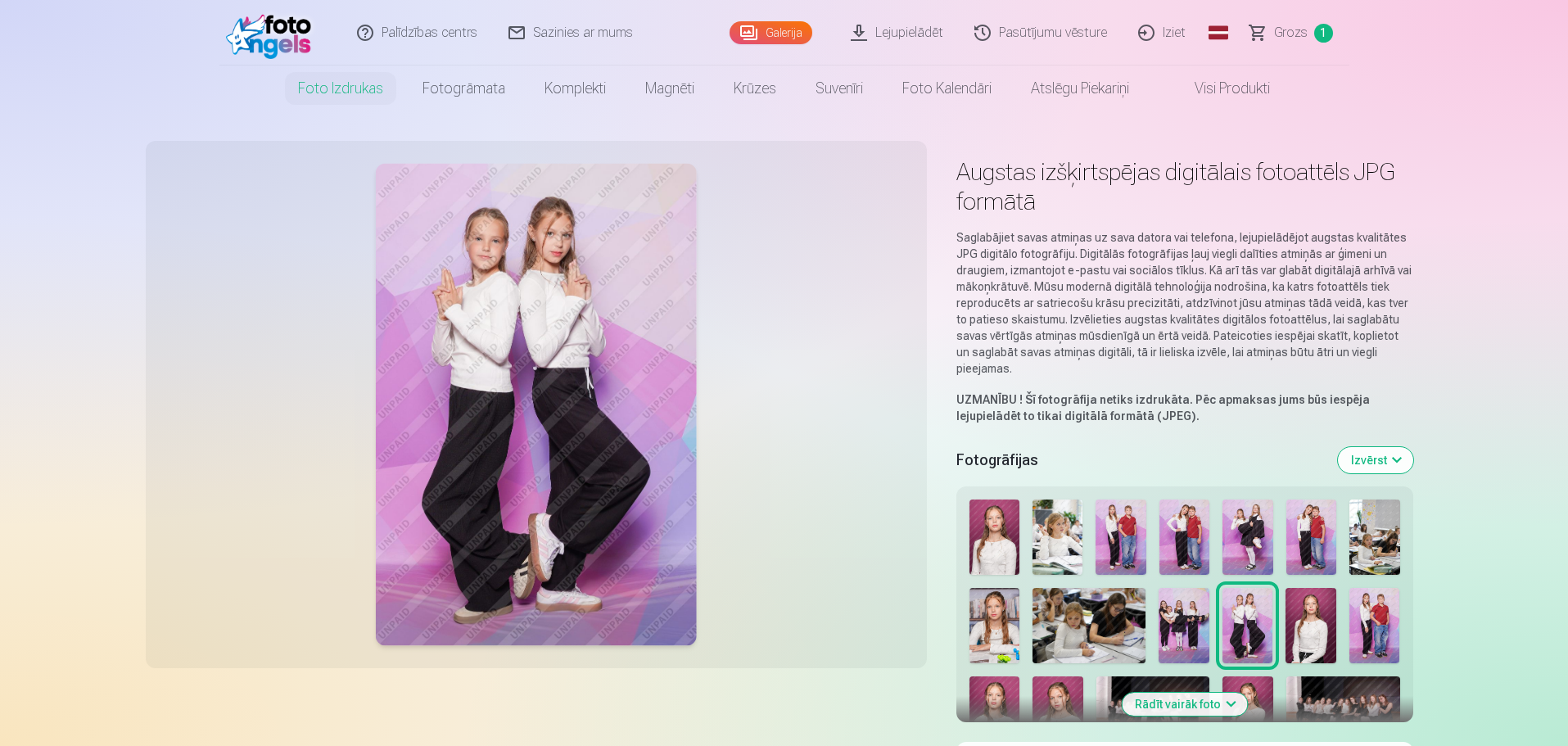
click at [902, 38] on link "Lejupielādēt" at bounding box center [897, 32] width 123 height 66
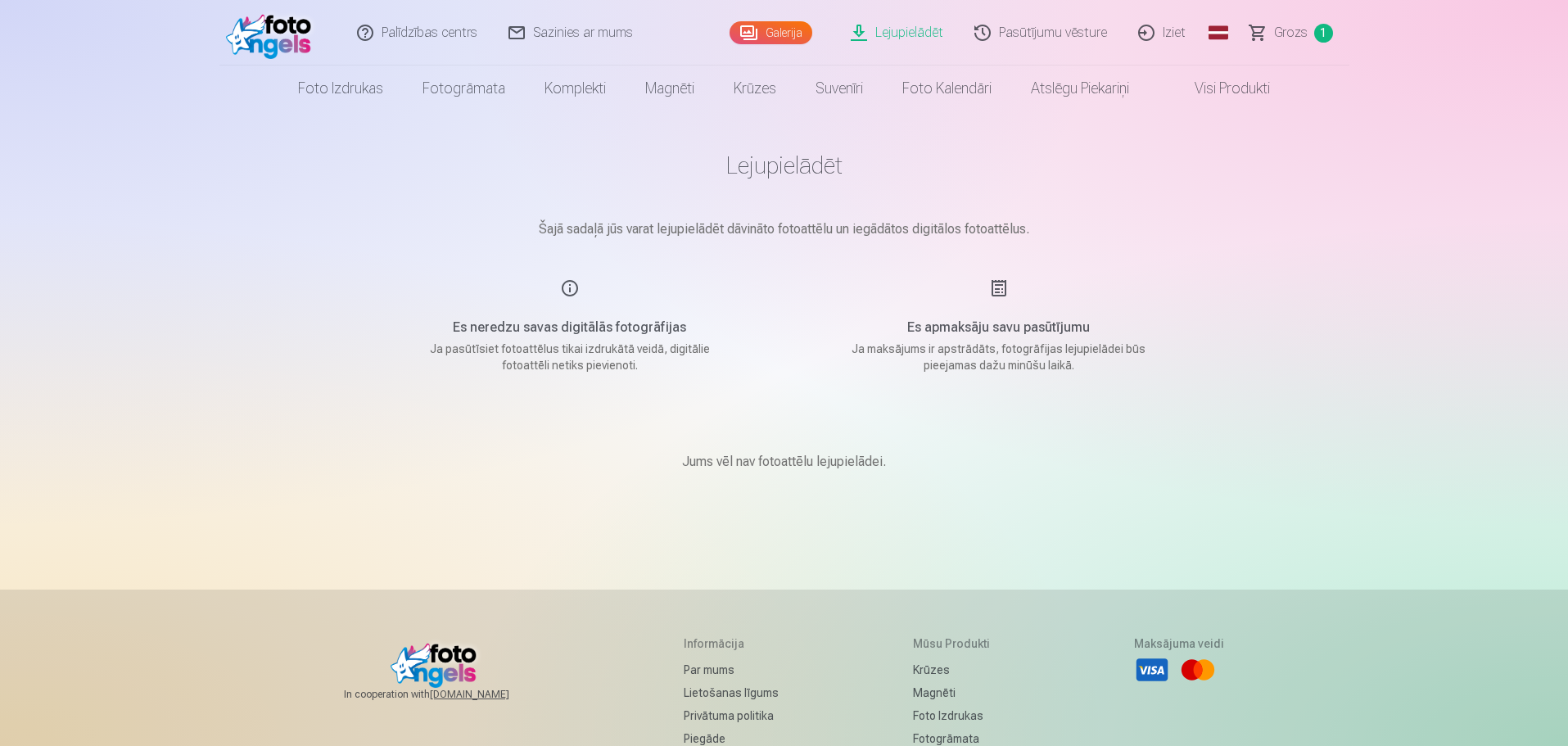
click at [1210, 91] on link "Visi produkti" at bounding box center [1219, 88] width 140 height 46
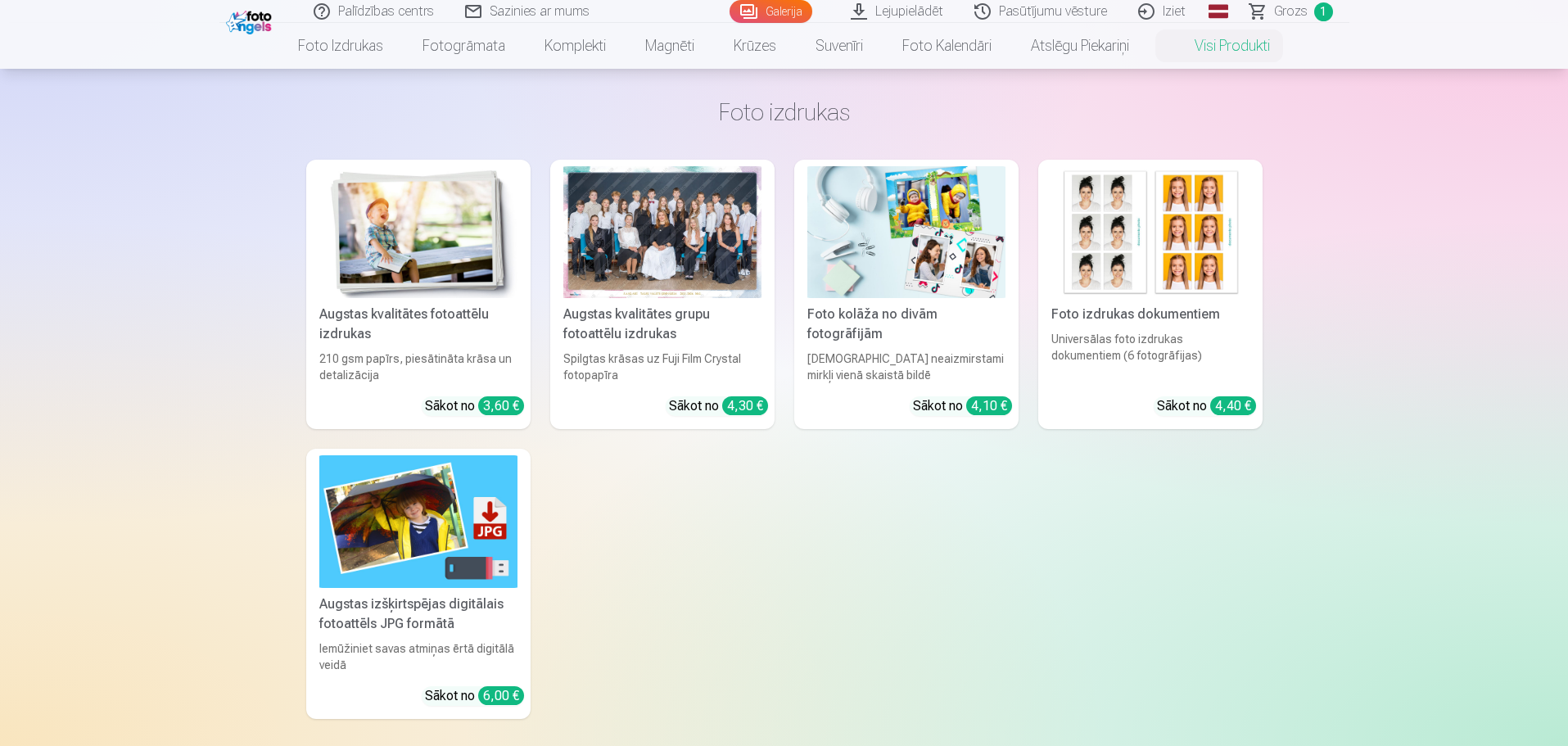
scroll to position [82, 0]
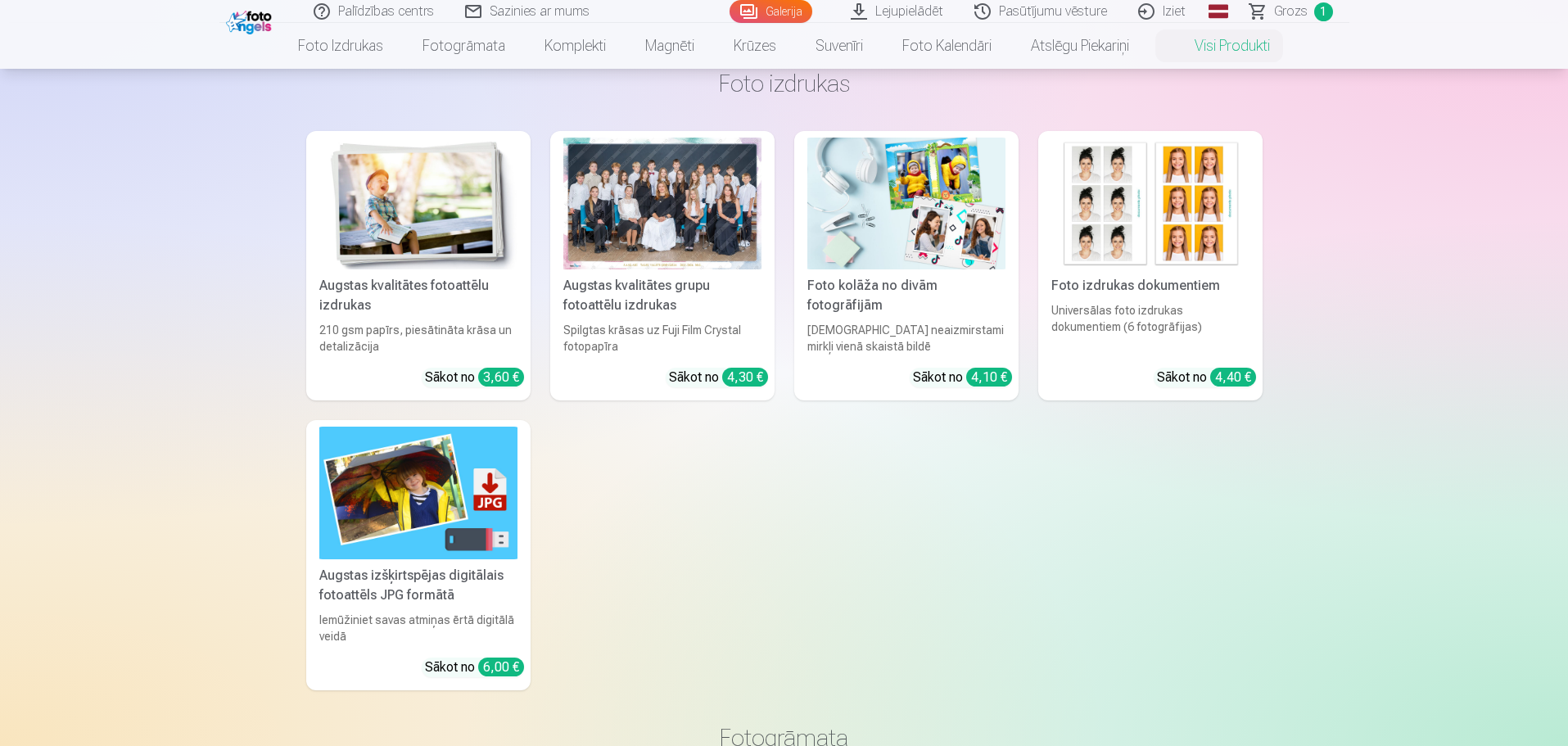
click at [517, 553] on img at bounding box center [419, 493] width 198 height 132
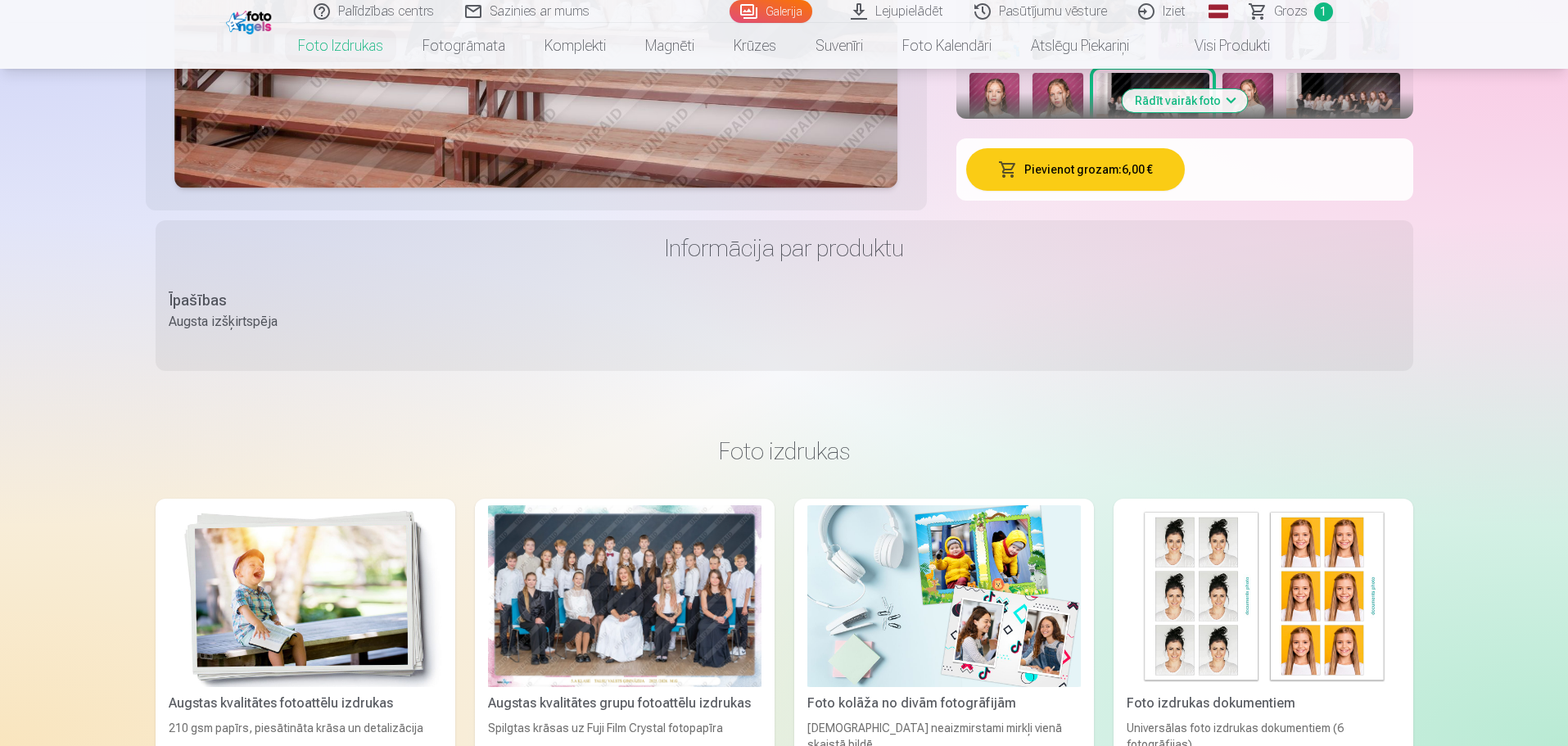
scroll to position [492, 0]
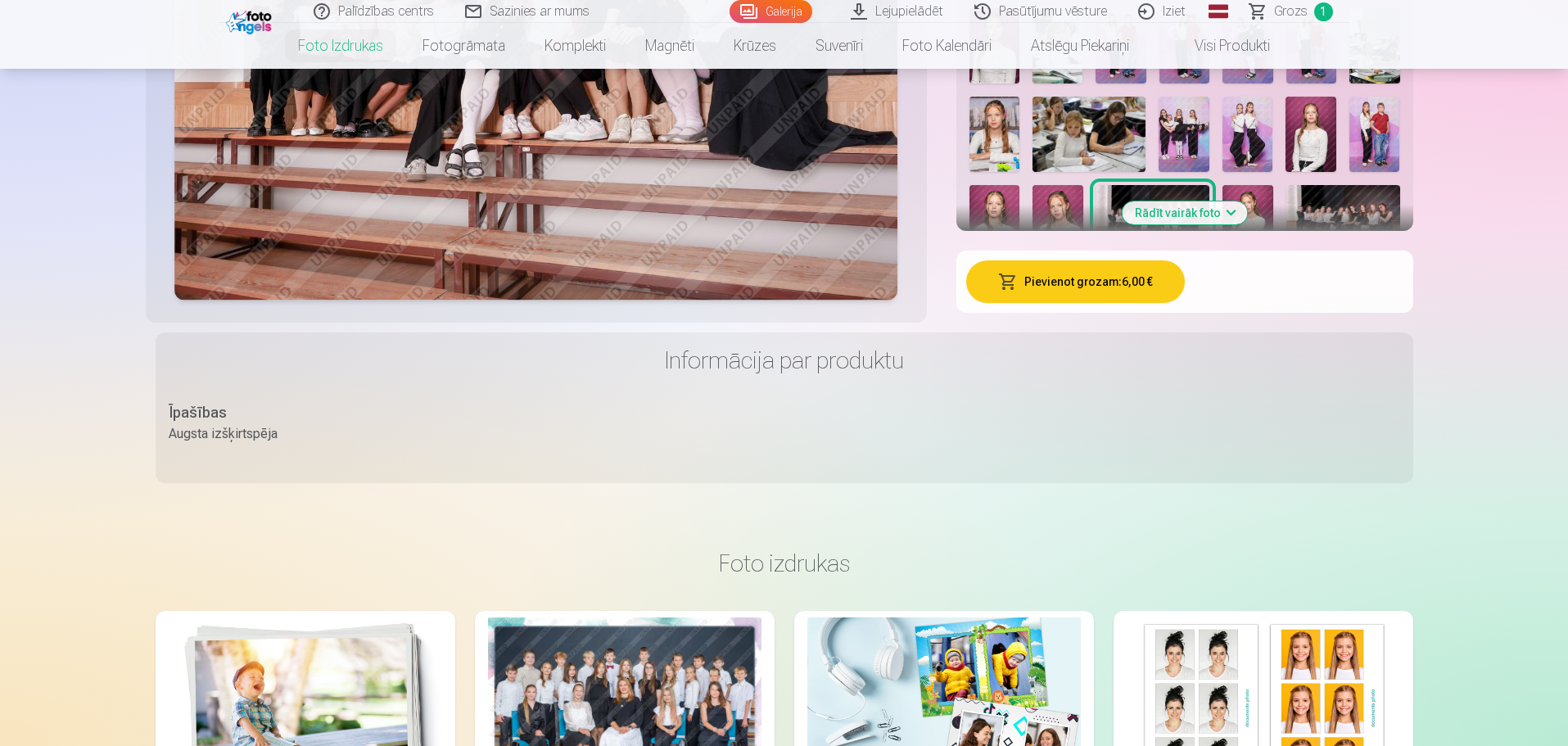
click at [1041, 285] on button "Pievienot grozam : 6,00 €" at bounding box center [1075, 281] width 219 height 42
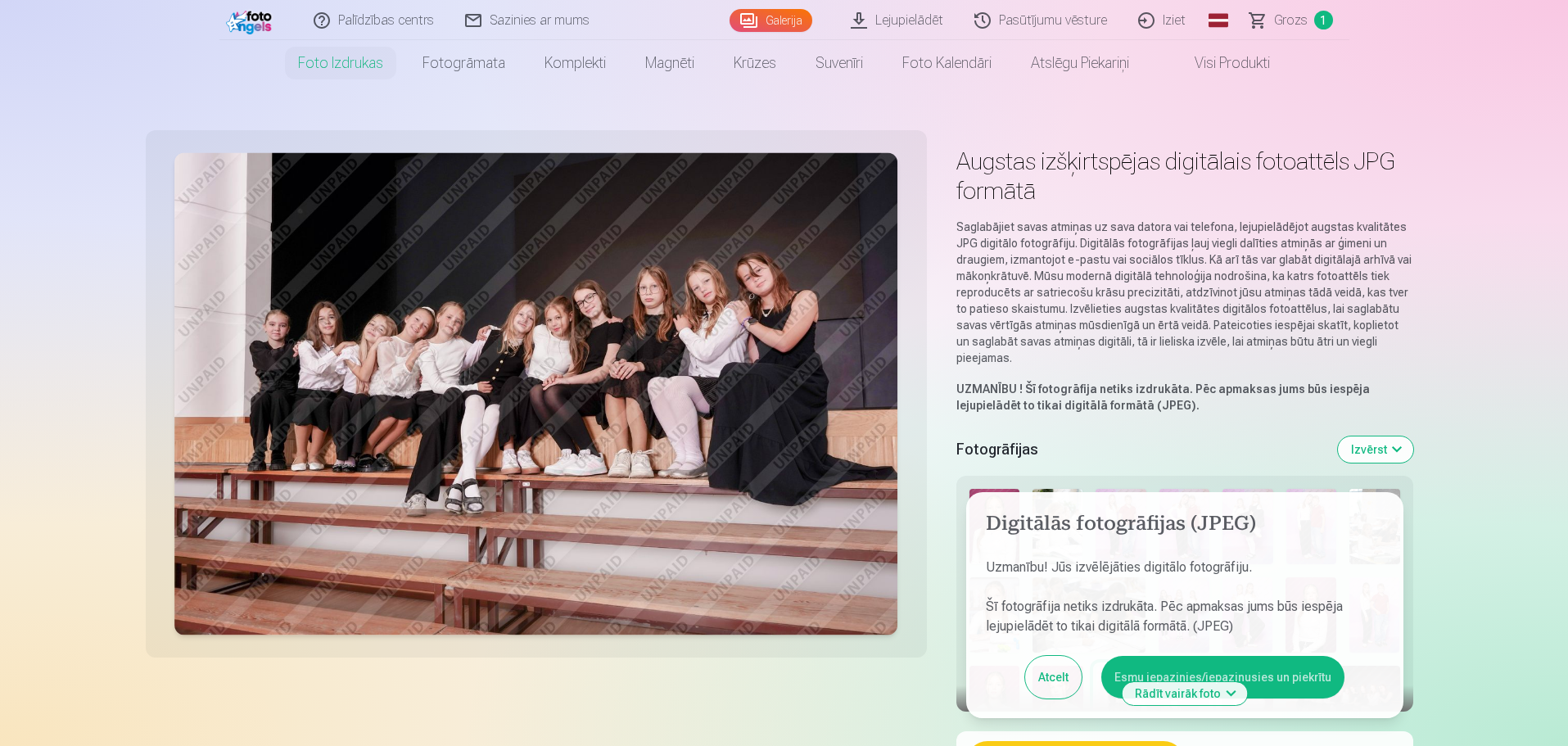
scroll to position [0, 0]
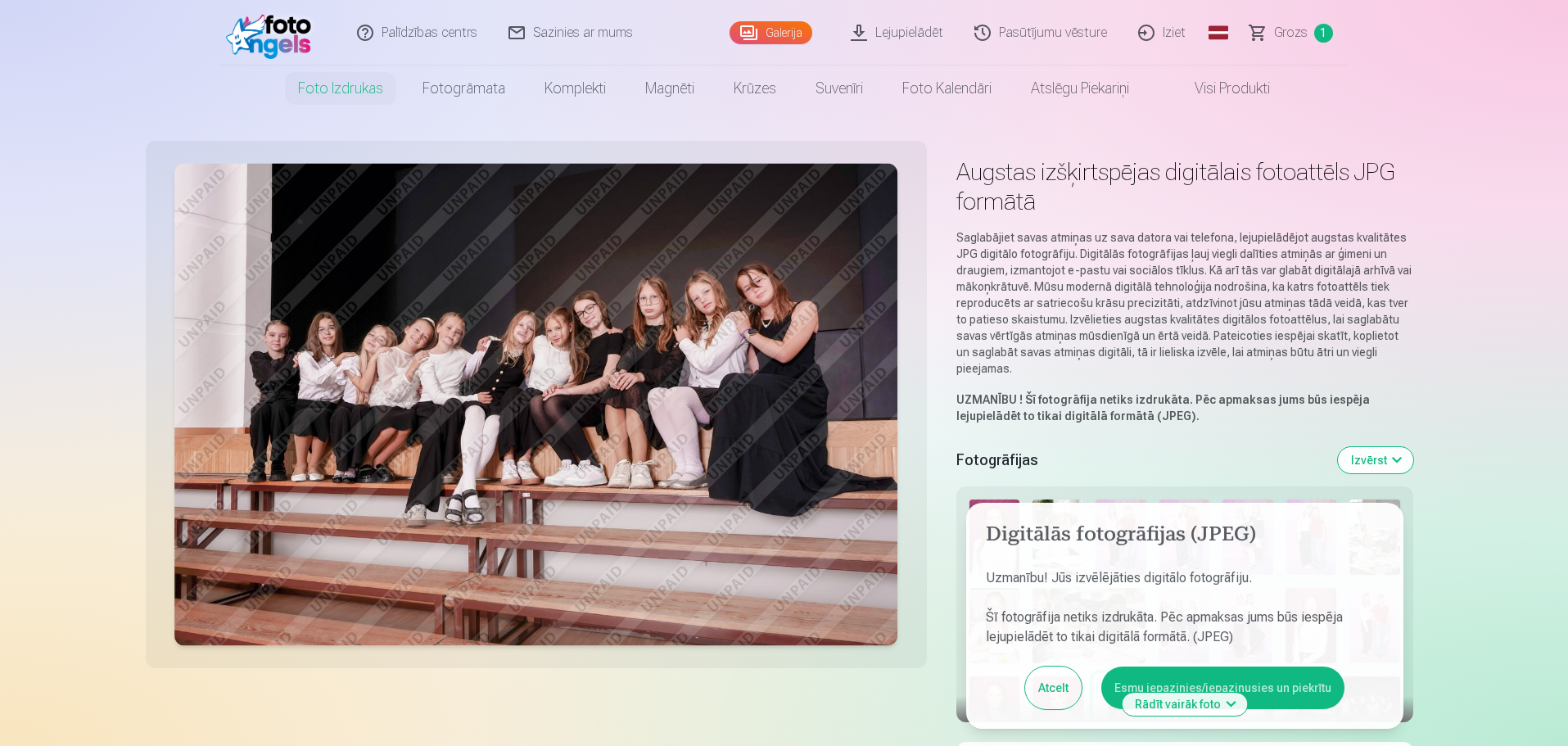
click at [1239, 33] on span "1" at bounding box center [1323, 32] width 19 height 19
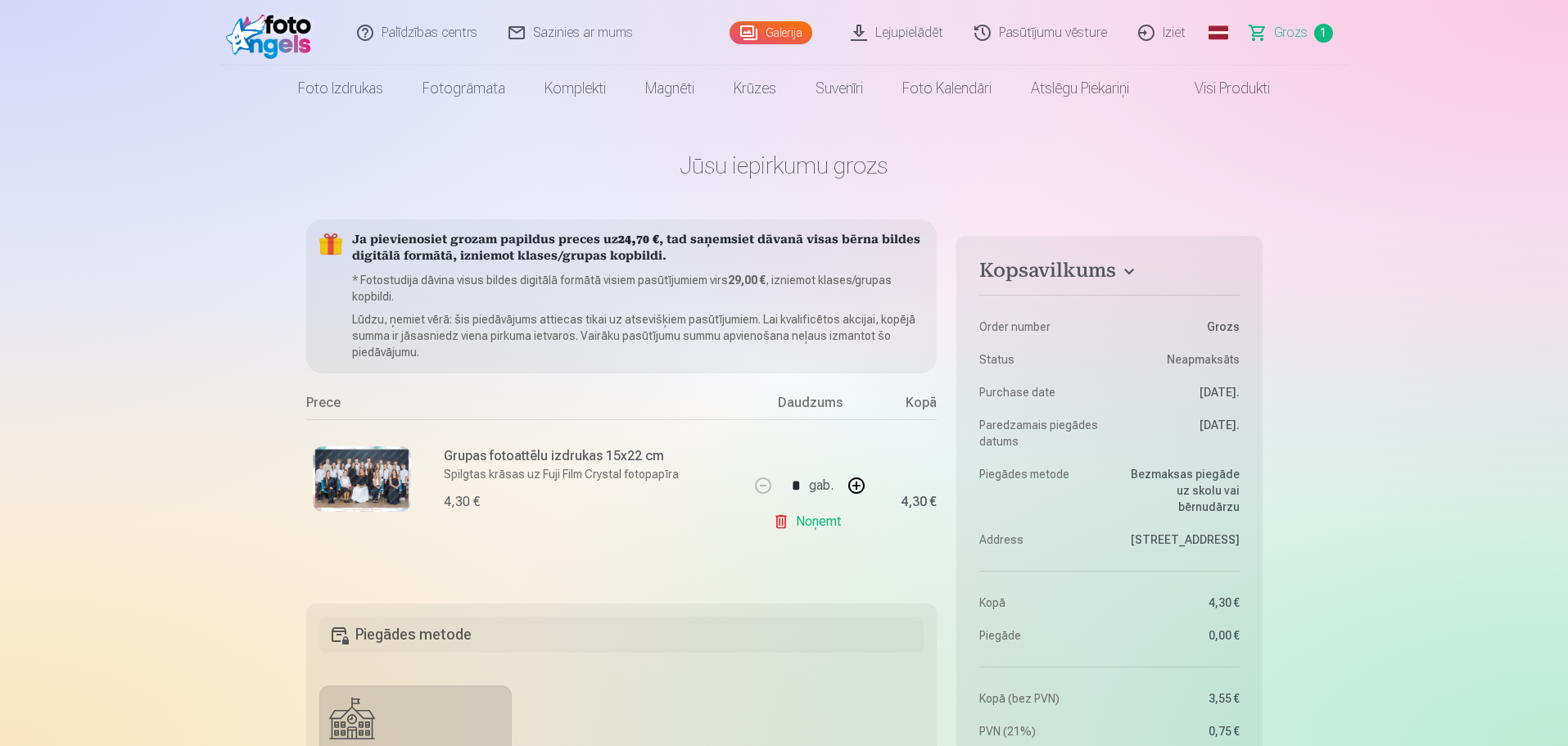
click at [789, 32] on link "Galerija" at bounding box center [771, 32] width 83 height 23
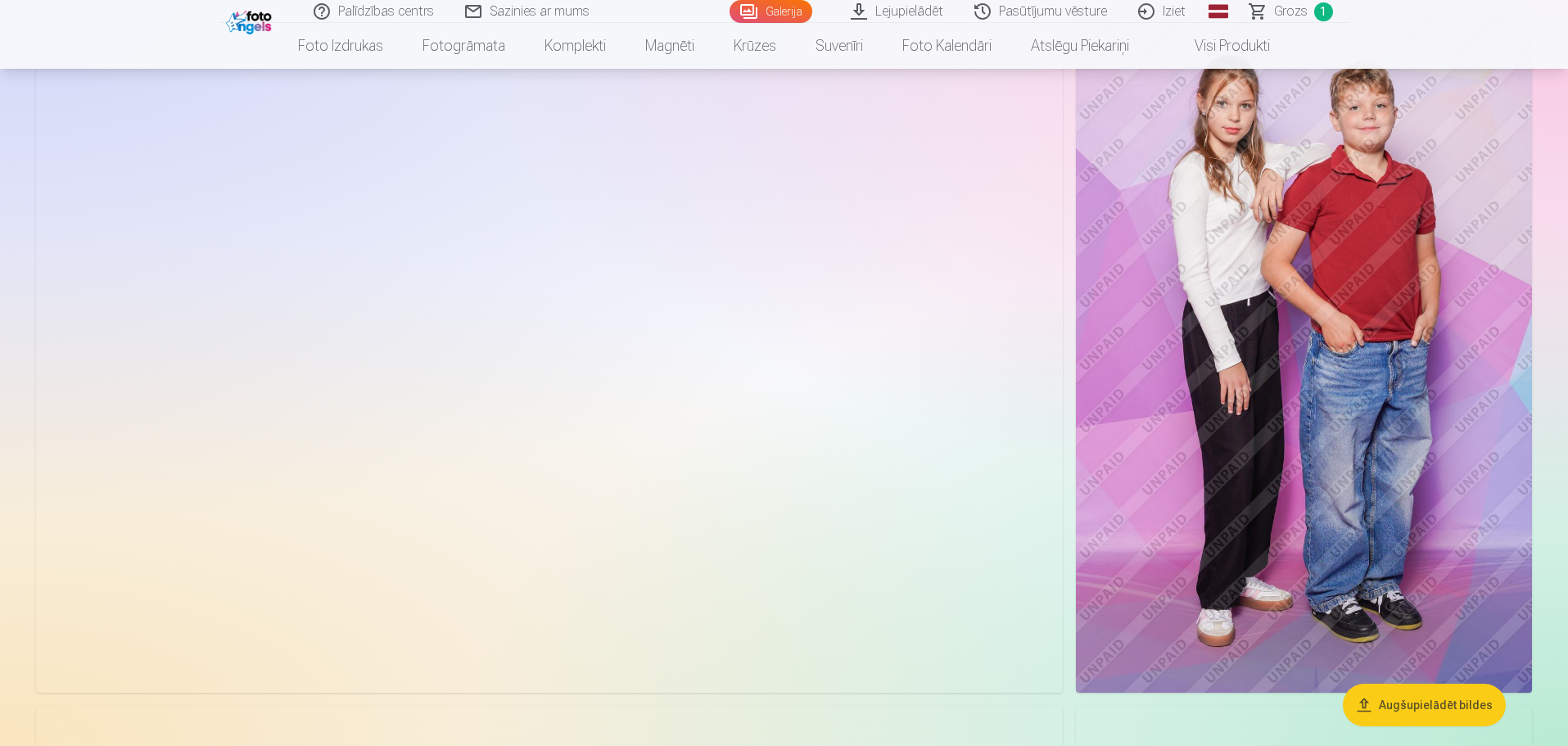
scroll to position [6390, 0]
